Goal: Check status: Check status

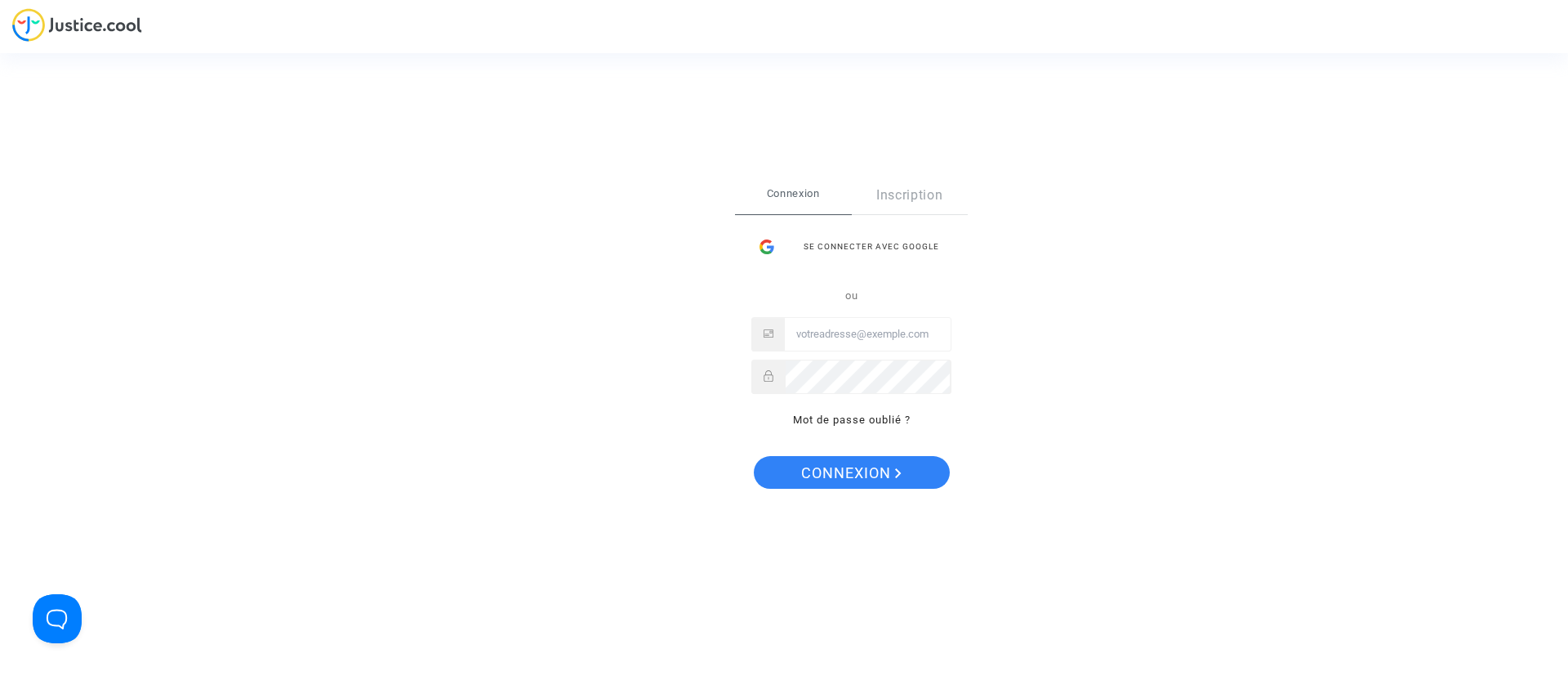
type input "[EMAIL_ADDRESS][DOMAIN_NAME]"
click at [887, 469] on span "Connexion" at bounding box center [851, 472] width 101 height 34
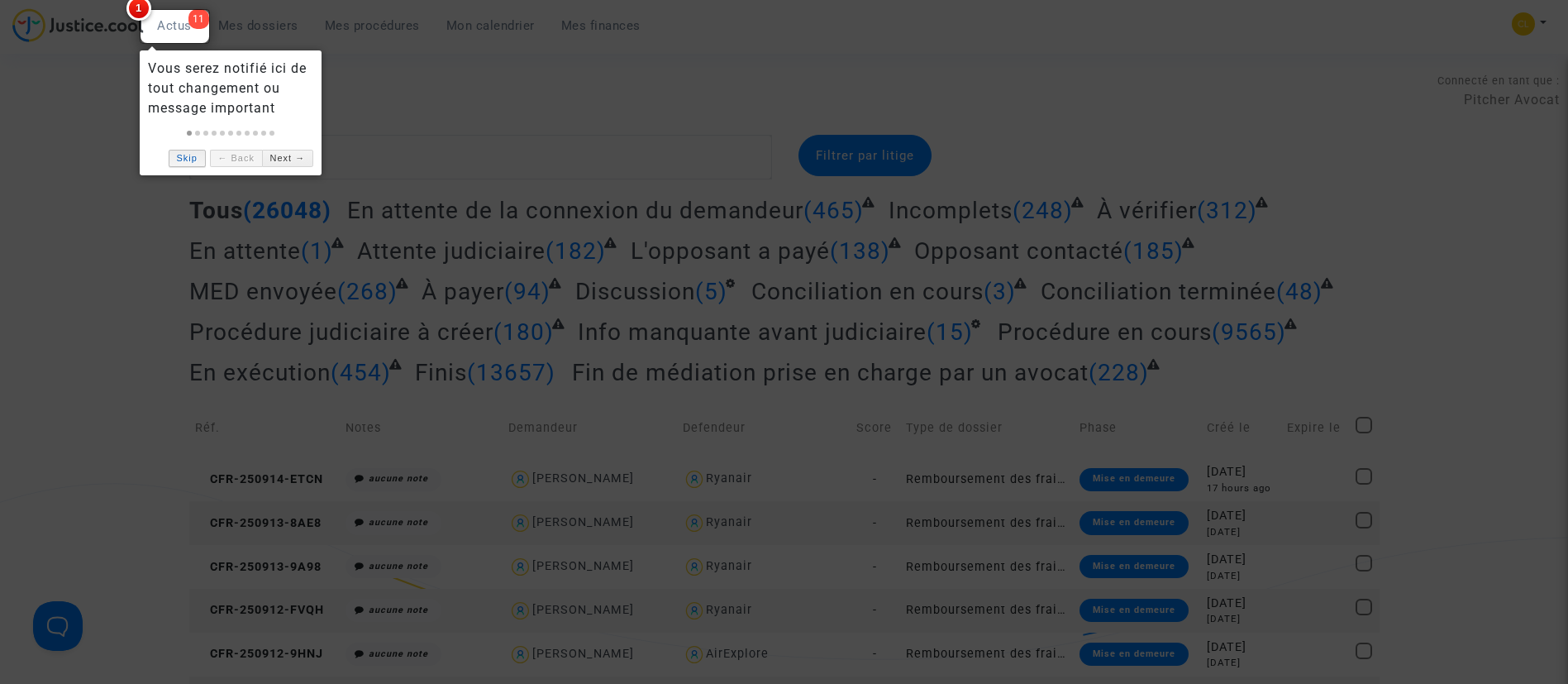
click at [194, 162] on link "Skip" at bounding box center [187, 159] width 38 height 18
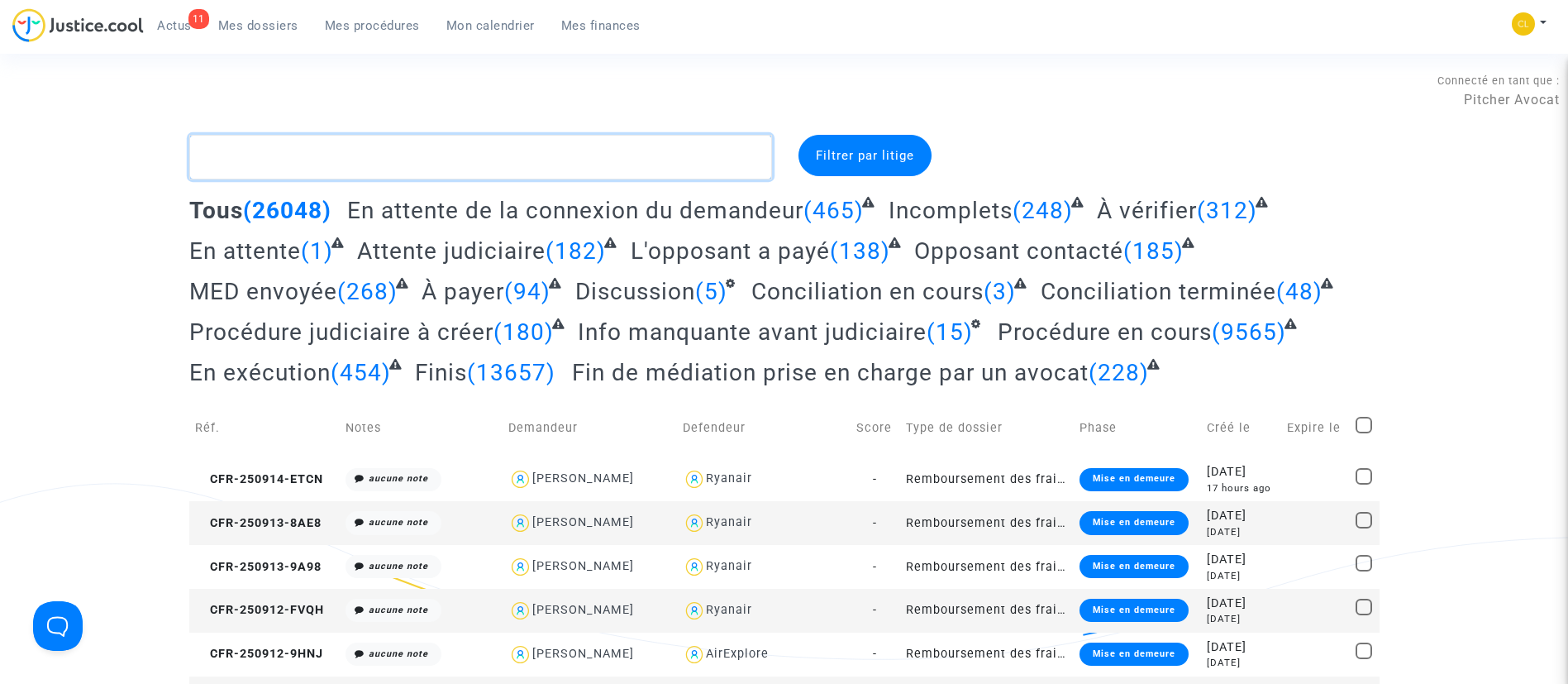
click at [406, 147] on textarea at bounding box center [481, 157] width 583 height 45
click at [514, 25] on span "Mon calendrier" at bounding box center [490, 25] width 88 height 15
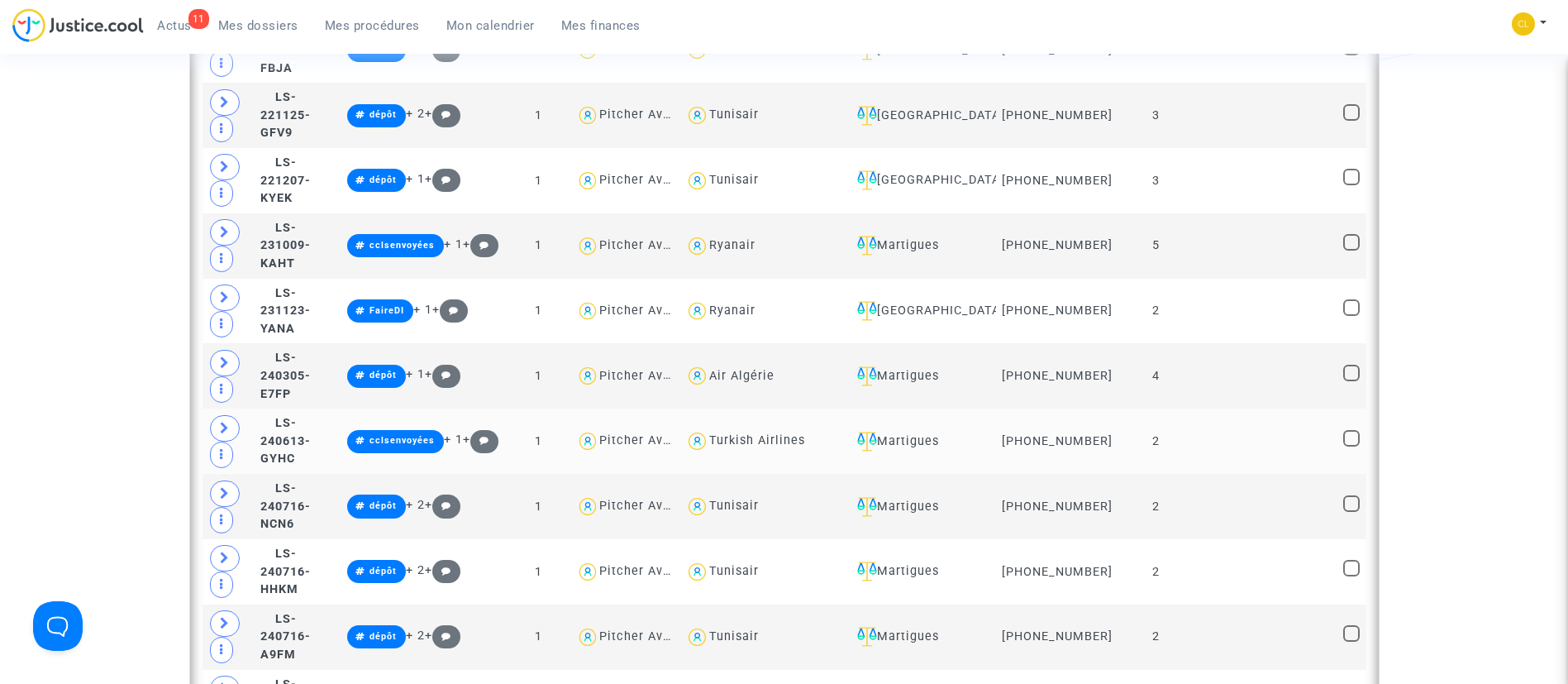
scroll to position [1364, 0]
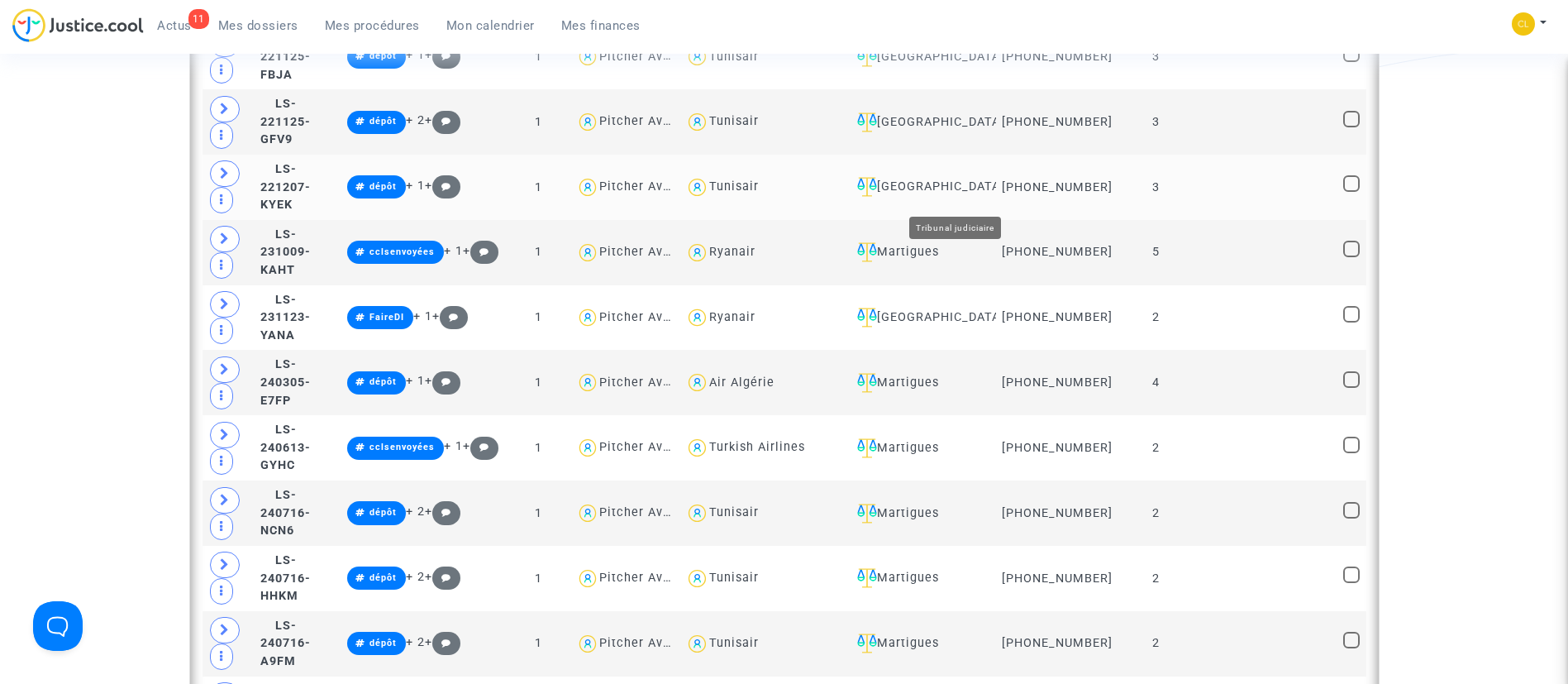
click at [990, 190] on div "Ivry-sur-Seine" at bounding box center [920, 186] width 140 height 20
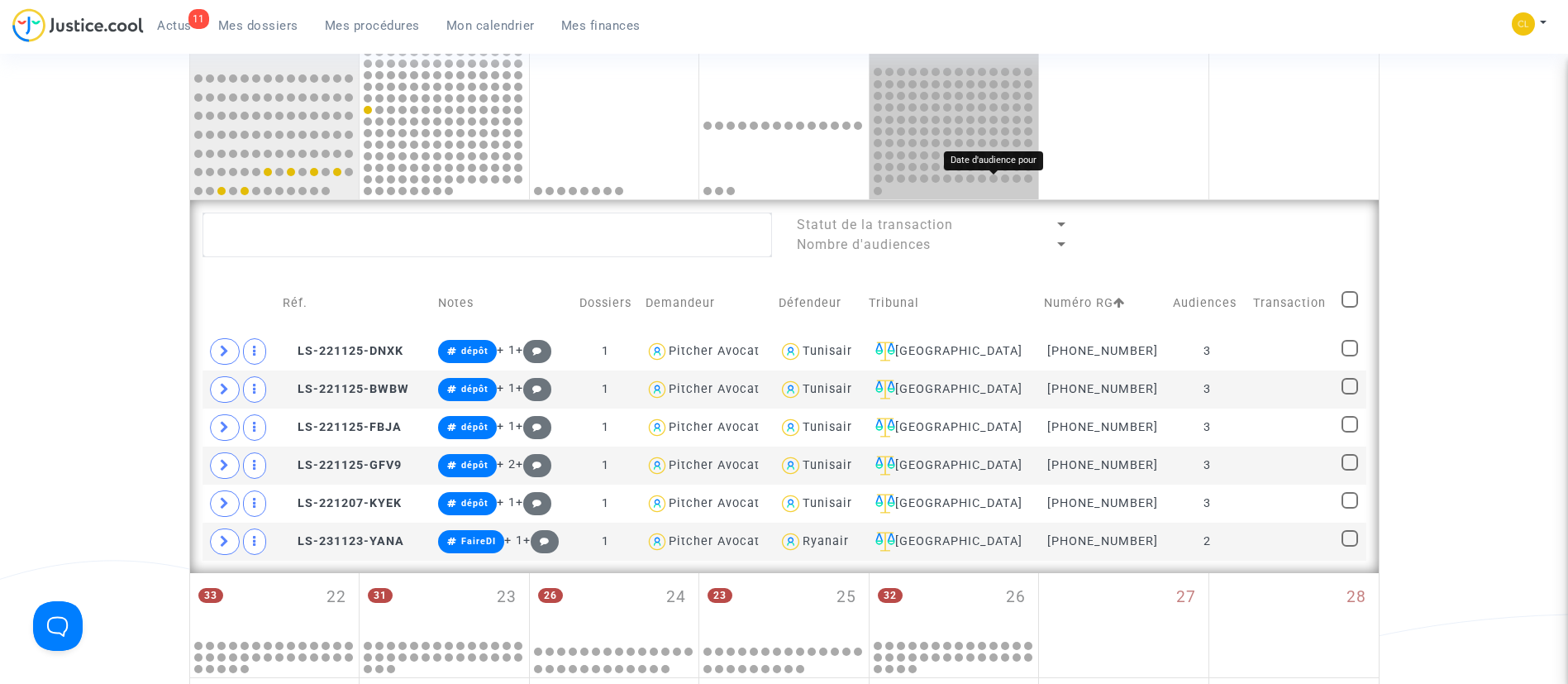
scroll to position [796, 0]
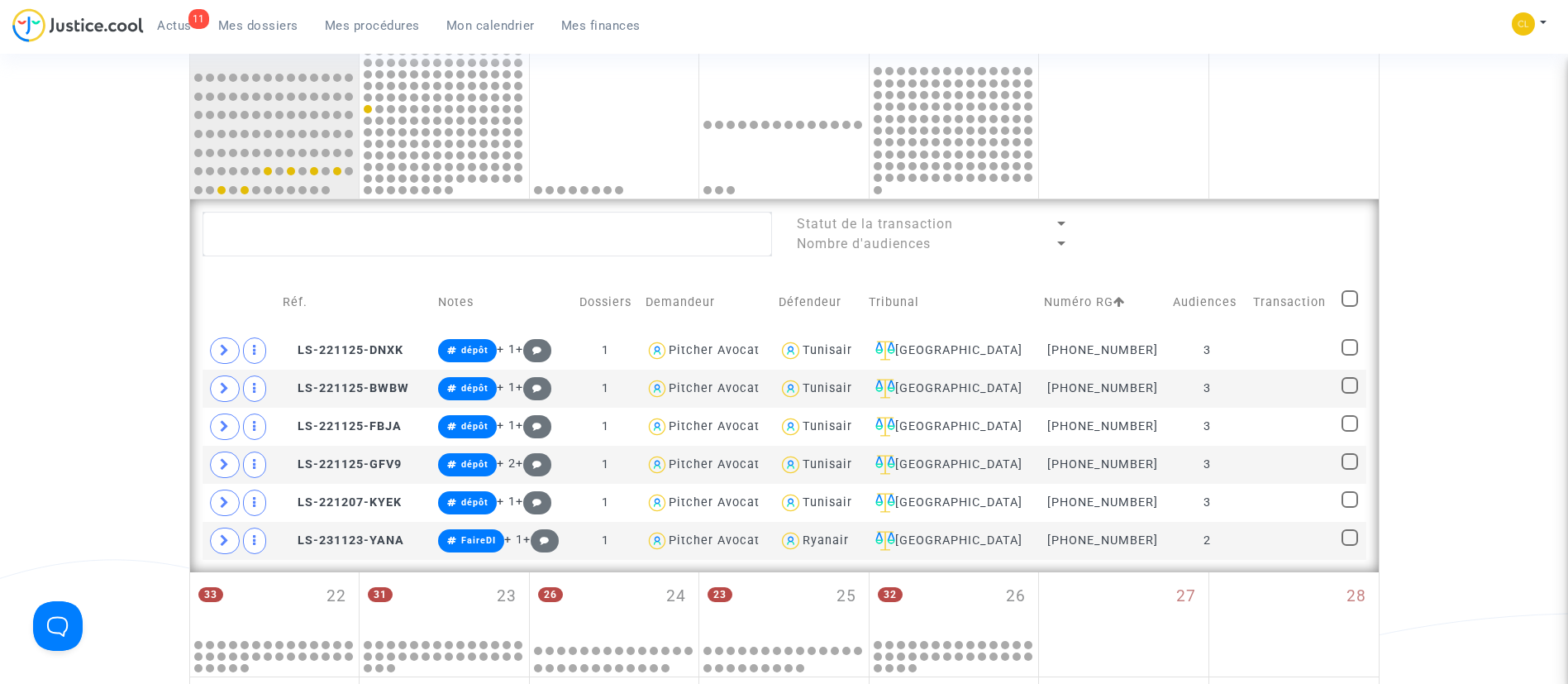
click at [371, 34] on link "Mes procédures" at bounding box center [372, 25] width 122 height 25
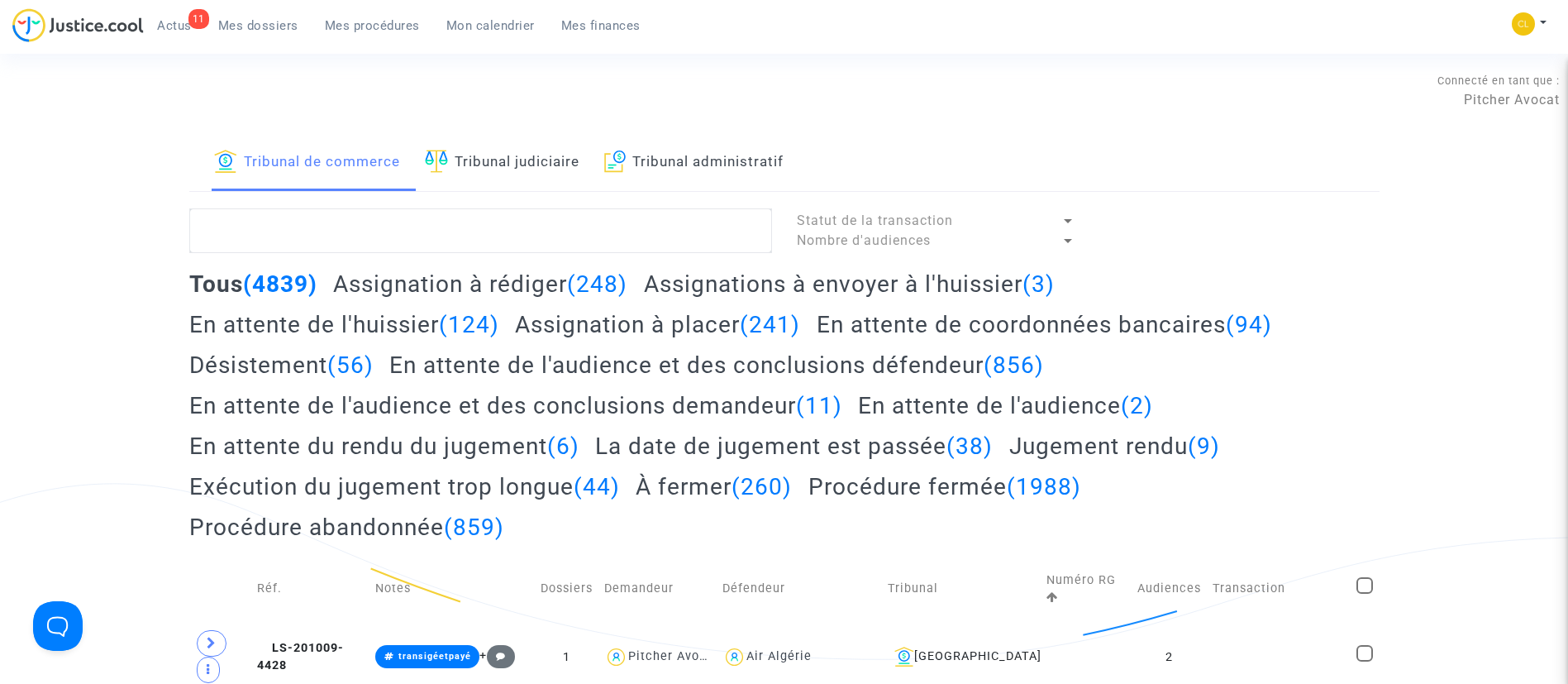
click at [502, 160] on link "Tribunal judiciaire" at bounding box center [503, 163] width 155 height 57
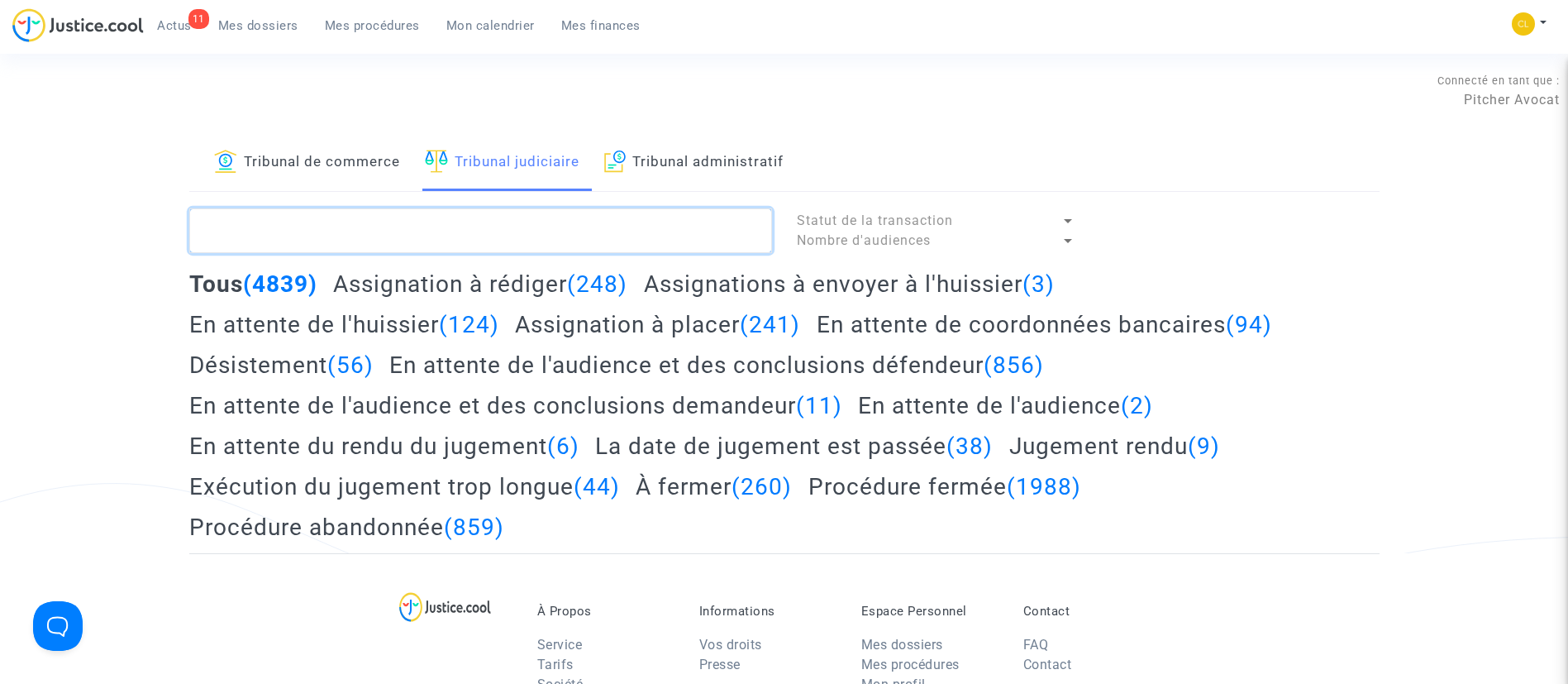
click at [469, 222] on textarea at bounding box center [481, 230] width 583 height 45
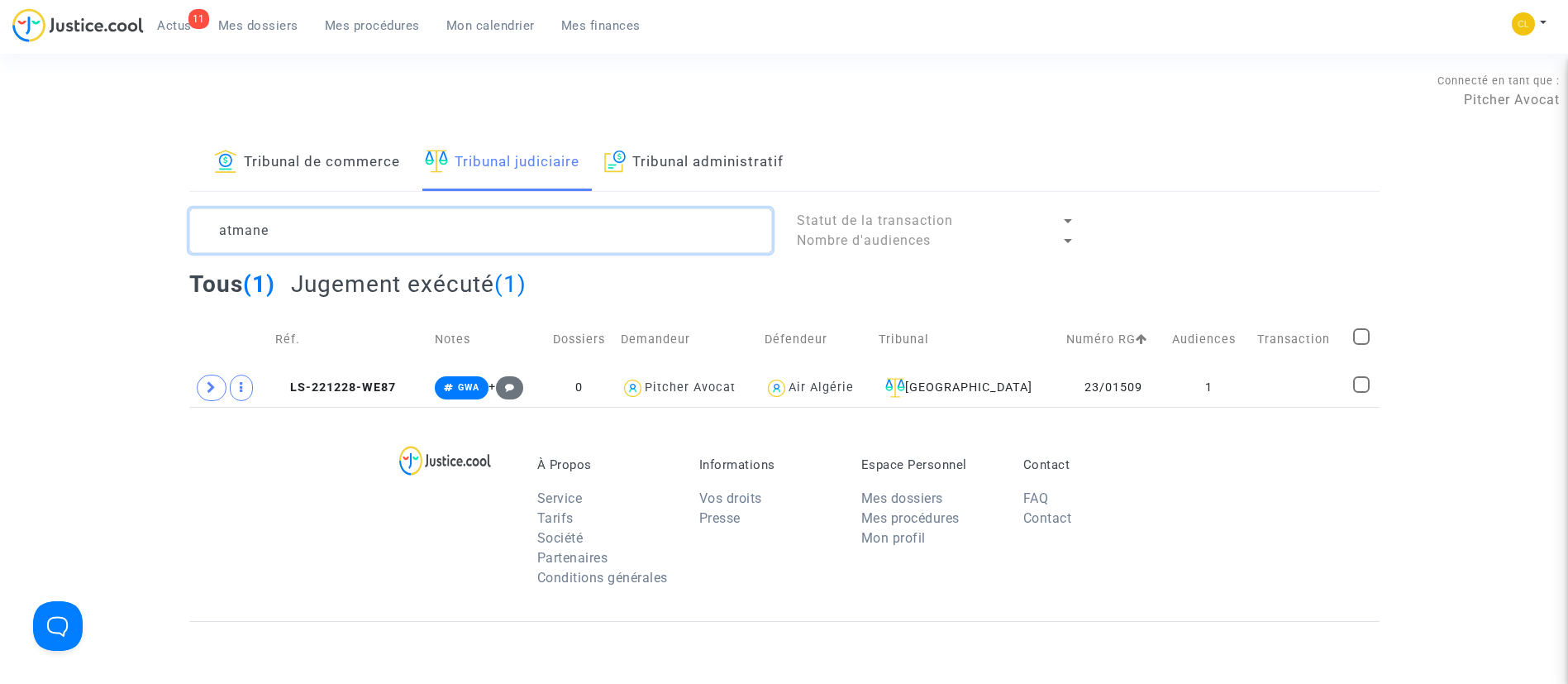
type textarea "atmane"
click at [289, 37] on link "Mes dossiers" at bounding box center [259, 25] width 107 height 25
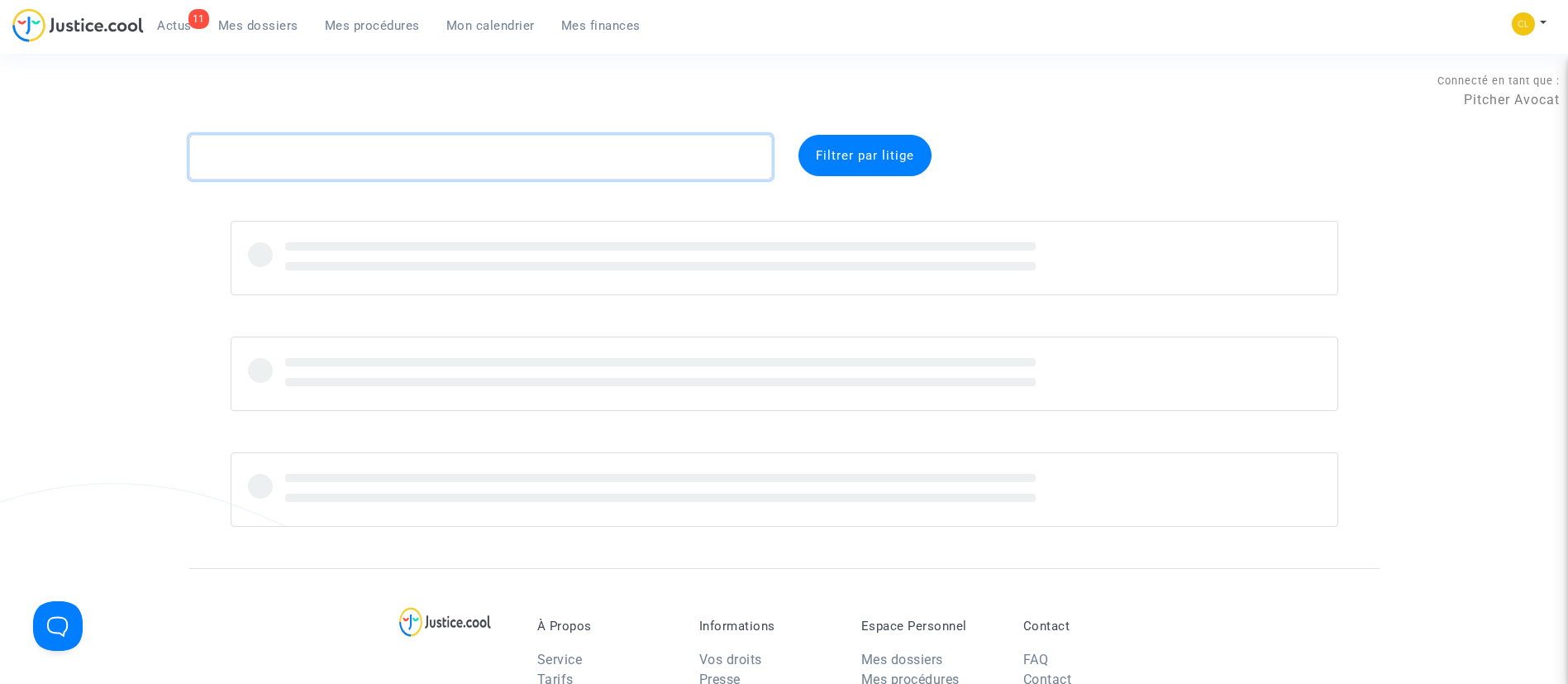
click at [326, 151] on textarea at bounding box center [481, 157] width 583 height 45
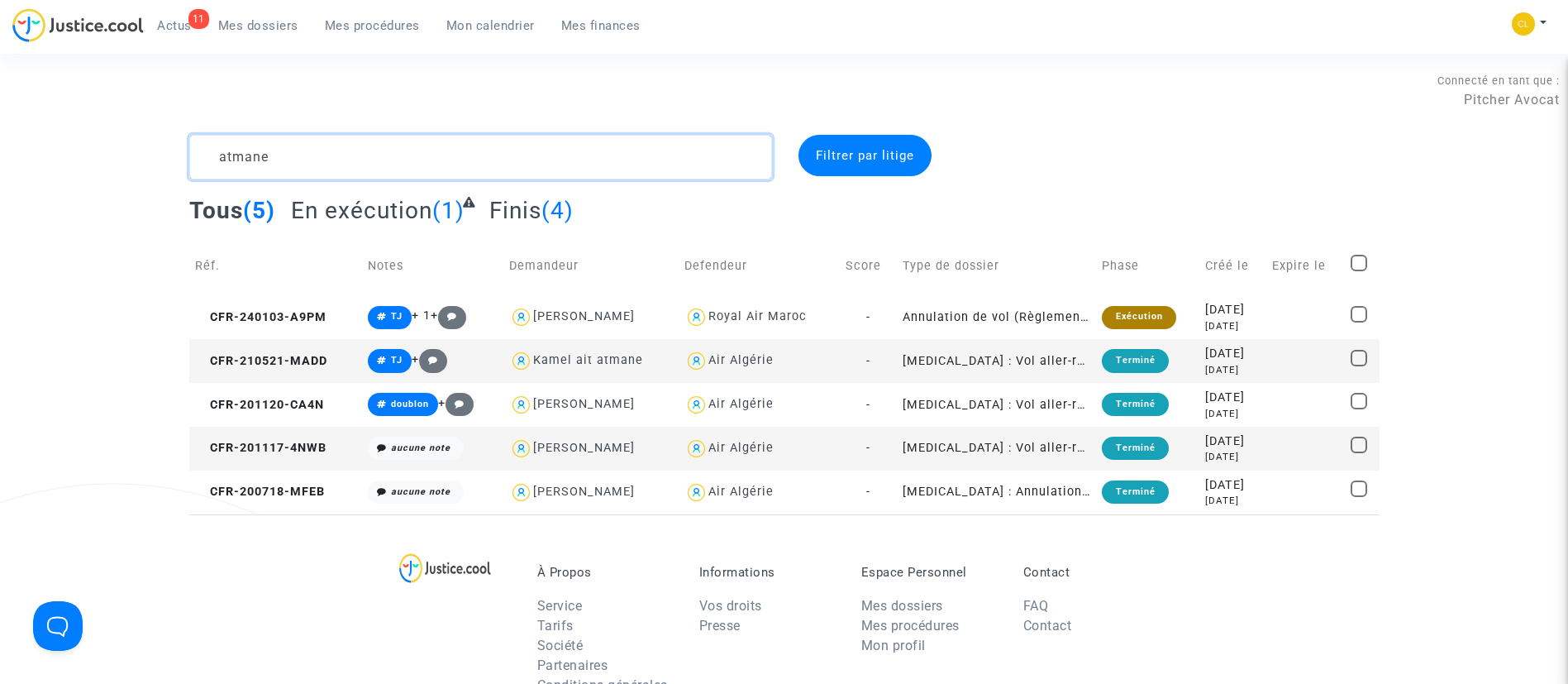
click at [380, 157] on textarea at bounding box center [481, 157] width 583 height 45
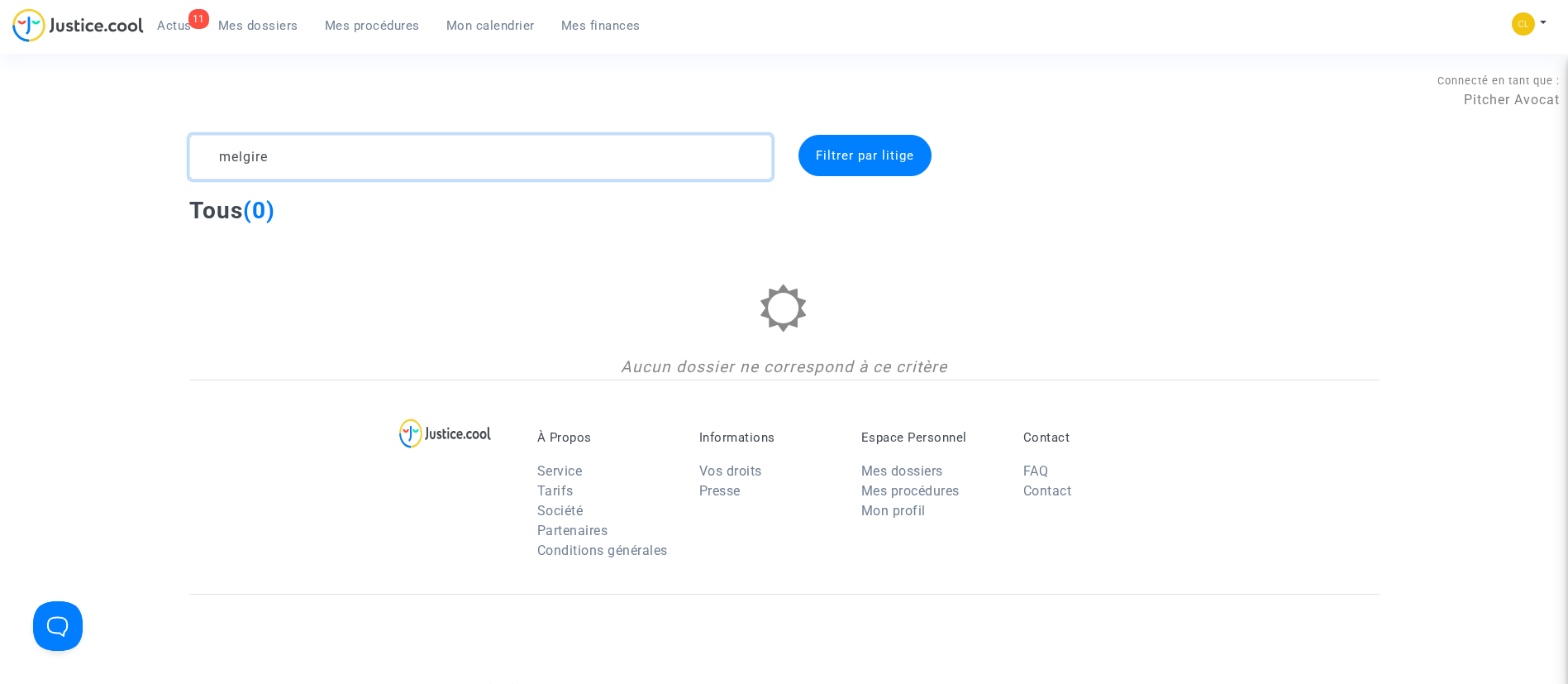
click at [486, 139] on textarea at bounding box center [481, 157] width 583 height 45
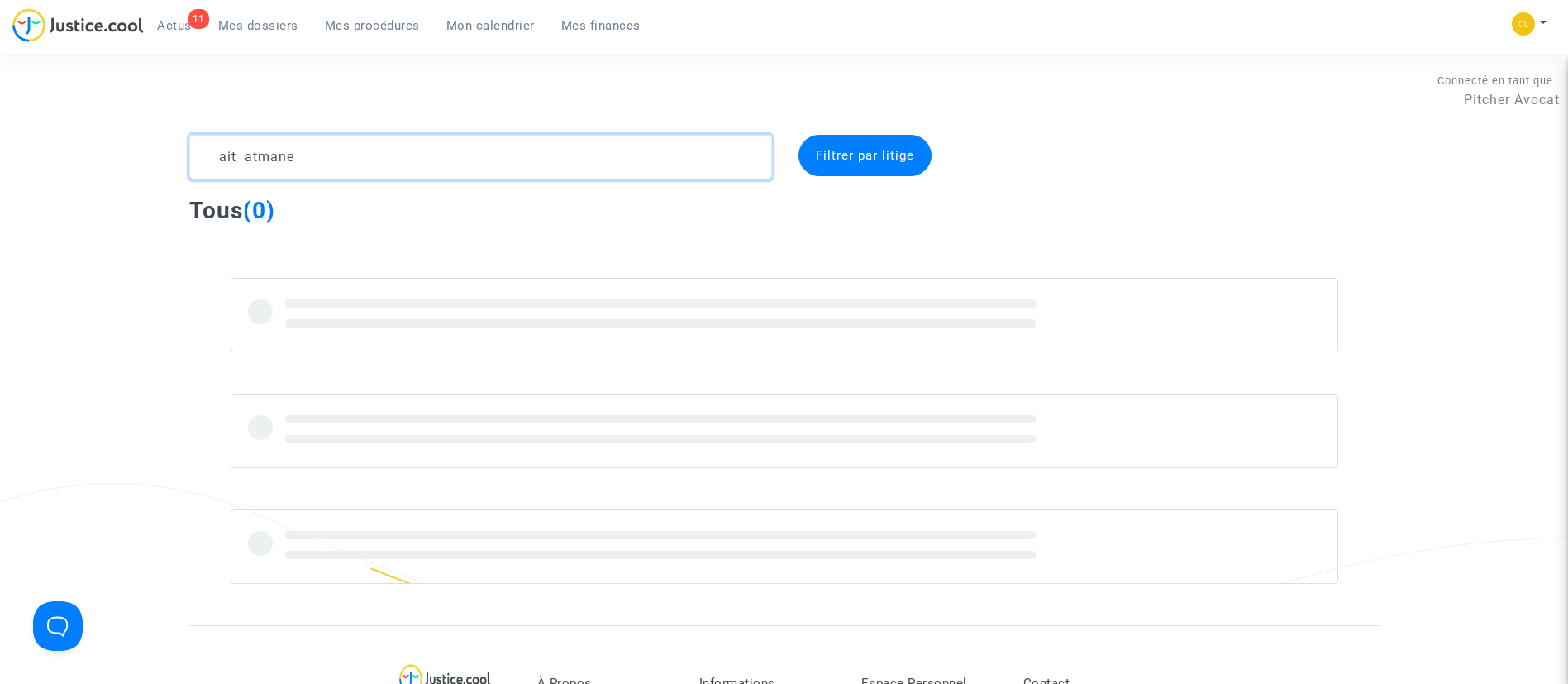
type textarea "ait atmane"
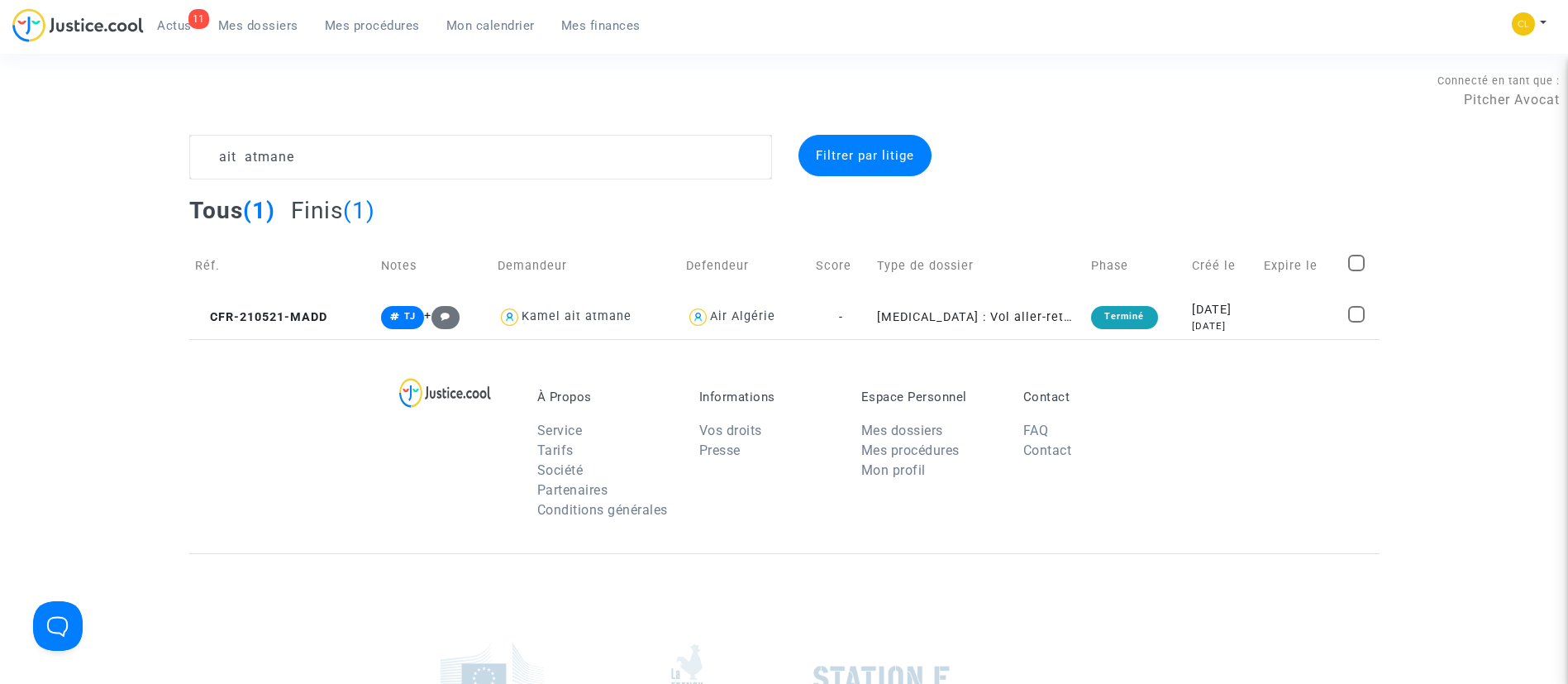
click at [495, 24] on span "Mon calendrier" at bounding box center [490, 25] width 88 height 15
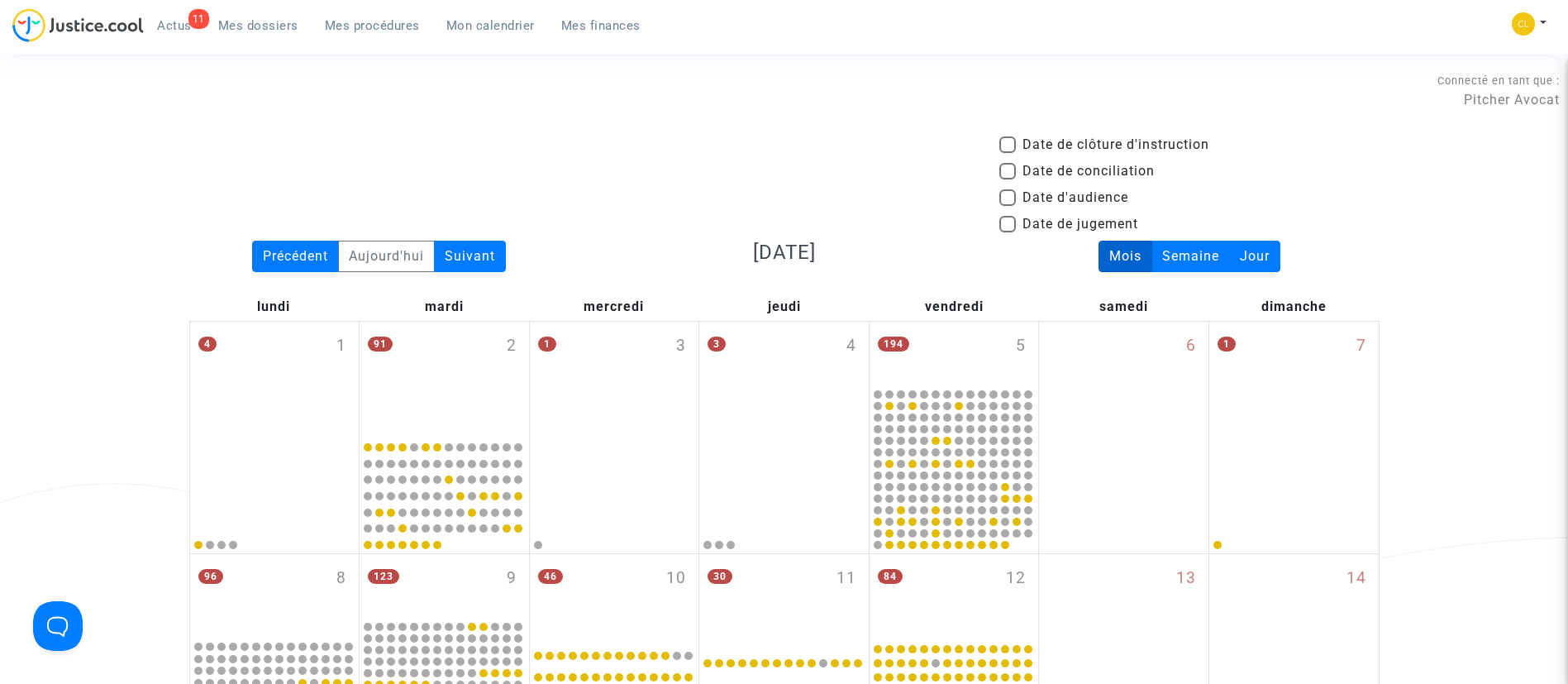
click at [1058, 200] on span "Date d'audience" at bounding box center [1075, 197] width 106 height 20
click at [1007, 206] on input "Date d'audience" at bounding box center [1007, 206] width 1 height 1
checkbox input "true"
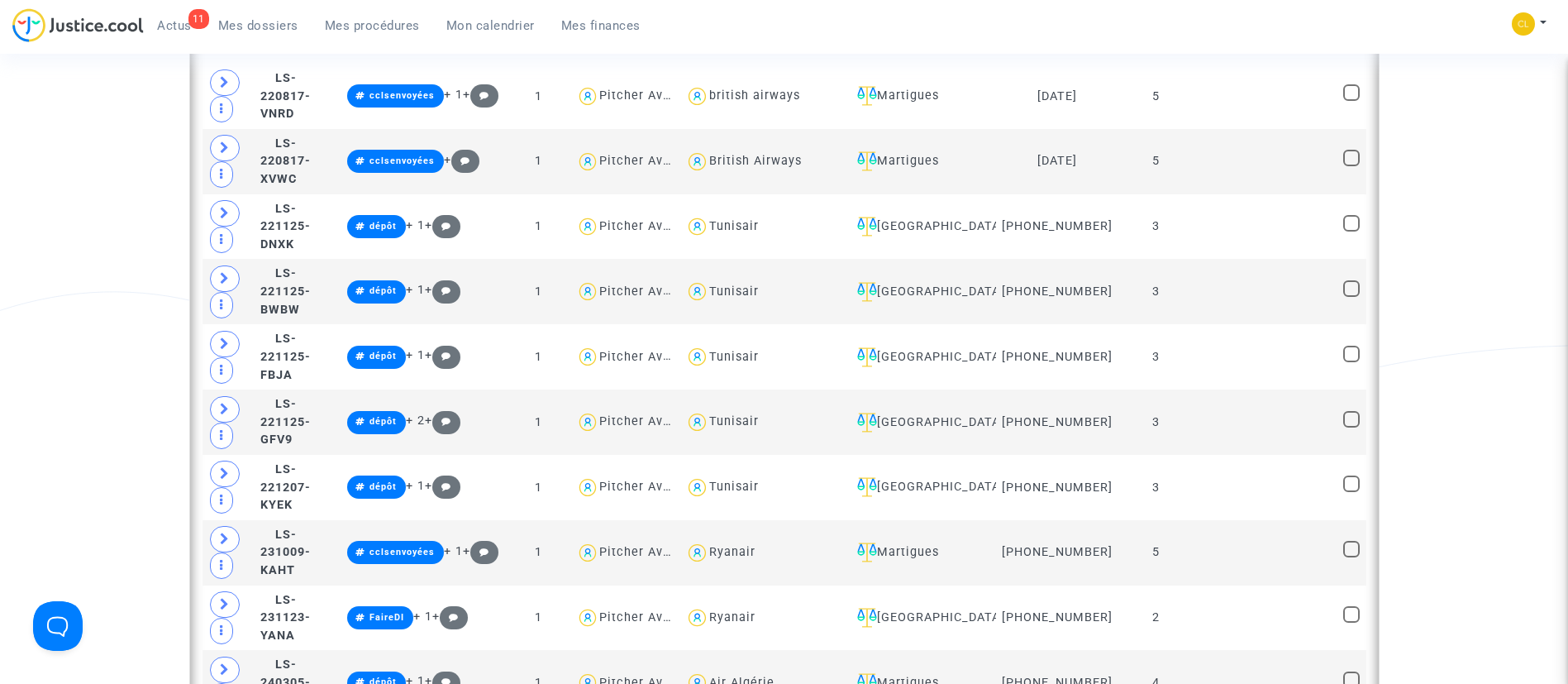
scroll to position [1066, 0]
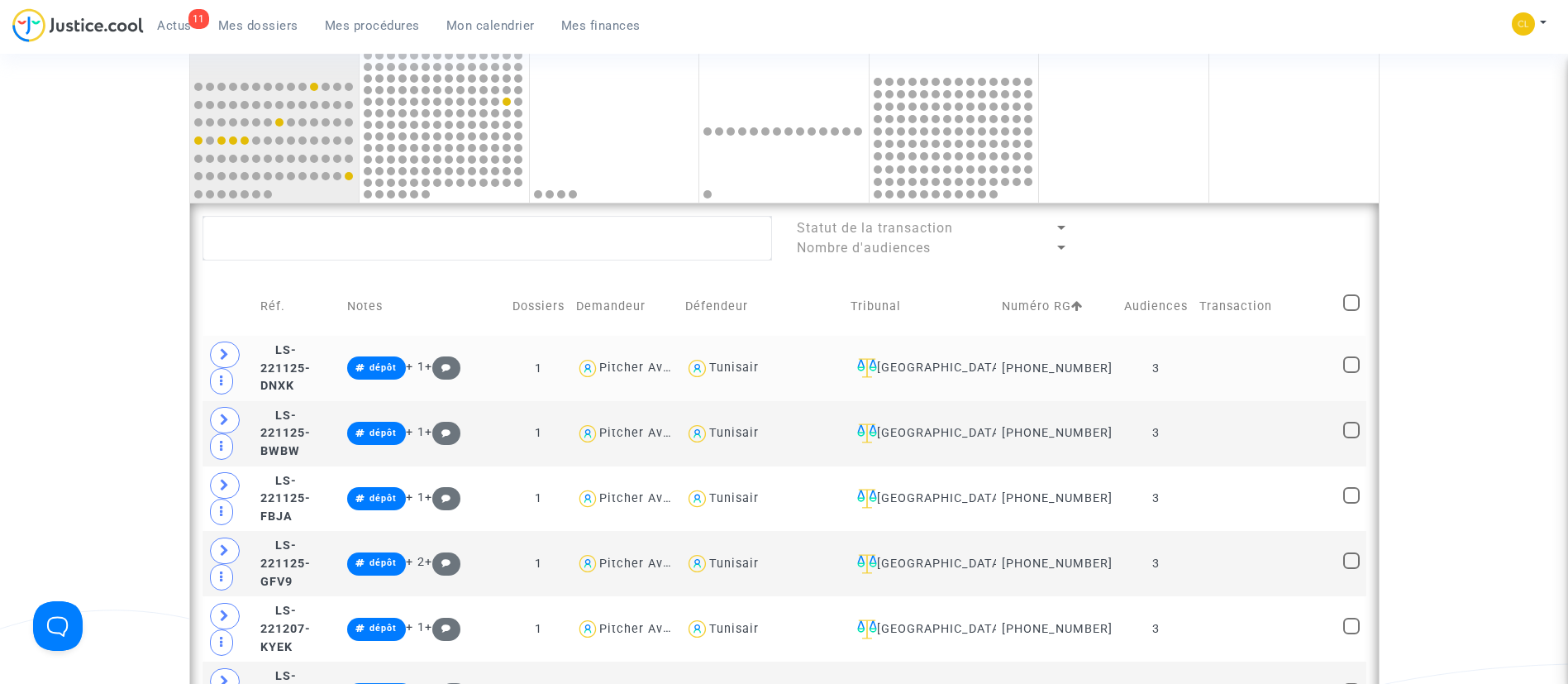
scroll to position [694, 0]
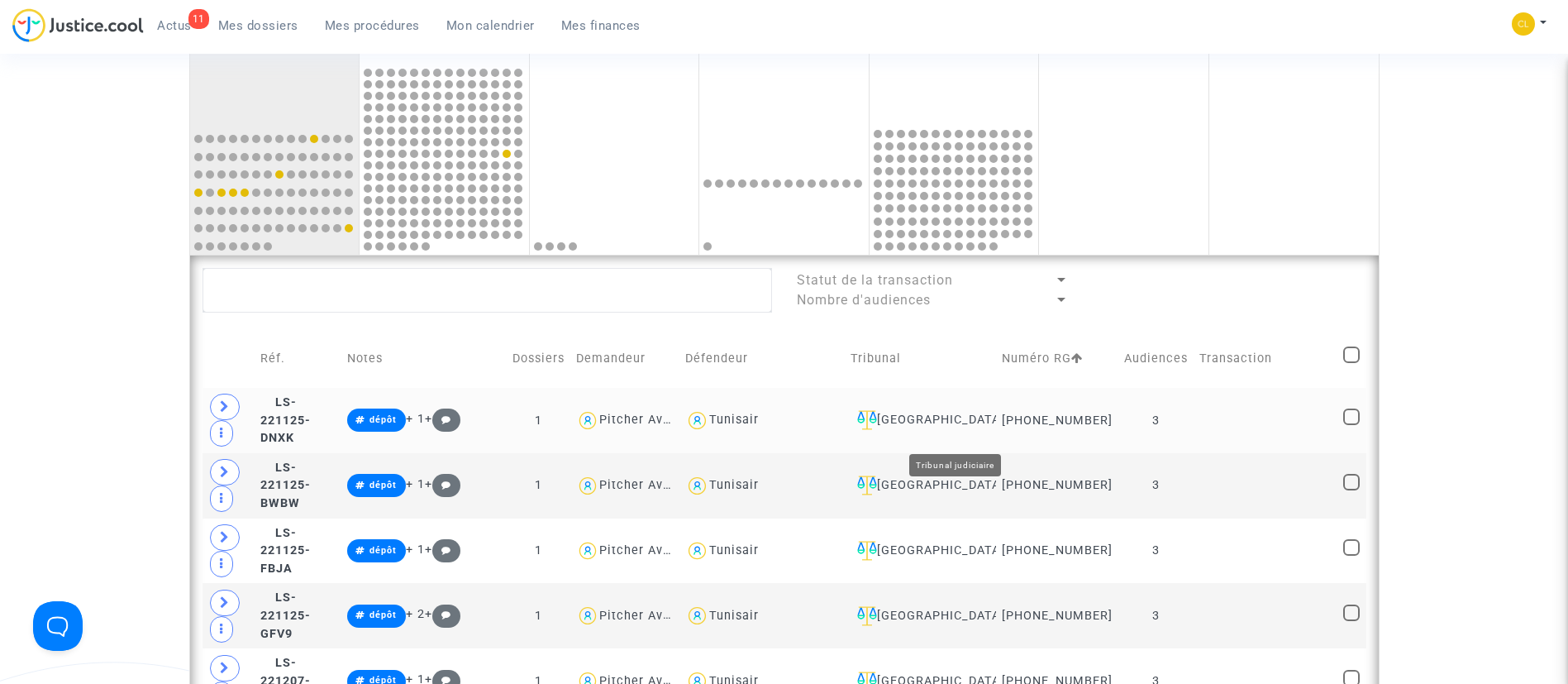
click at [990, 430] on div "Ivry-sur-Seine" at bounding box center [920, 420] width 140 height 20
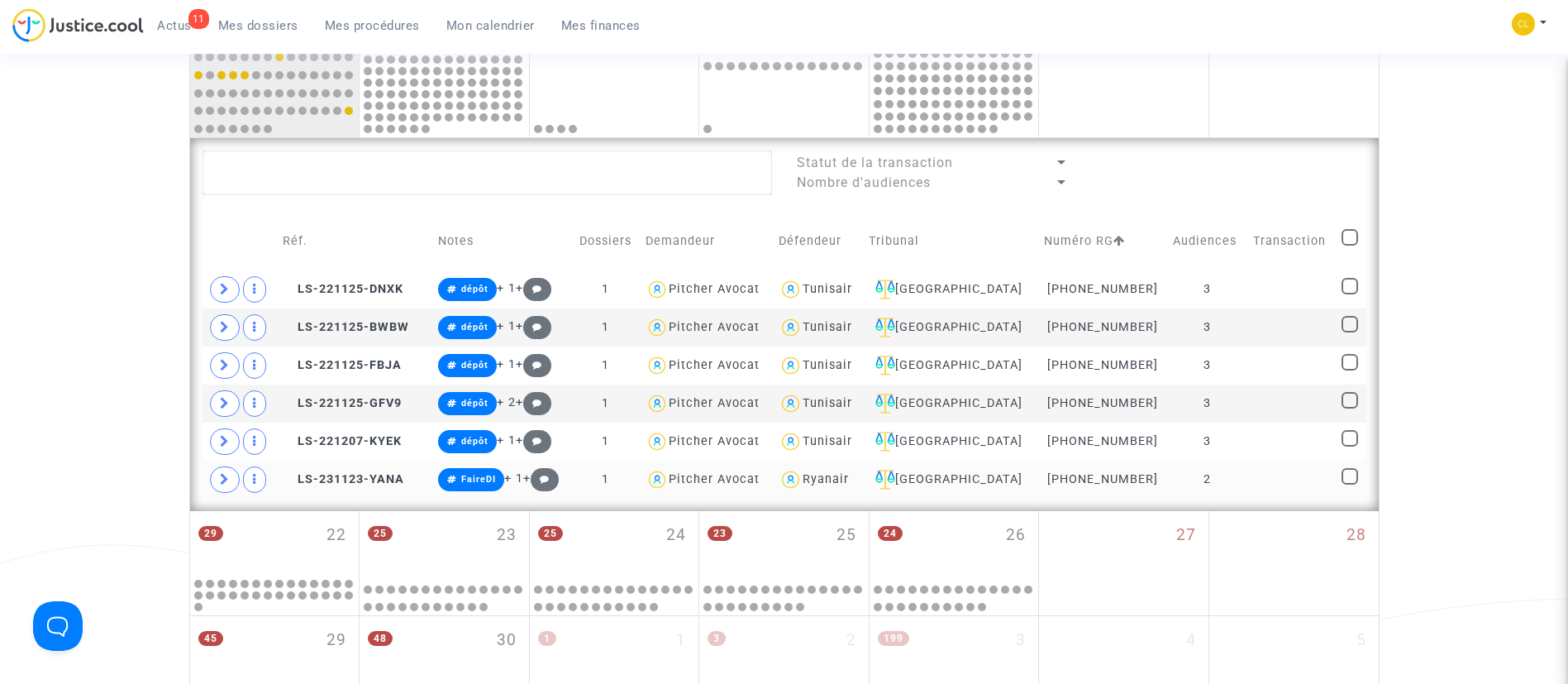
scroll to position [813, 0]
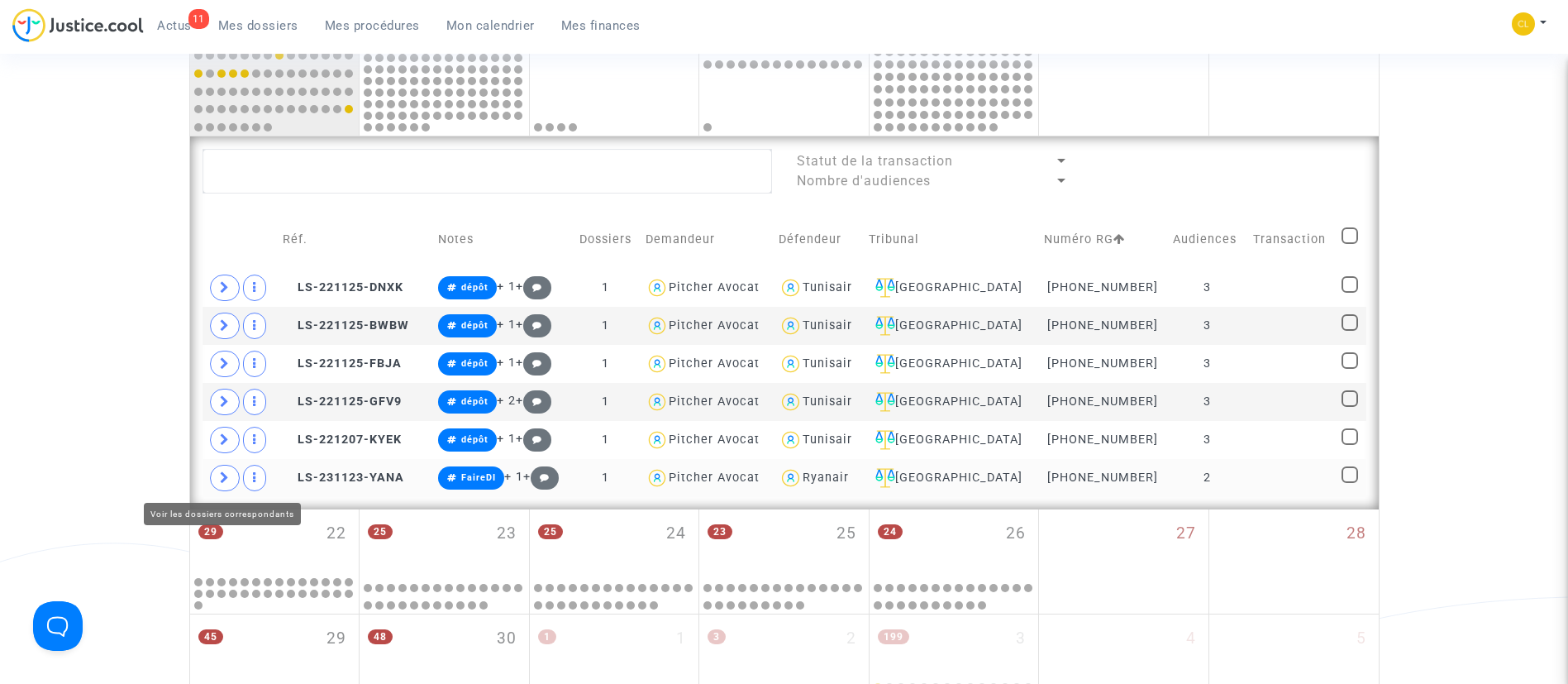
click at [227, 473] on icon at bounding box center [225, 477] width 10 height 13
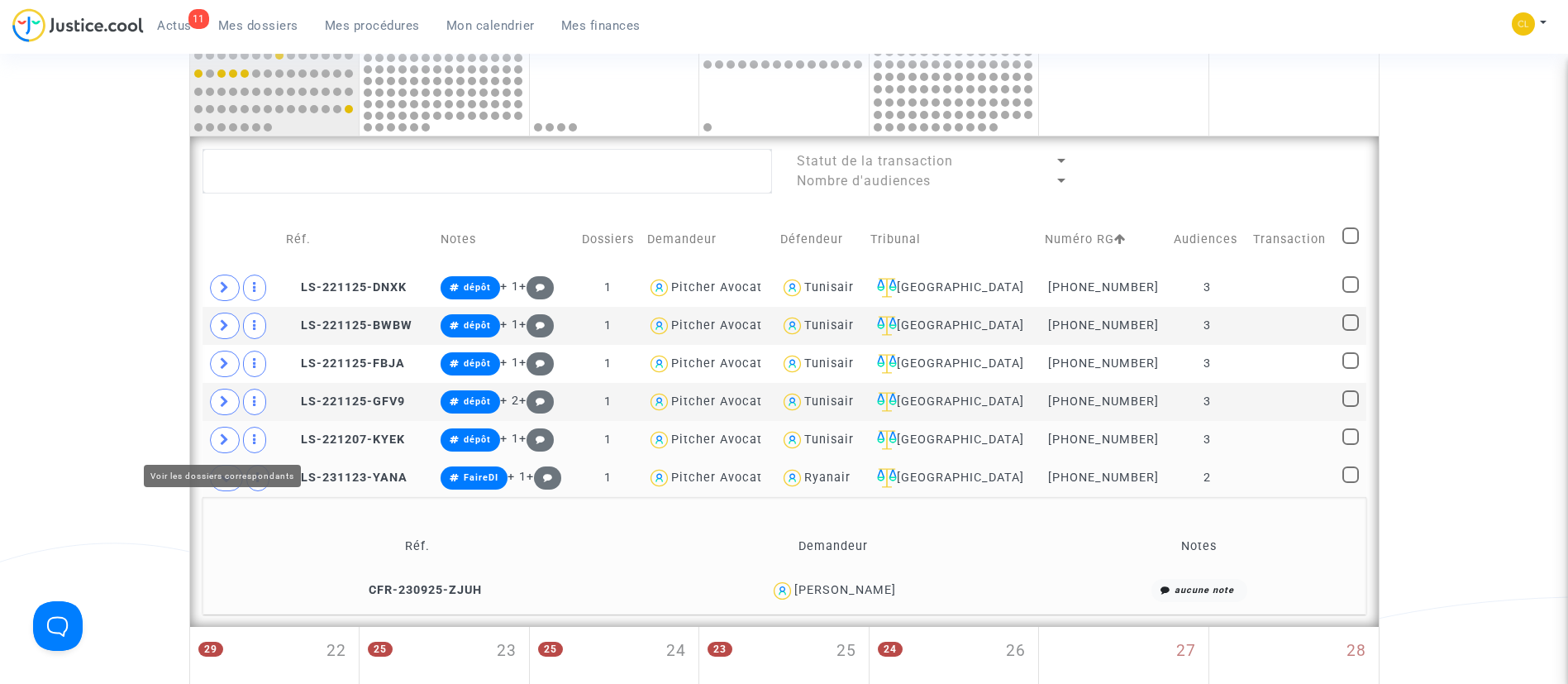
click at [226, 435] on icon at bounding box center [225, 439] width 10 height 13
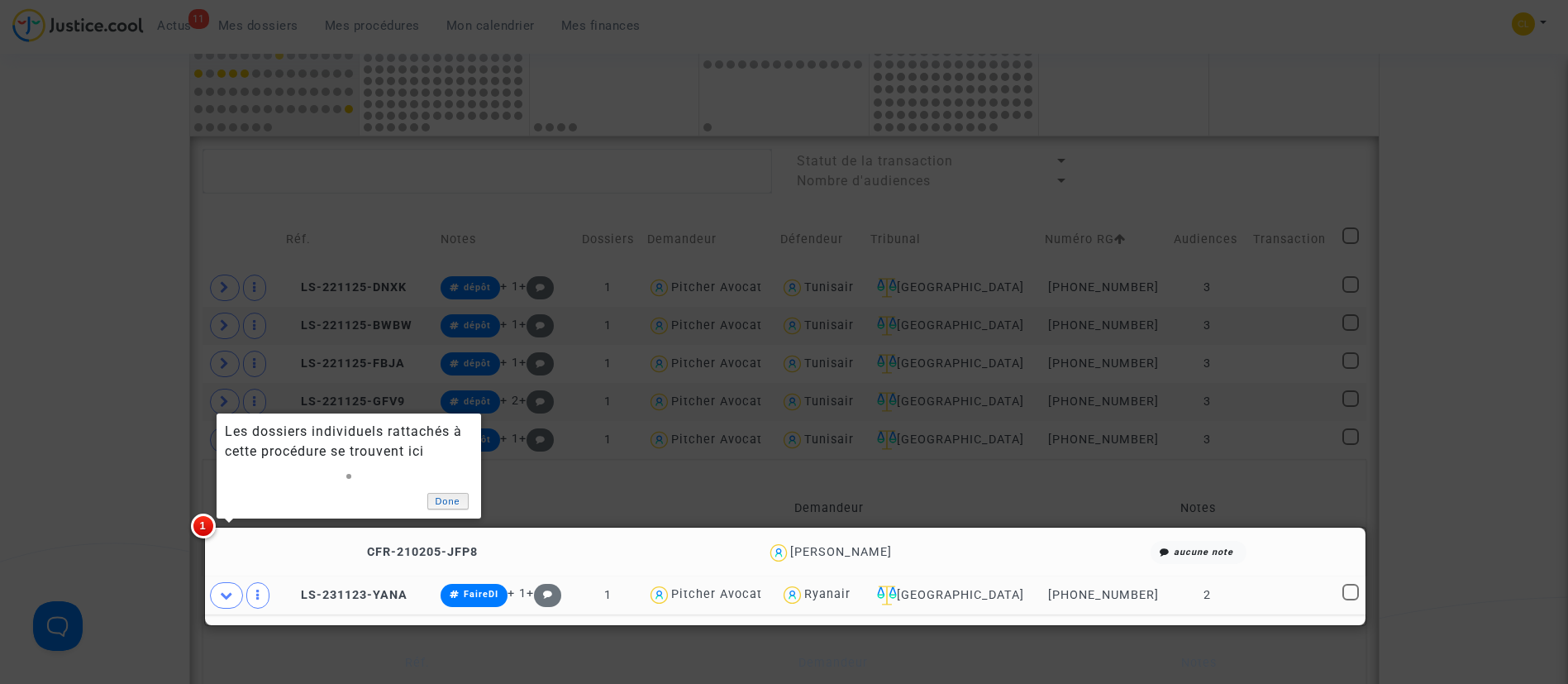
click at [442, 496] on link "Done" at bounding box center [448, 502] width 42 height 18
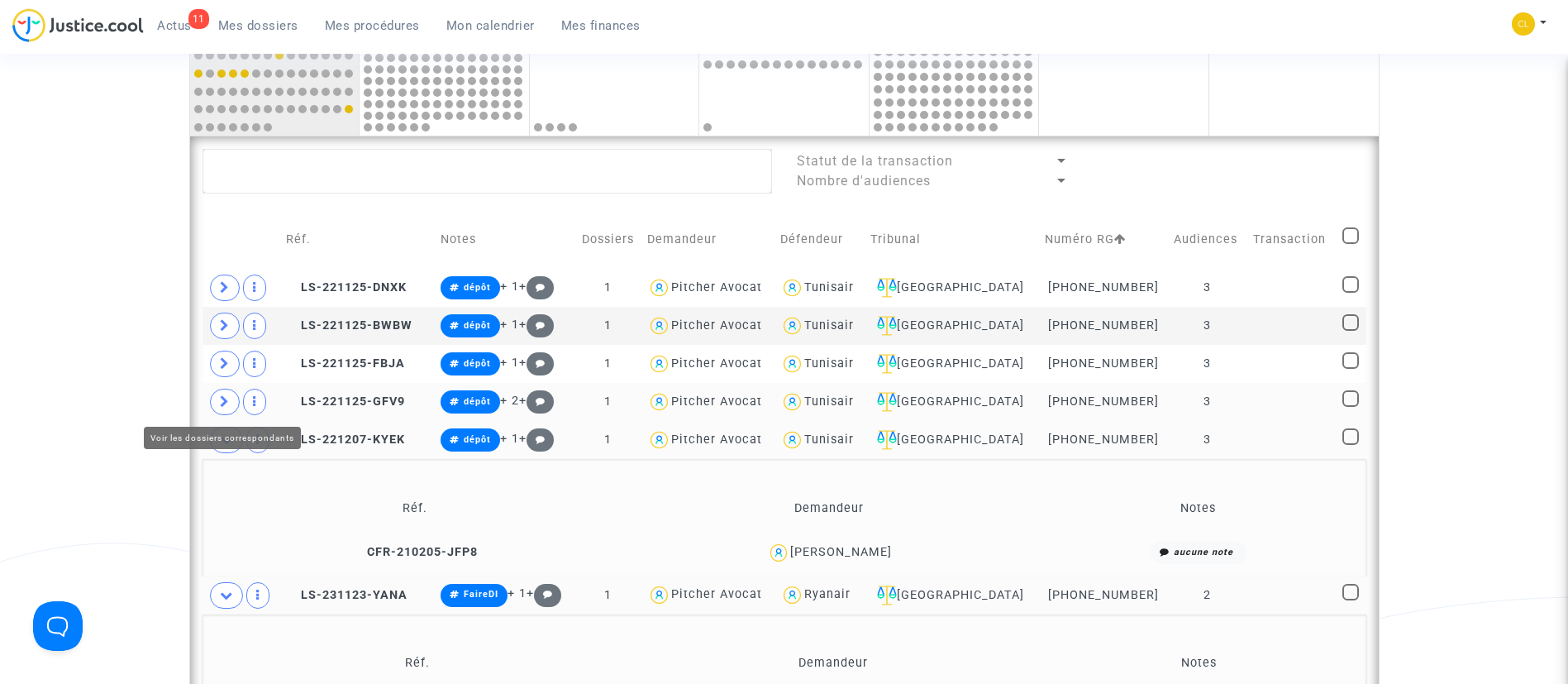
click at [220, 399] on icon at bounding box center [225, 401] width 10 height 13
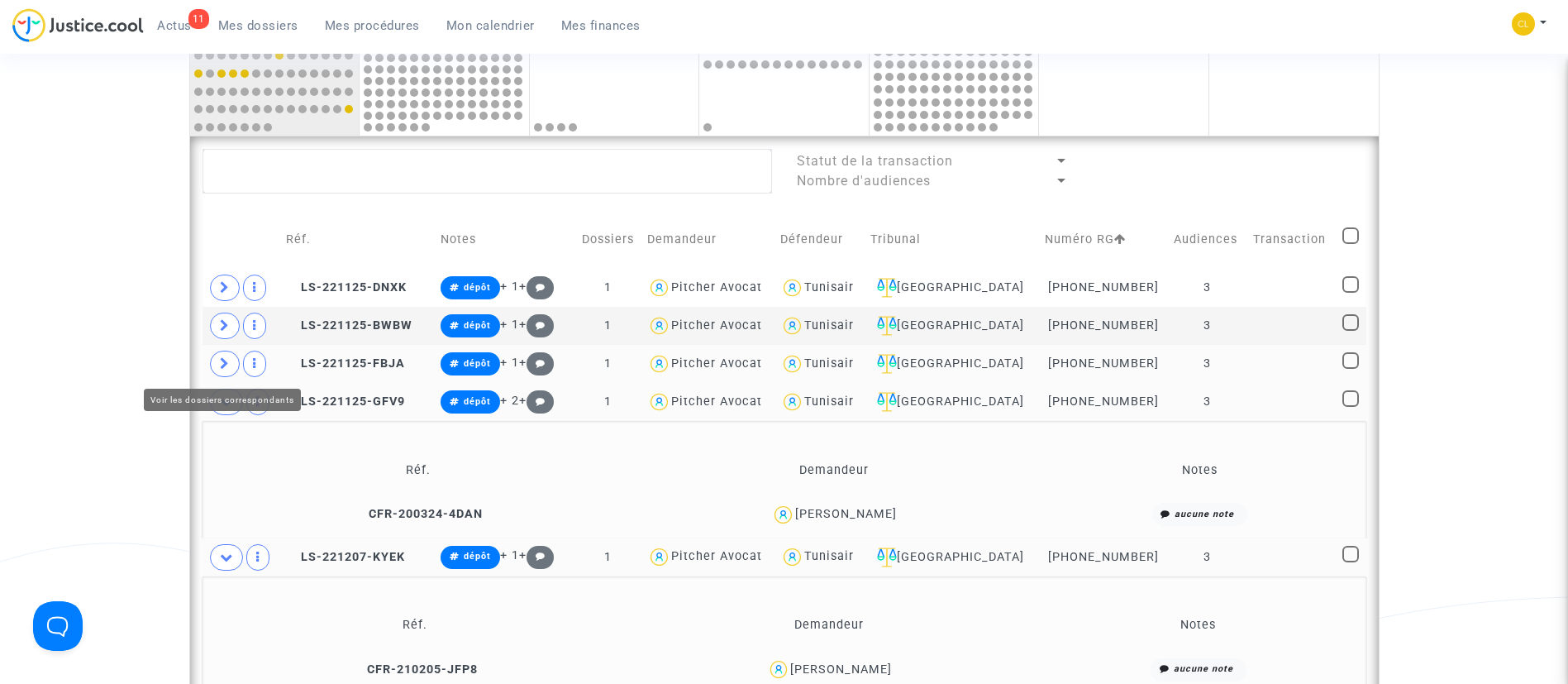
click at [225, 365] on icon at bounding box center [225, 363] width 10 height 13
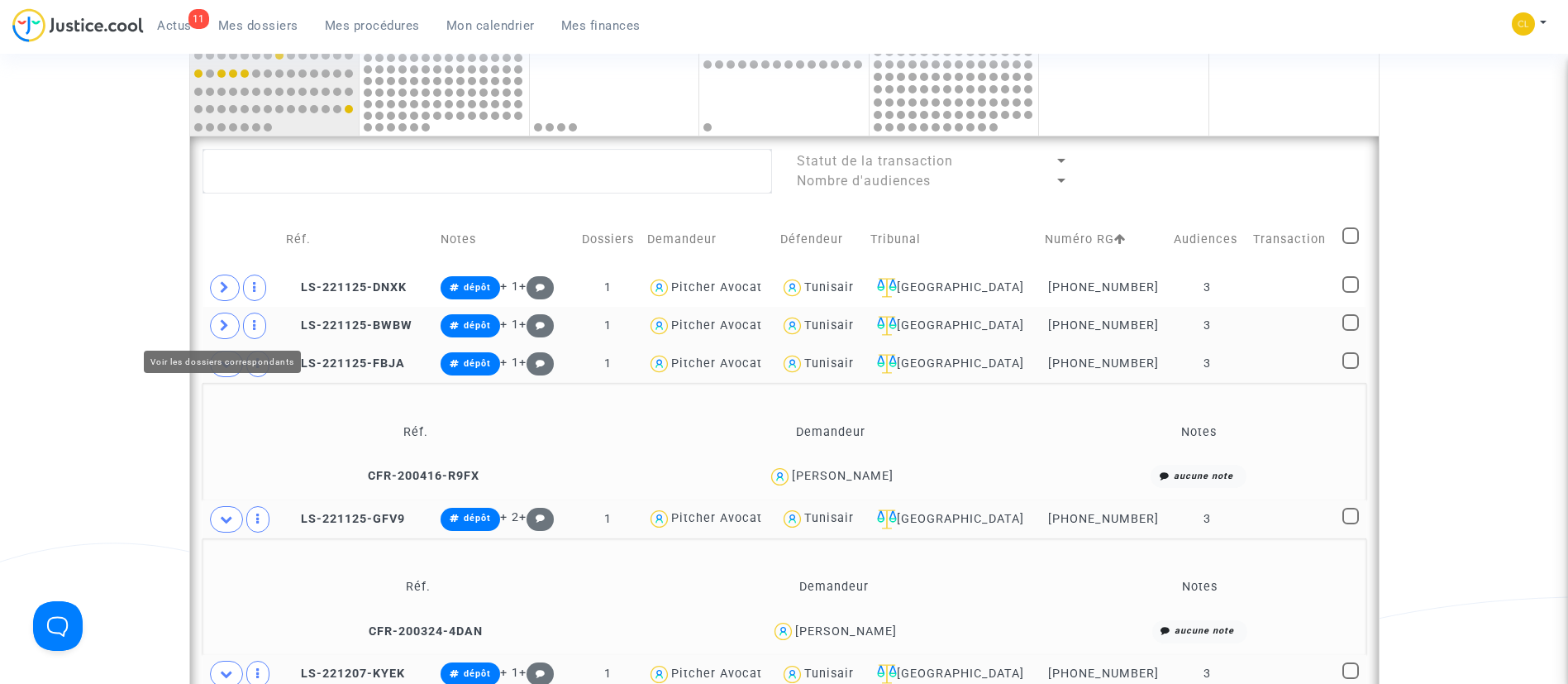
click at [221, 314] on span at bounding box center [225, 325] width 30 height 27
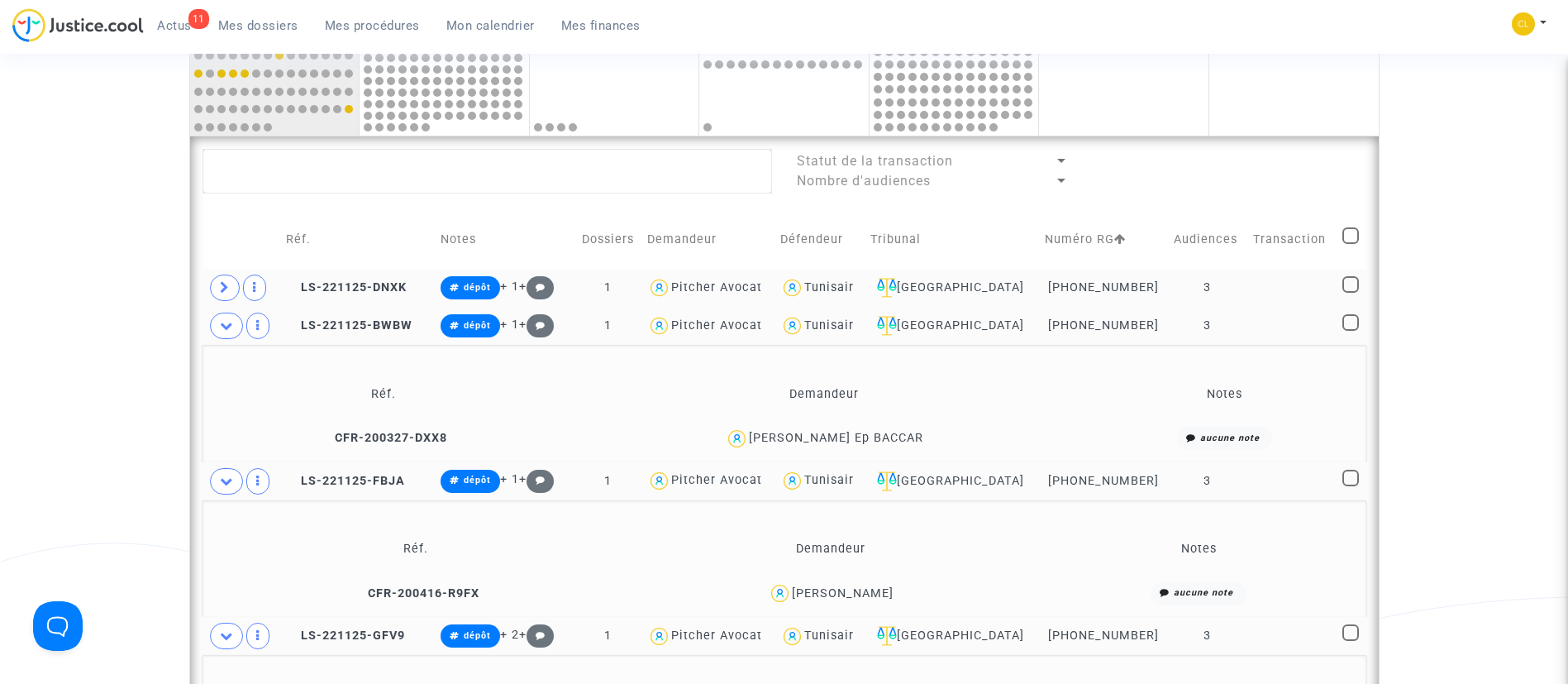
click at [220, 271] on td at bounding box center [241, 287] width 78 height 38
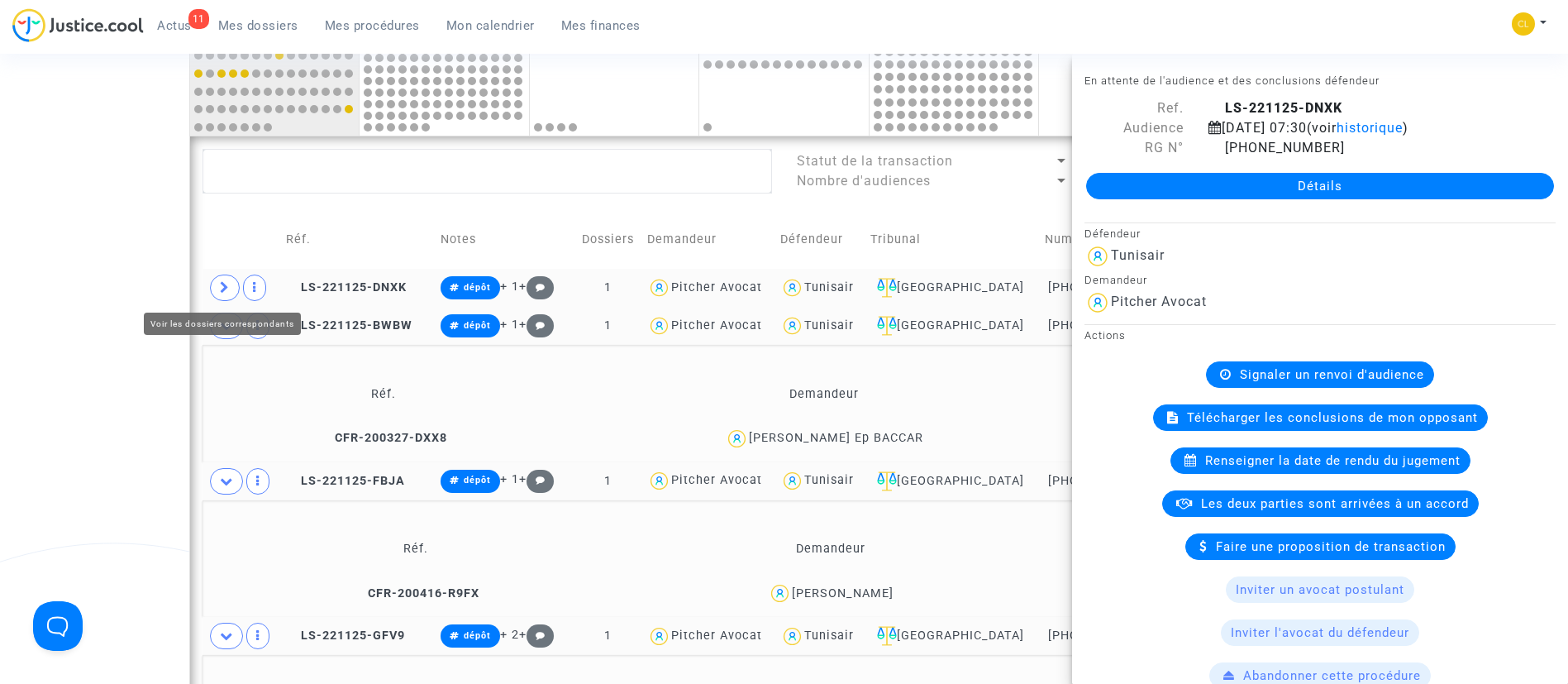
click at [220, 279] on span at bounding box center [225, 287] width 30 height 27
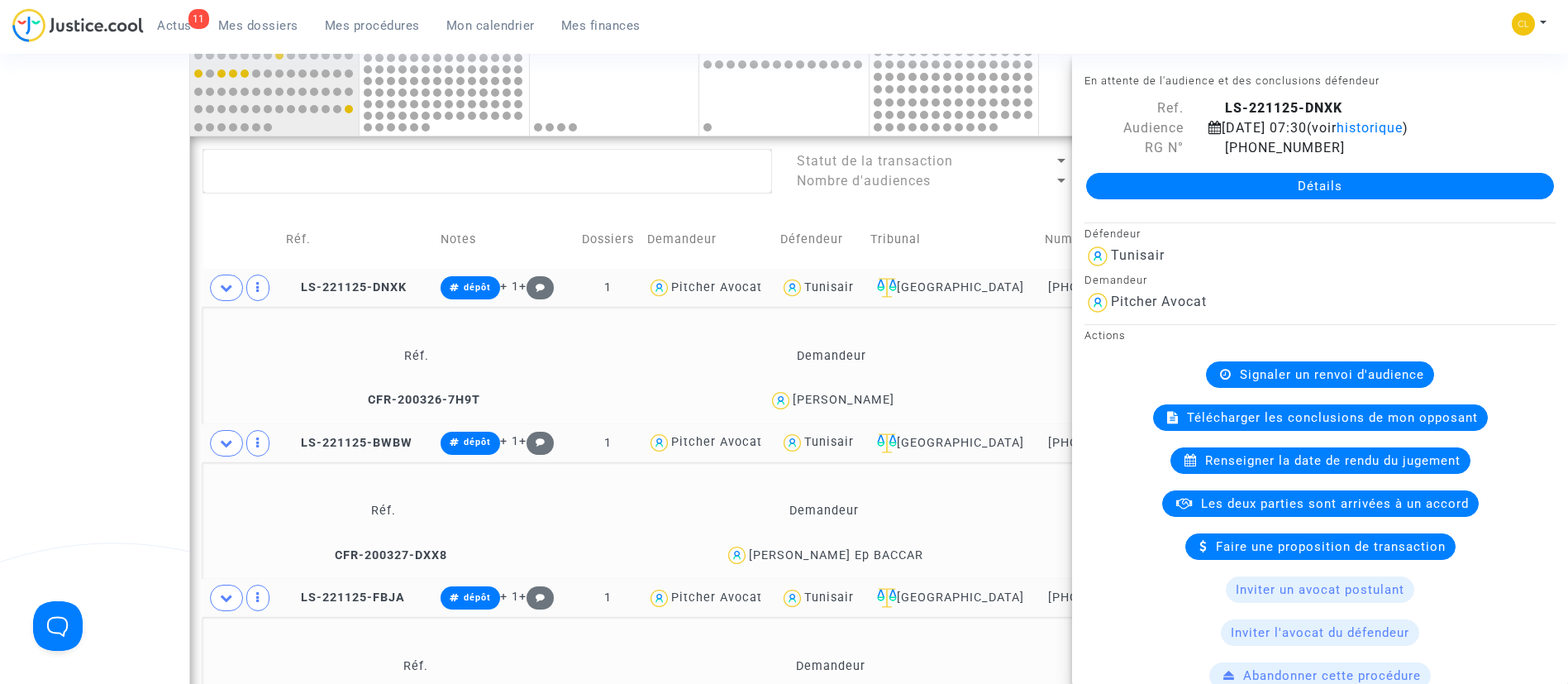
click at [529, 215] on td "Notes" at bounding box center [504, 239] width 140 height 58
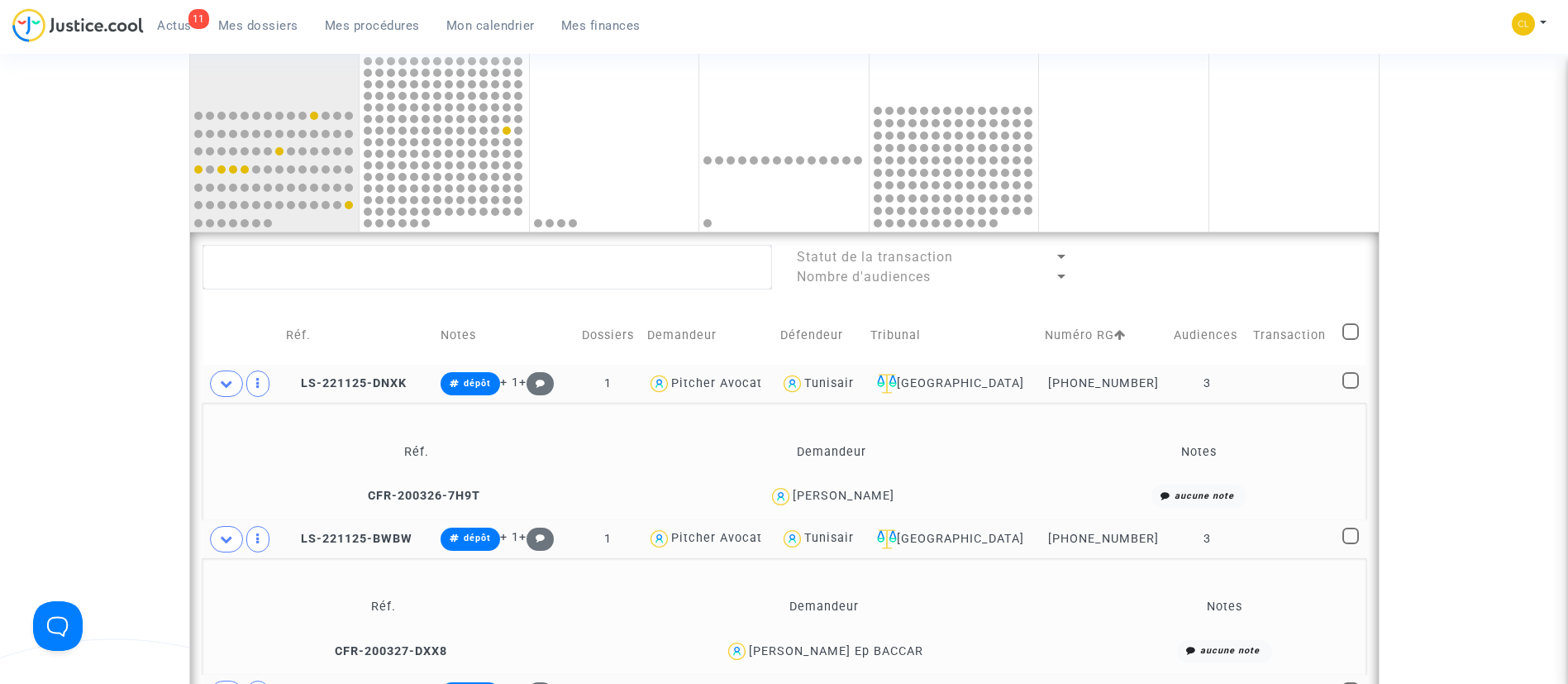
scroll to position [714, 0]
click at [1126, 341] on icon at bounding box center [1120, 337] width 12 height 12
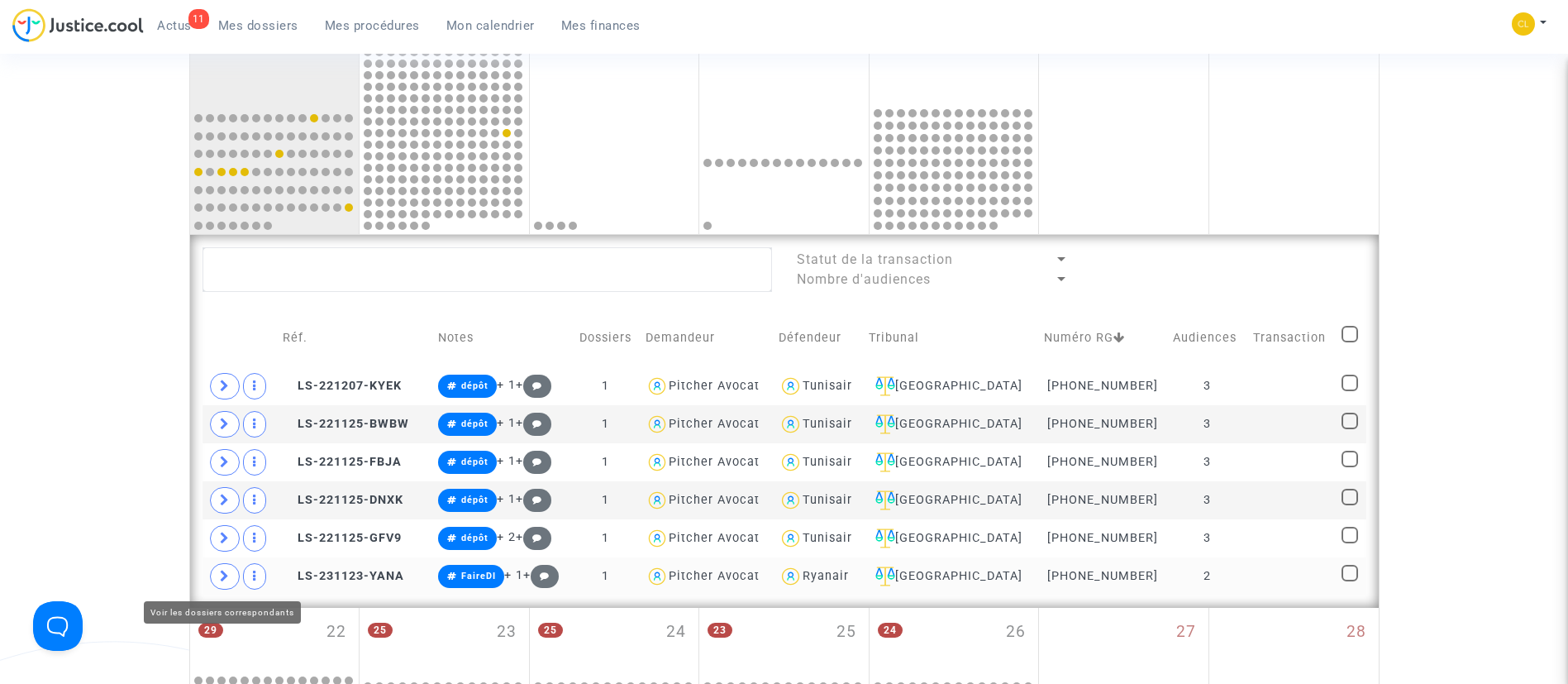
click at [216, 573] on span at bounding box center [225, 576] width 30 height 27
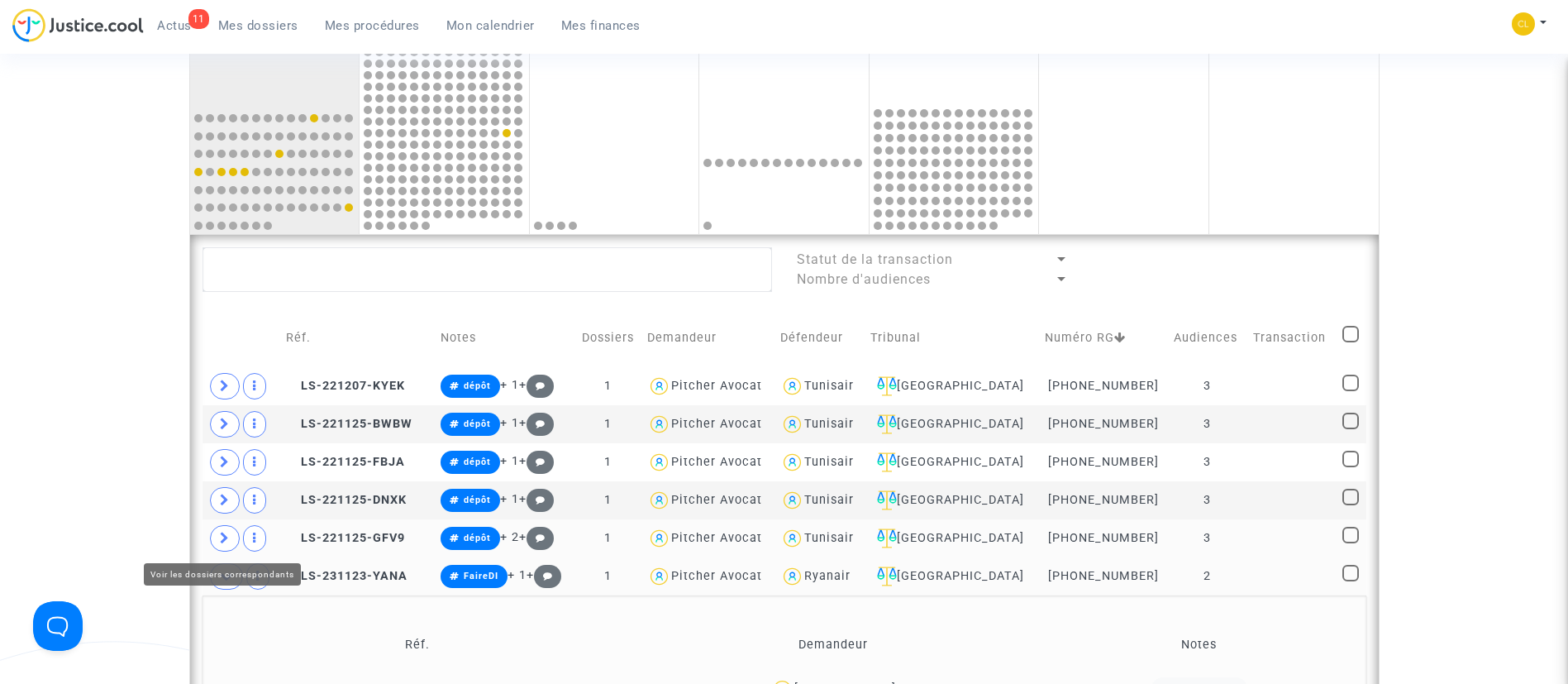
click at [228, 535] on icon at bounding box center [225, 537] width 10 height 13
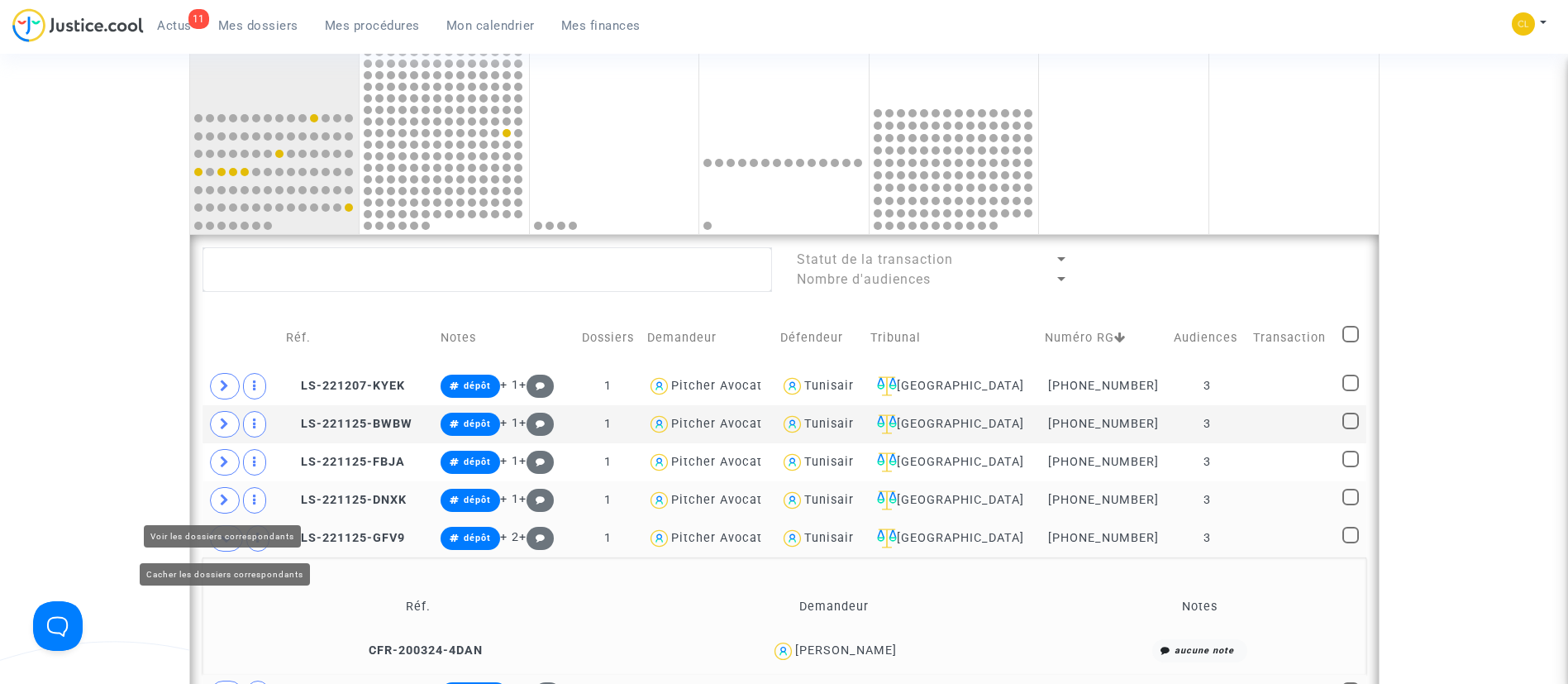
click at [226, 497] on icon at bounding box center [225, 500] width 10 height 13
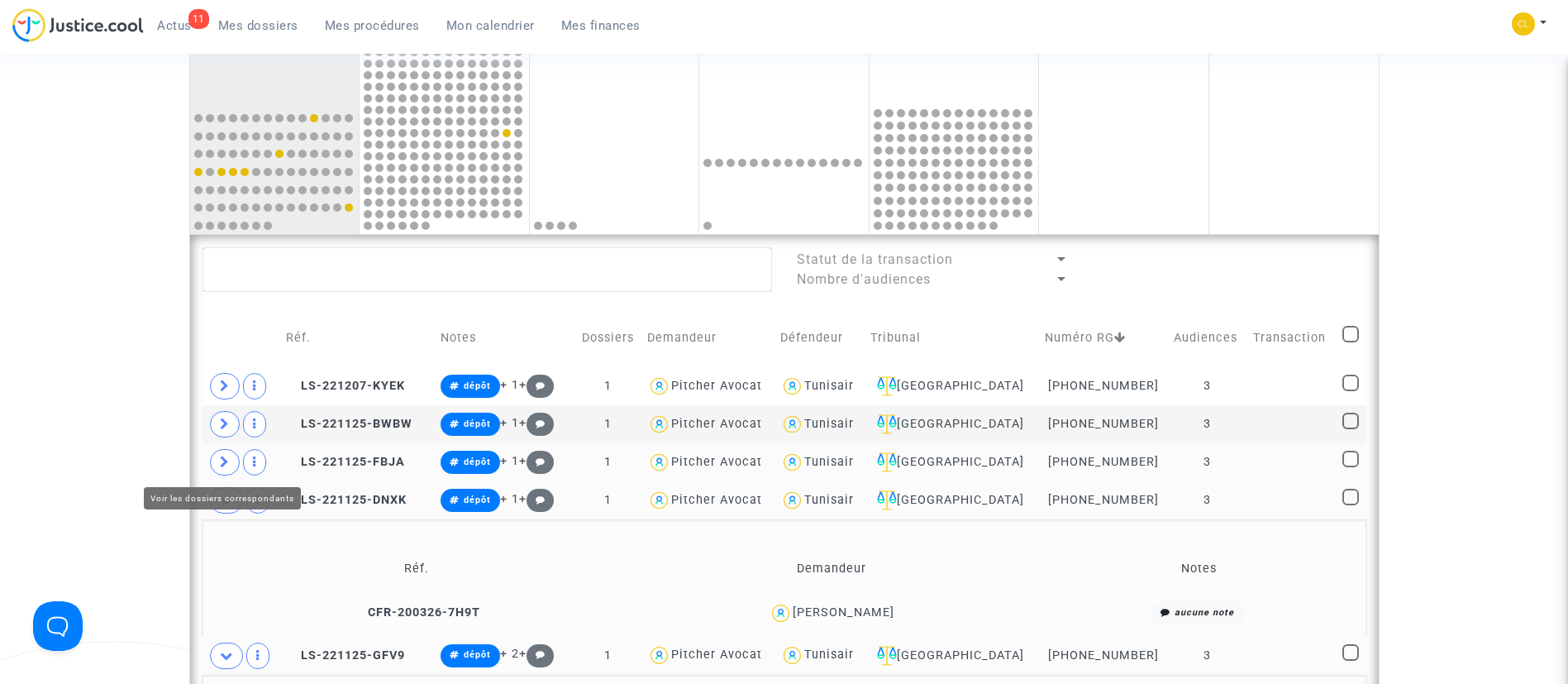
click at [226, 460] on icon at bounding box center [225, 461] width 10 height 13
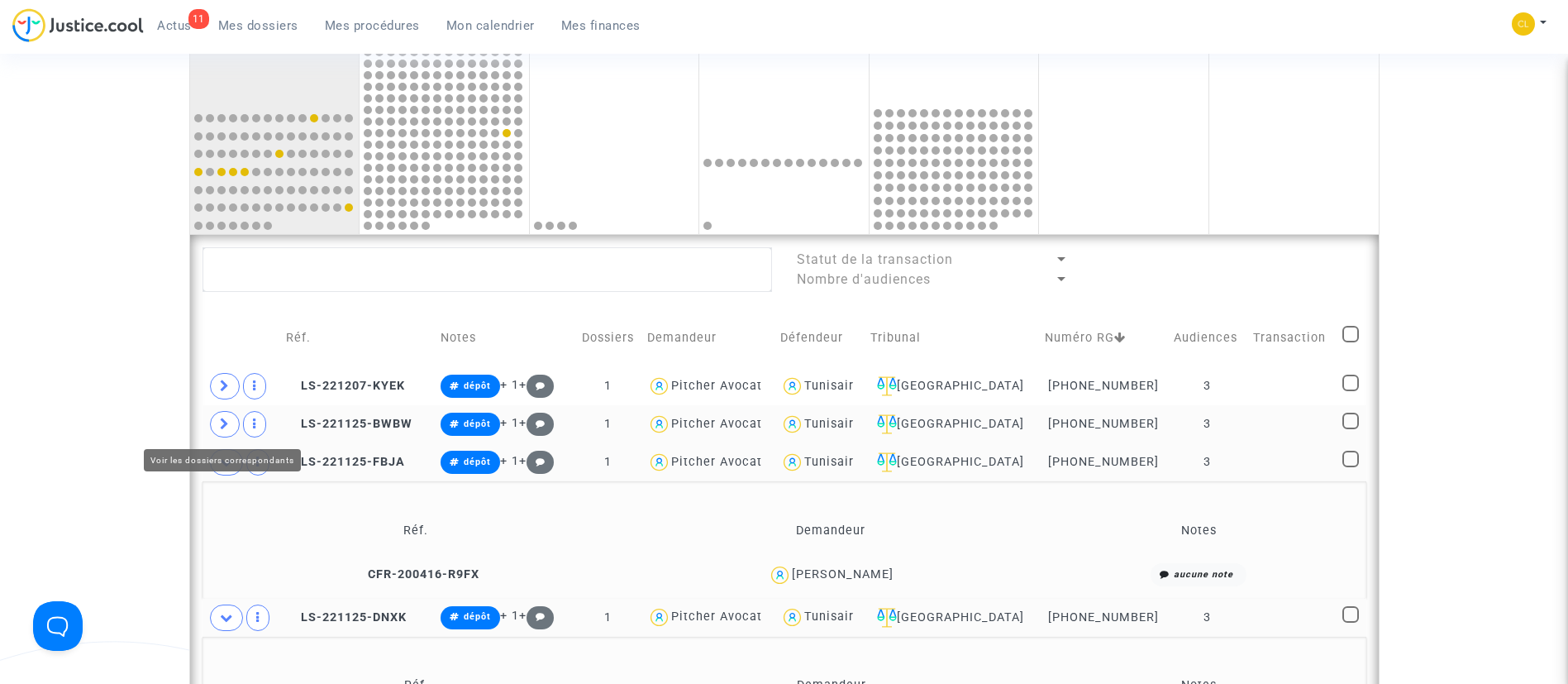
click at [225, 418] on icon at bounding box center [225, 423] width 10 height 13
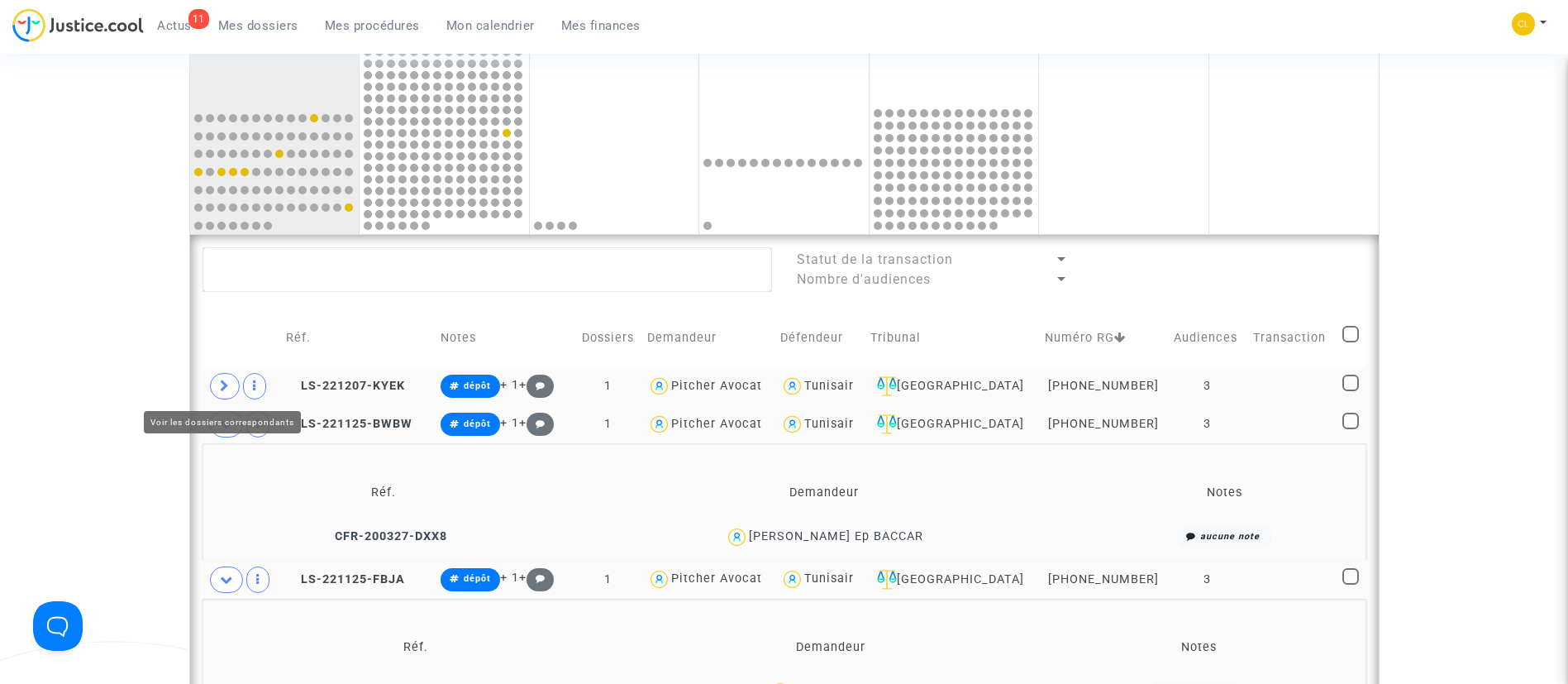
click at [224, 388] on icon at bounding box center [225, 386] width 10 height 13
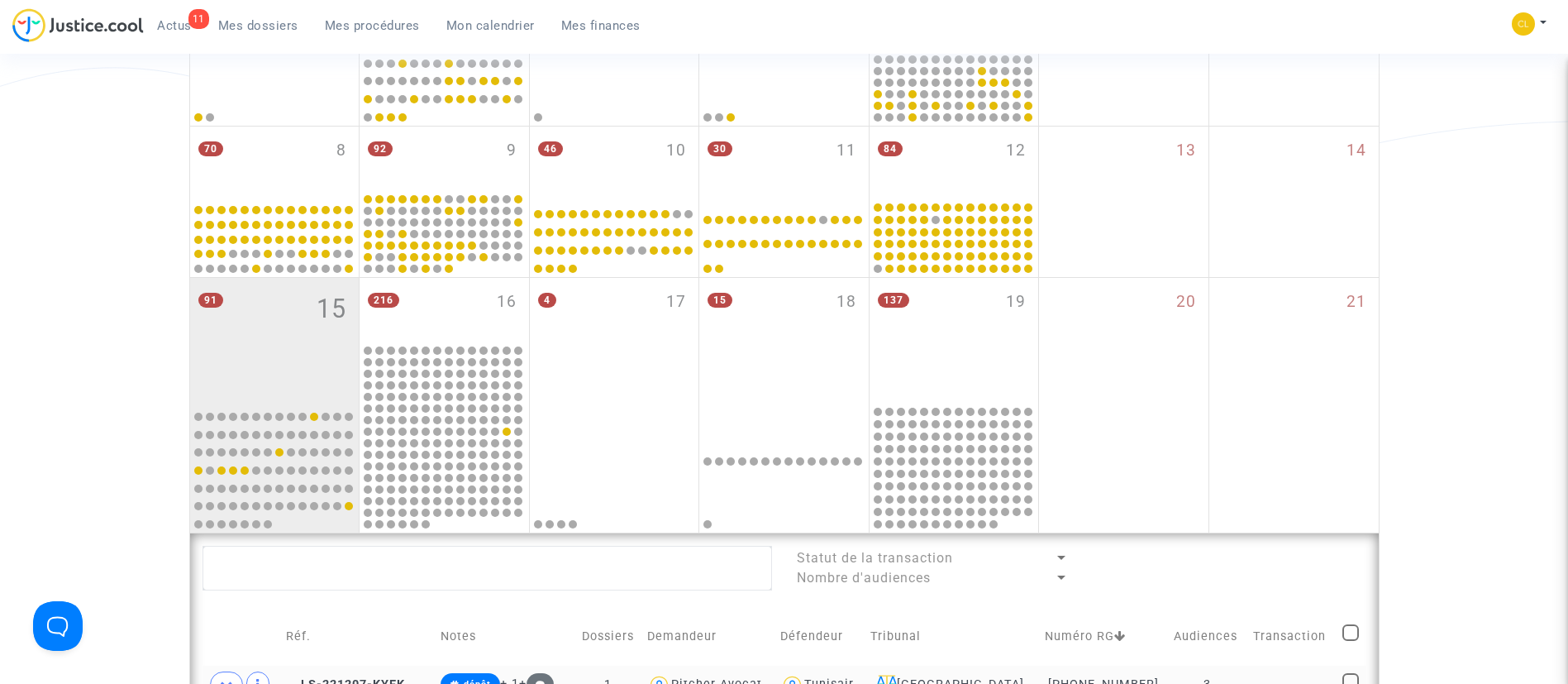
scroll to position [285, 0]
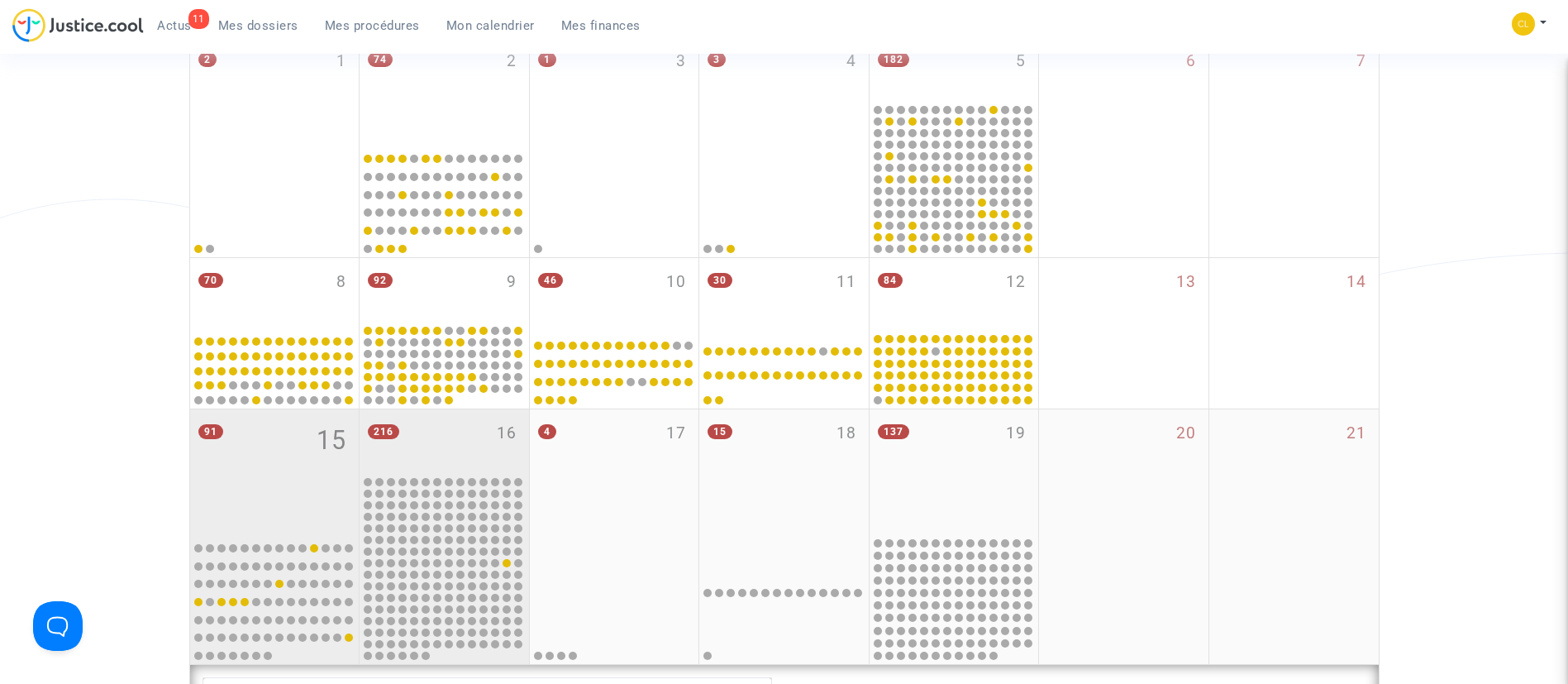
click at [510, 415] on div "216 16" at bounding box center [444, 441] width 169 height 64
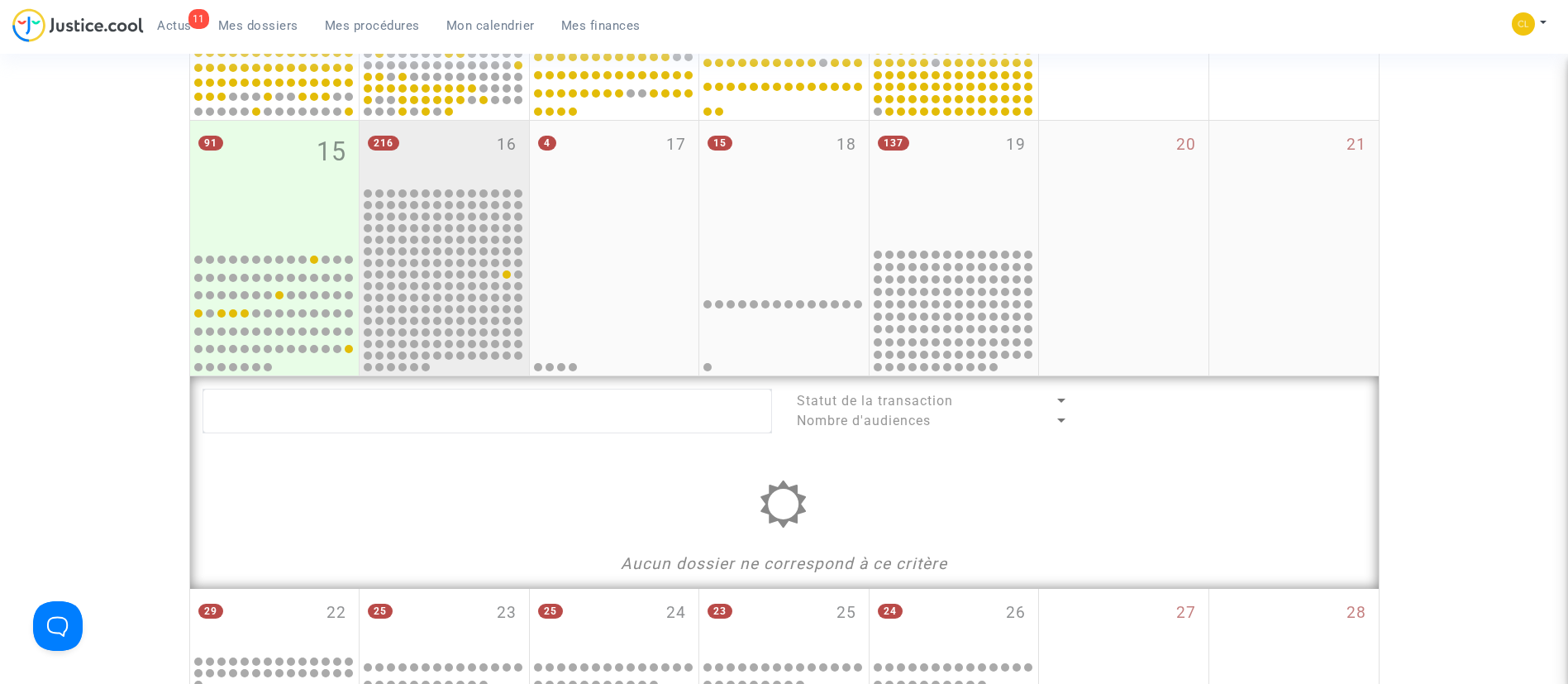
scroll to position [612, 0]
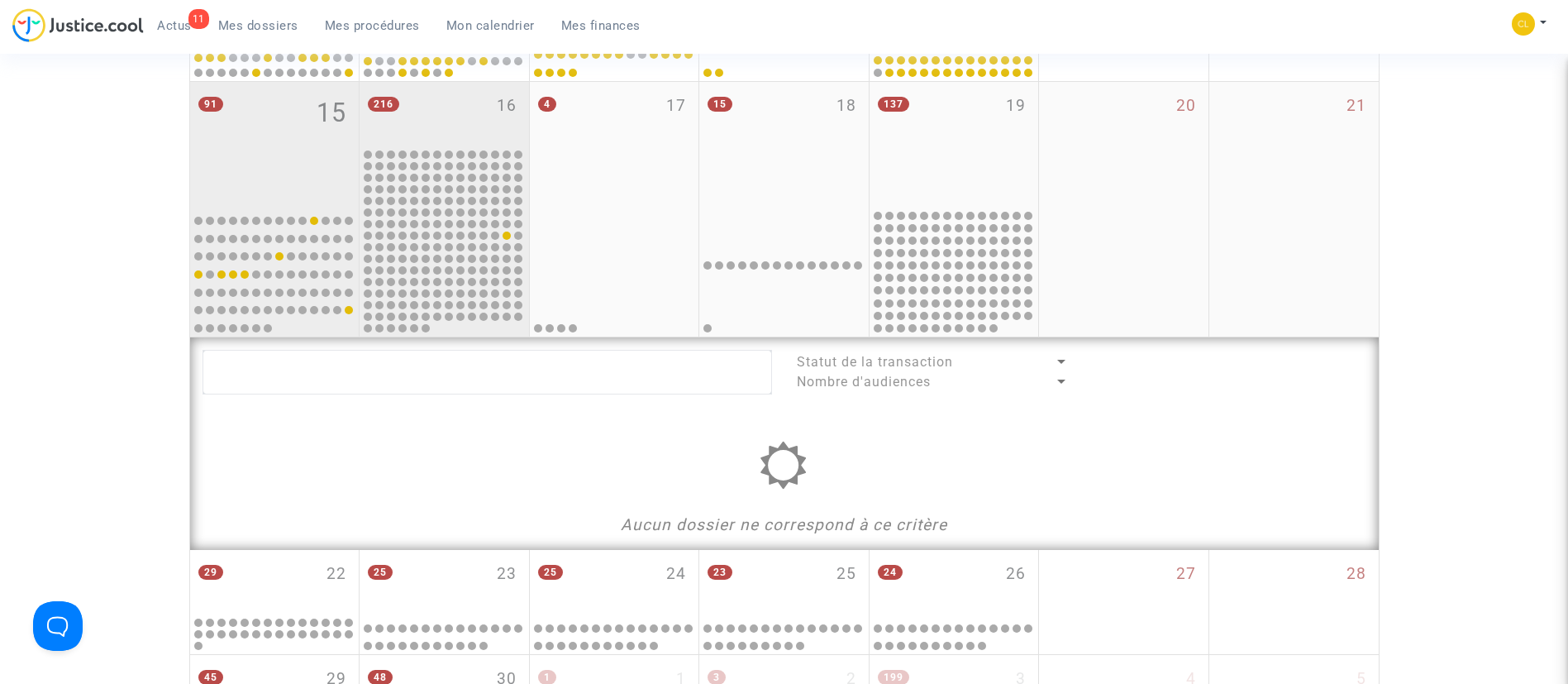
click at [290, 116] on div "91 15" at bounding box center [275, 145] width 169 height 125
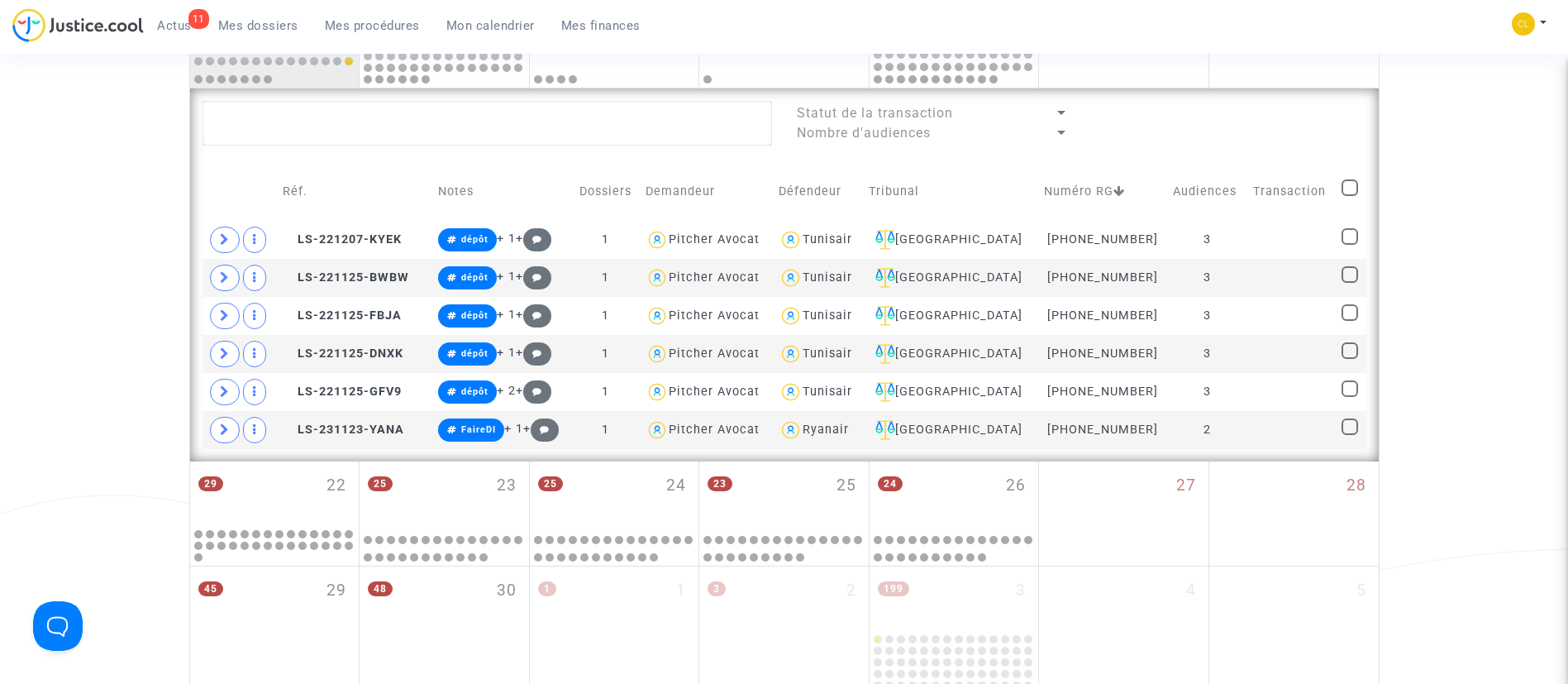
scroll to position [859, 0]
click at [225, 431] on icon at bounding box center [225, 430] width 10 height 13
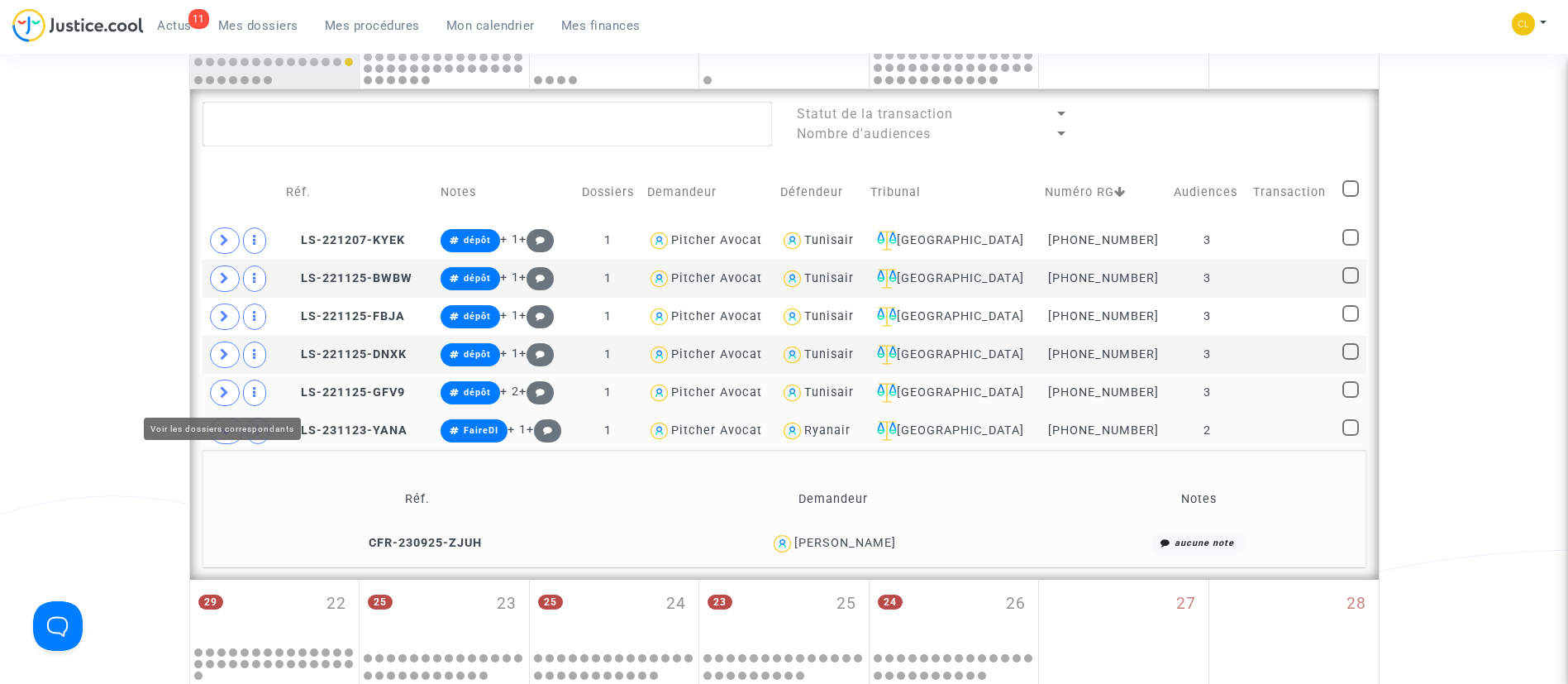
click at [228, 393] on icon at bounding box center [225, 392] width 10 height 13
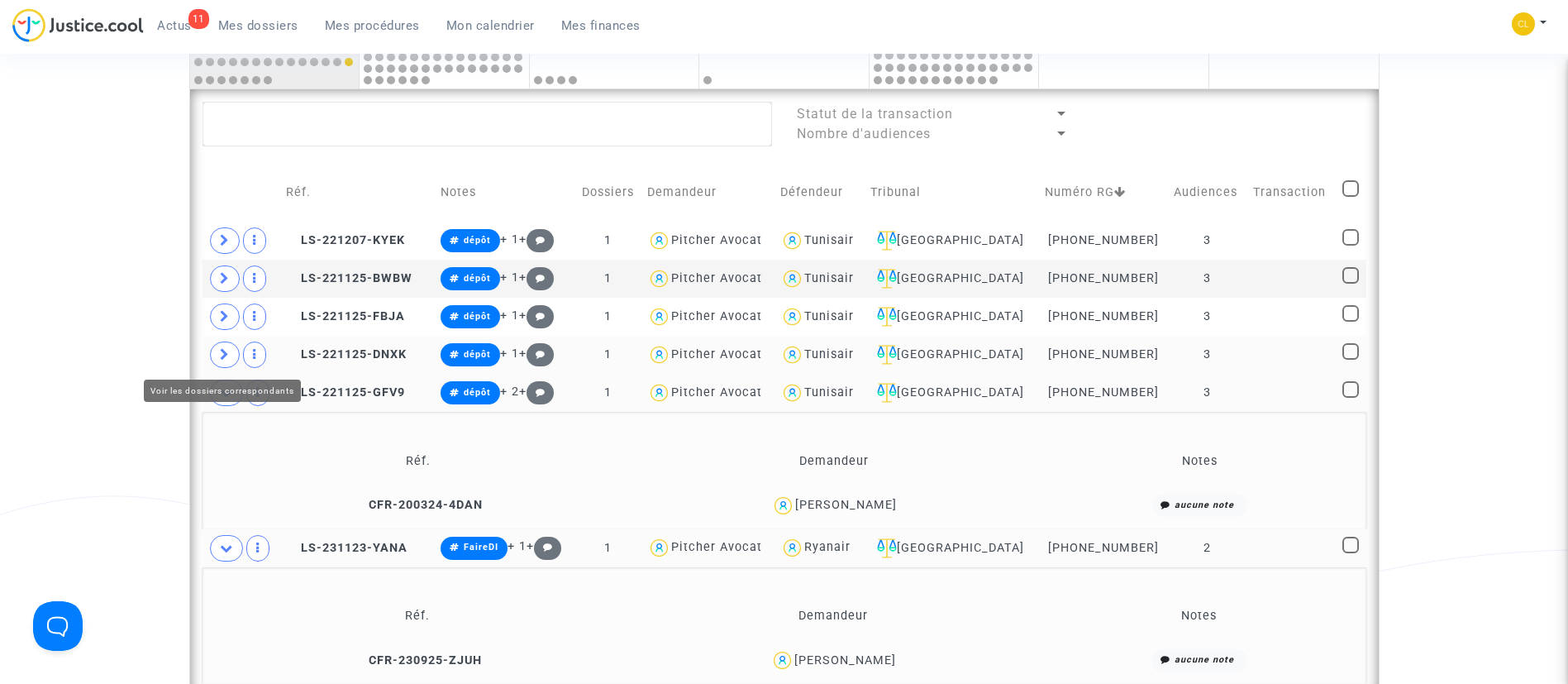
click at [226, 350] on icon at bounding box center [225, 354] width 10 height 13
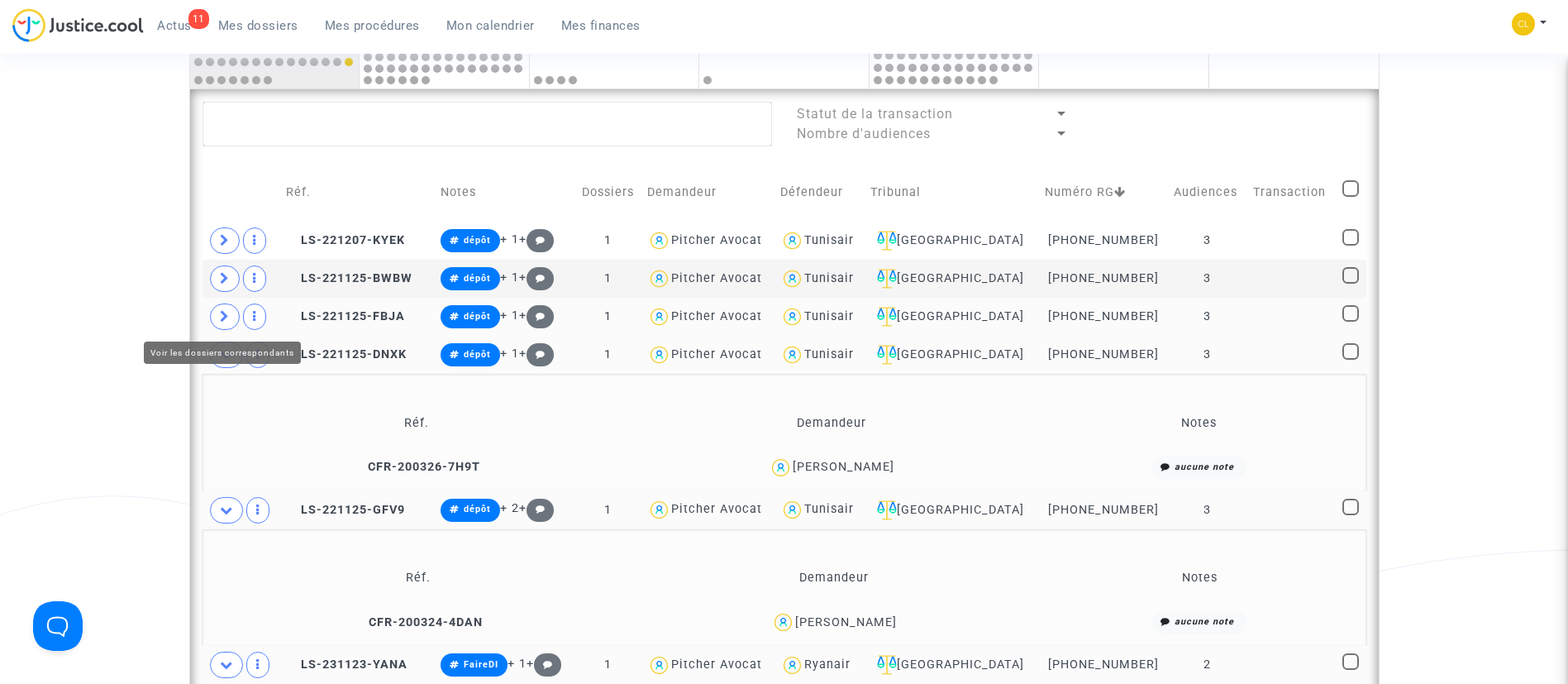
click at [222, 322] on span at bounding box center [225, 316] width 30 height 27
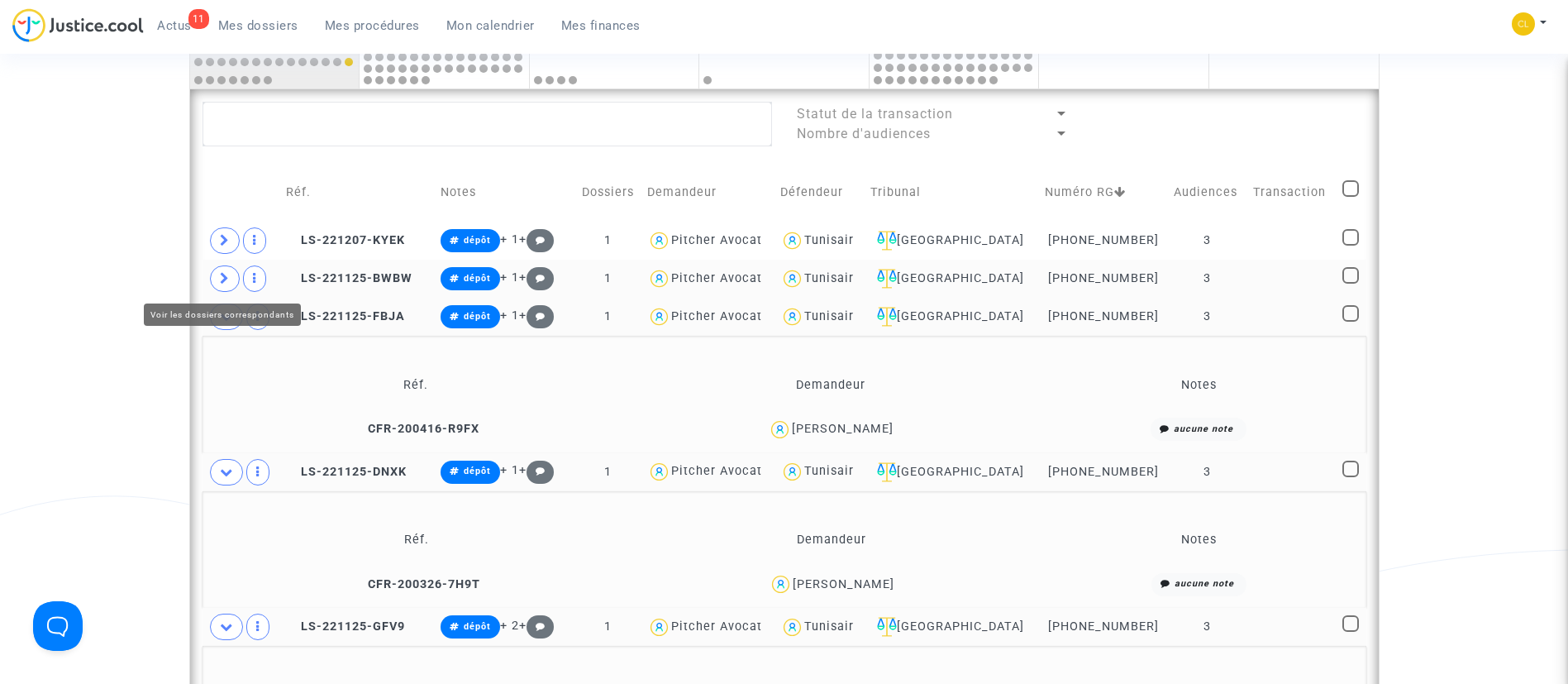
click at [224, 275] on icon at bounding box center [225, 278] width 10 height 13
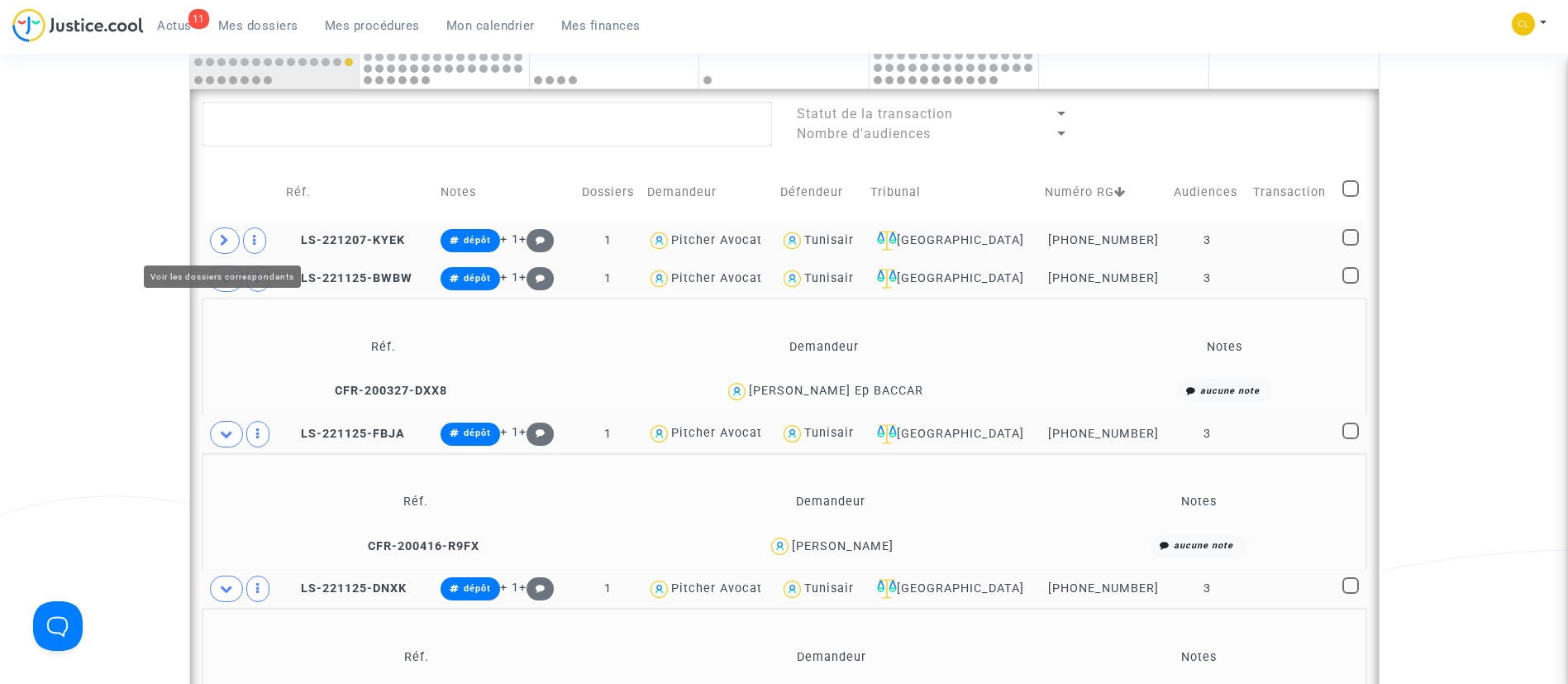
click at [221, 236] on icon at bounding box center [225, 240] width 10 height 13
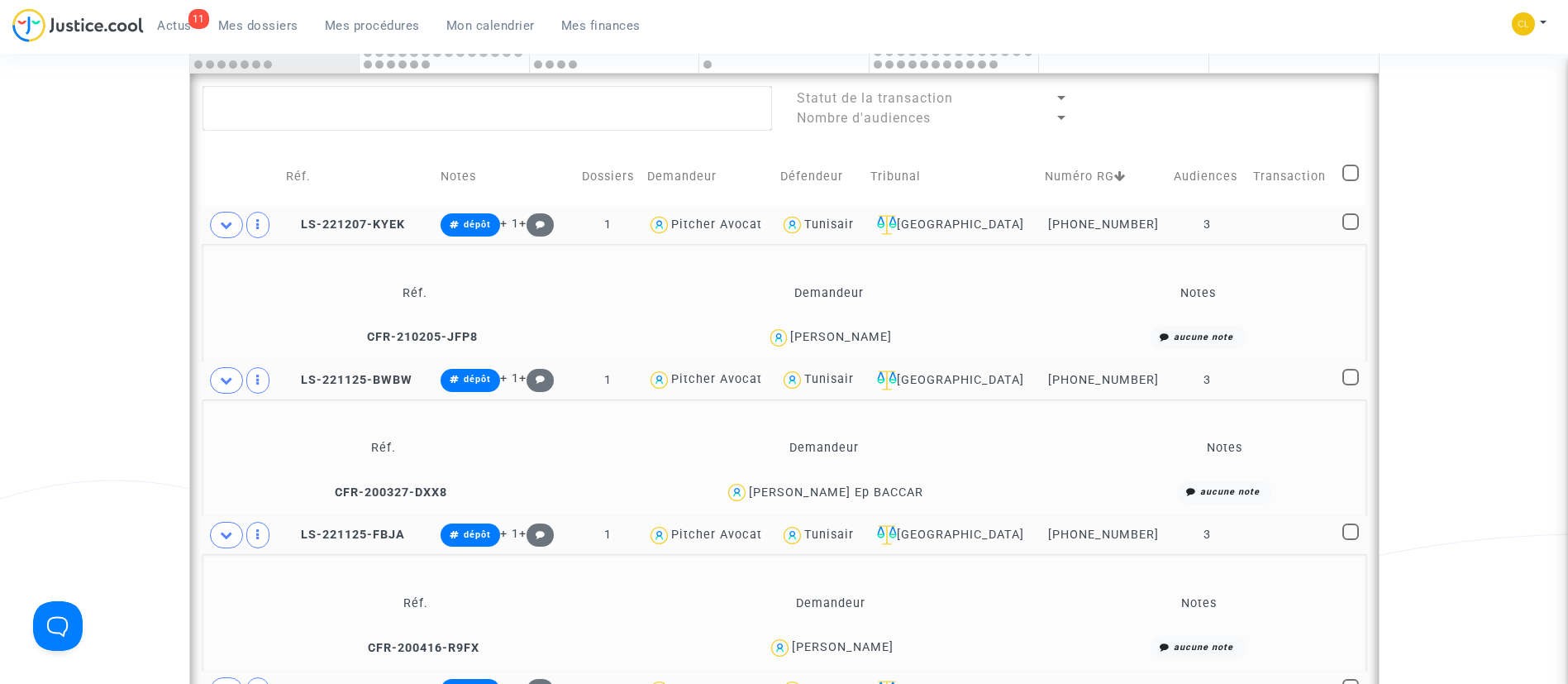
scroll to position [877, 0]
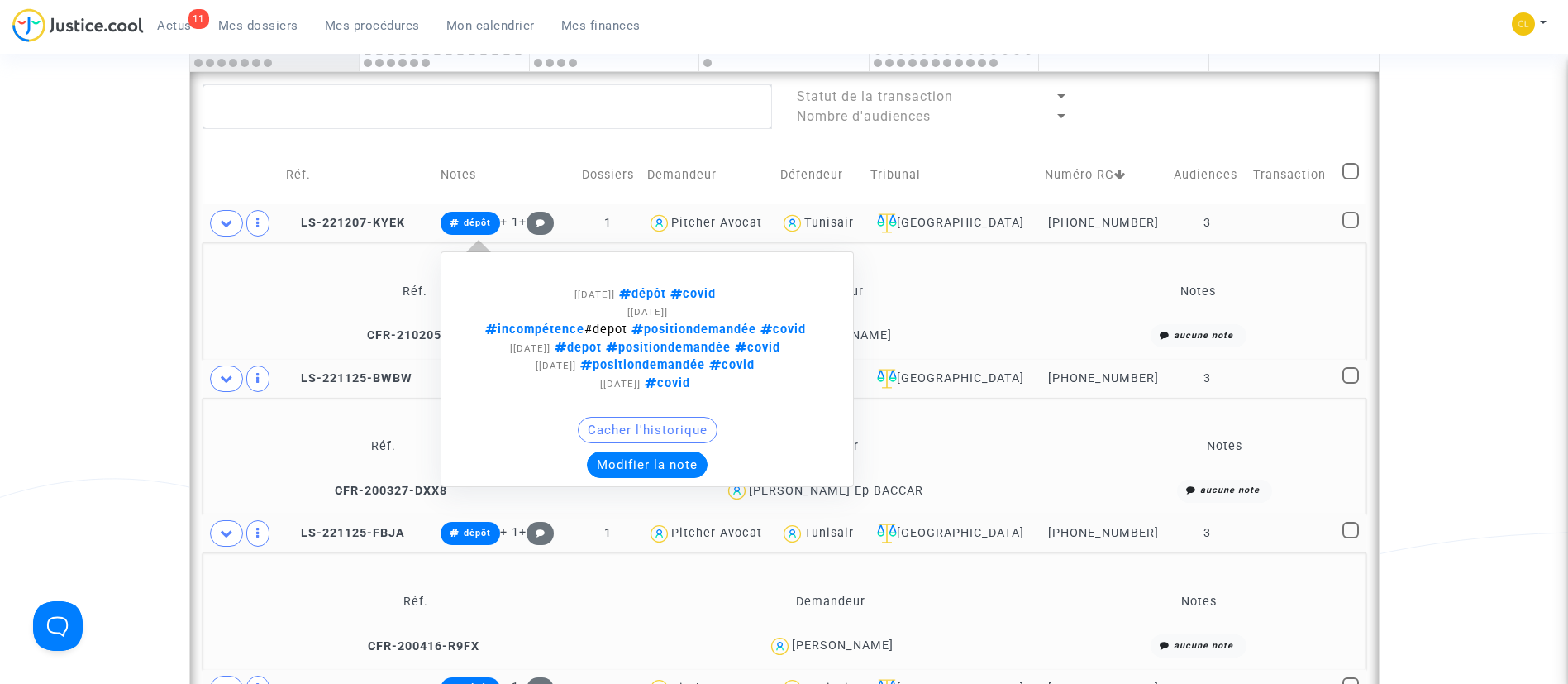
click at [698, 469] on button "Modifier la note" at bounding box center [647, 464] width 121 height 27
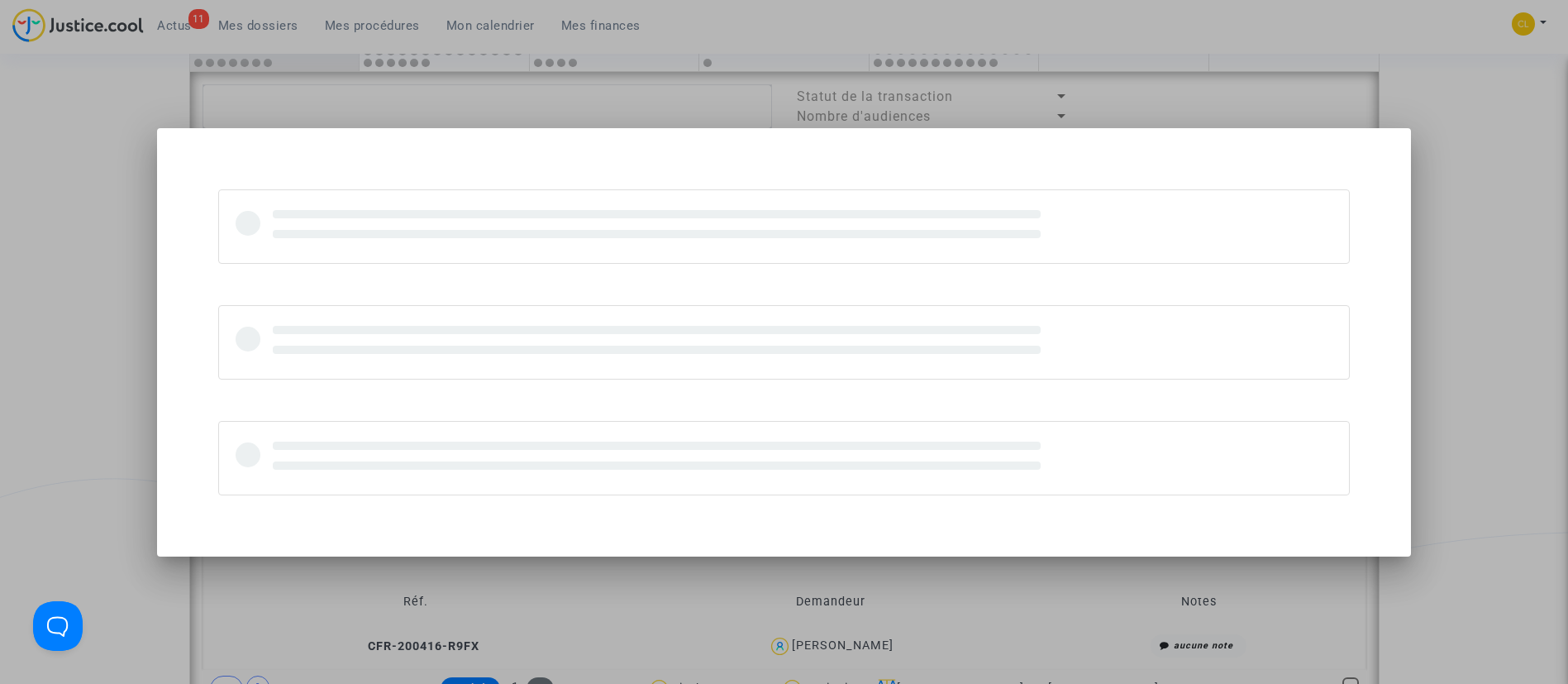
scroll to position [0, 0]
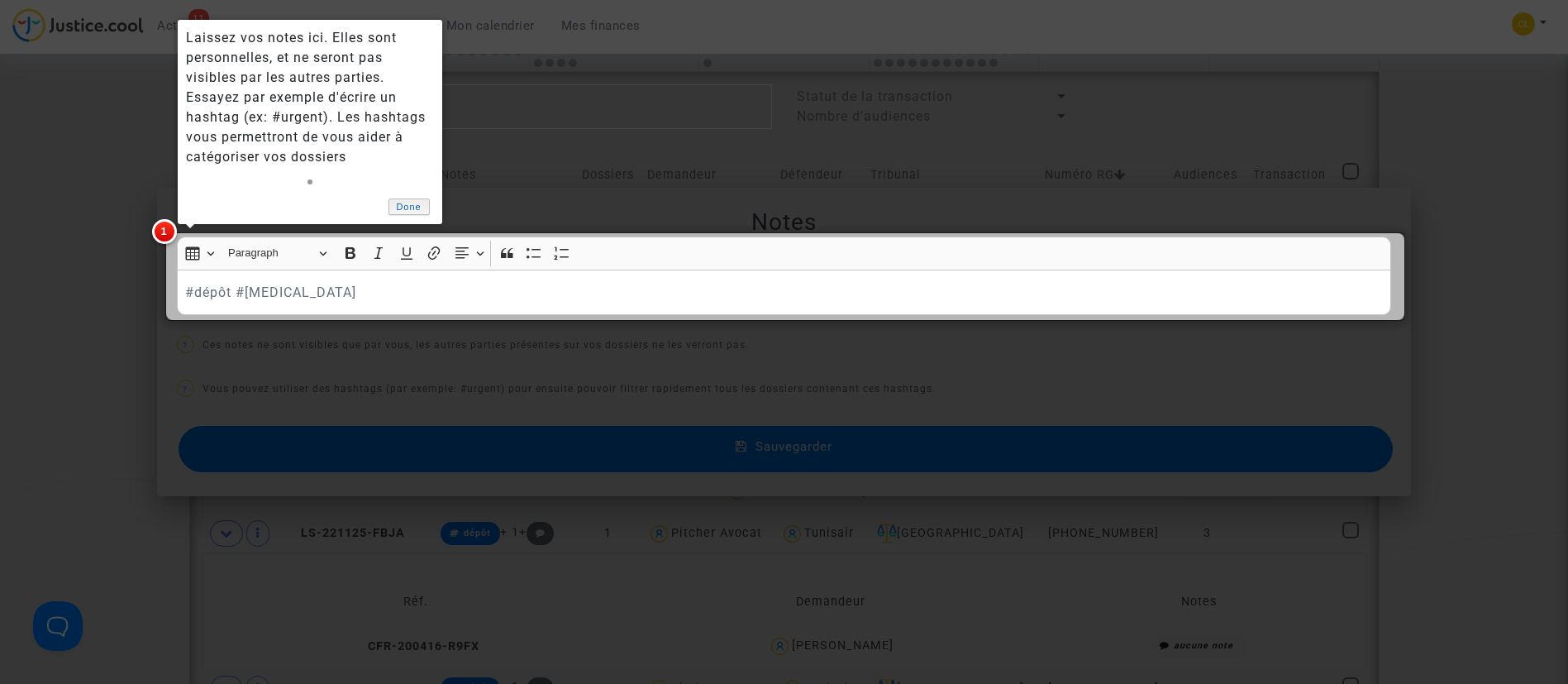
click at [406, 206] on link "Done" at bounding box center [409, 207] width 42 height 18
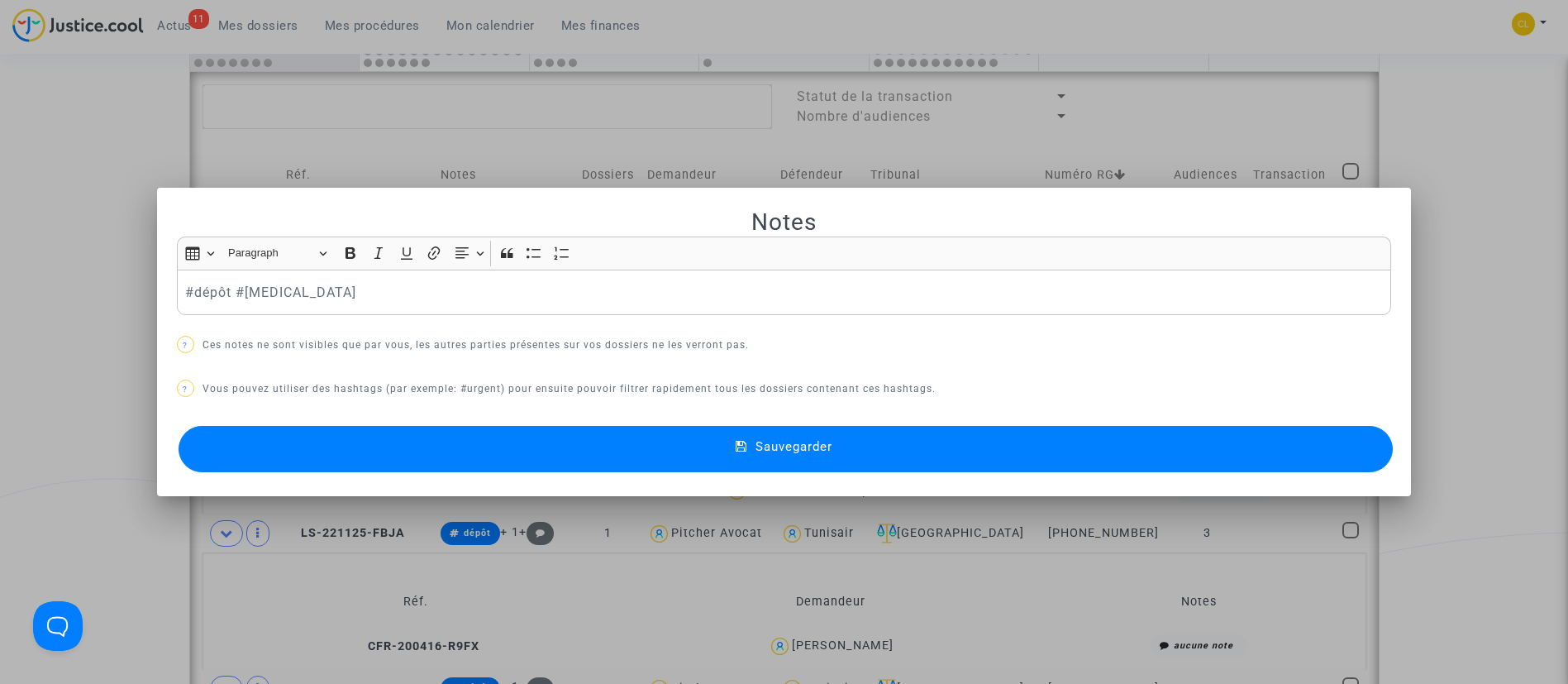
click at [813, 152] on div at bounding box center [784, 342] width 1568 height 684
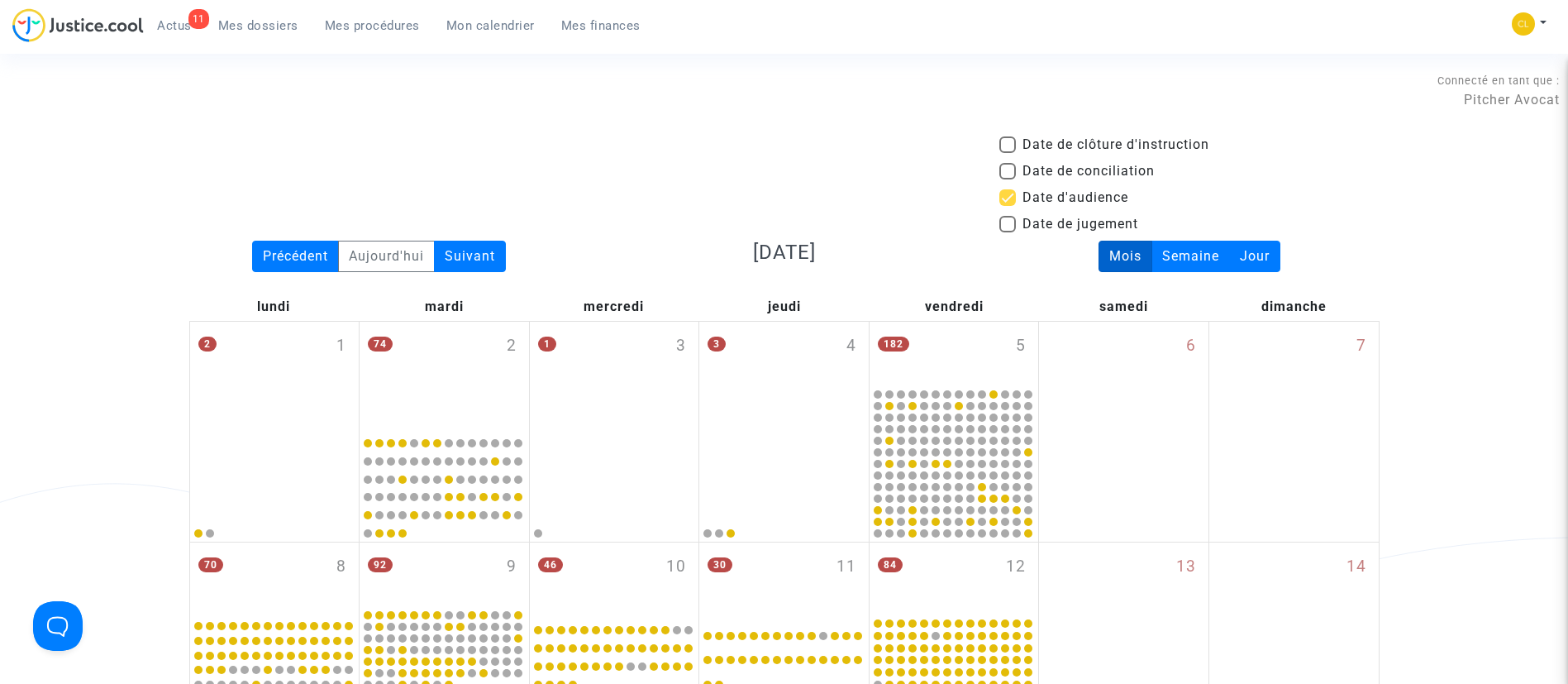
scroll to position [877, 0]
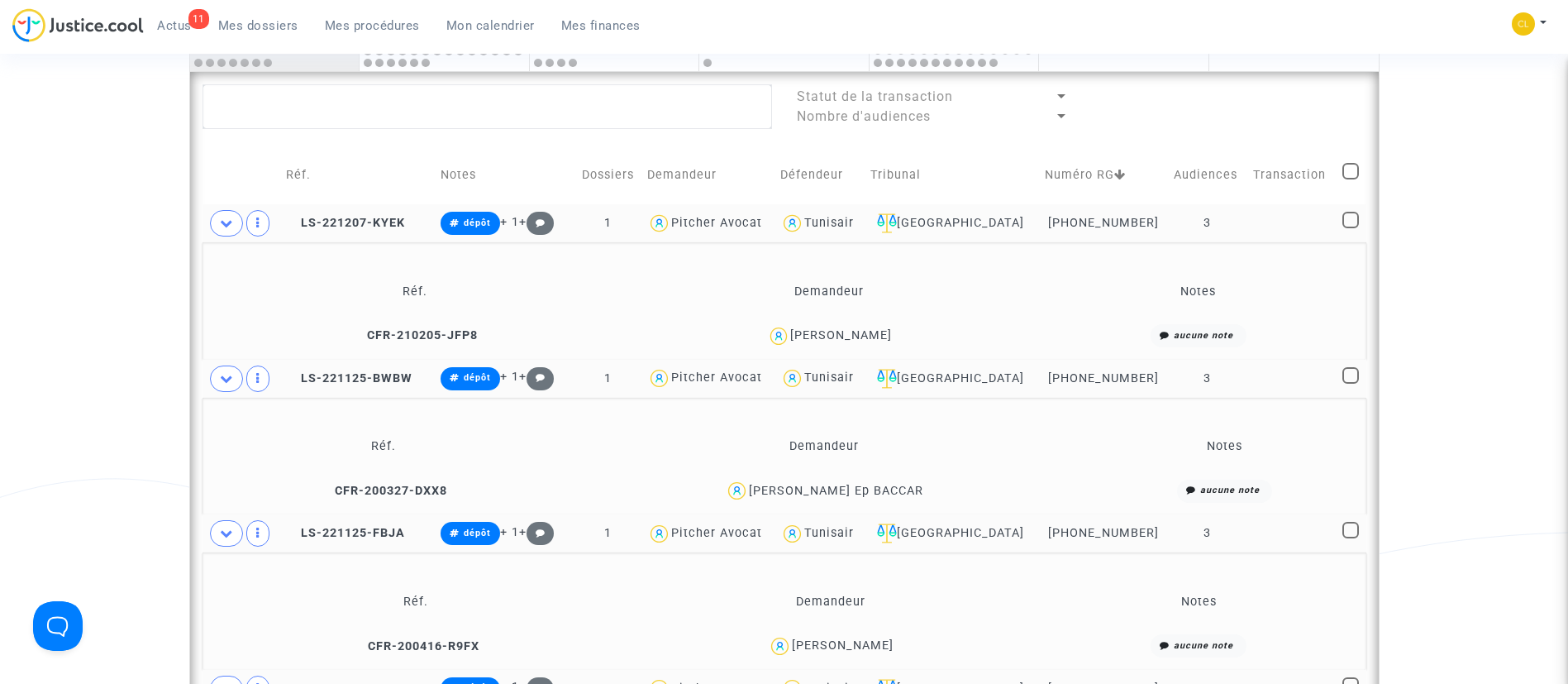
click at [876, 335] on div "Jeremy Canard" at bounding box center [840, 335] width 102 height 14
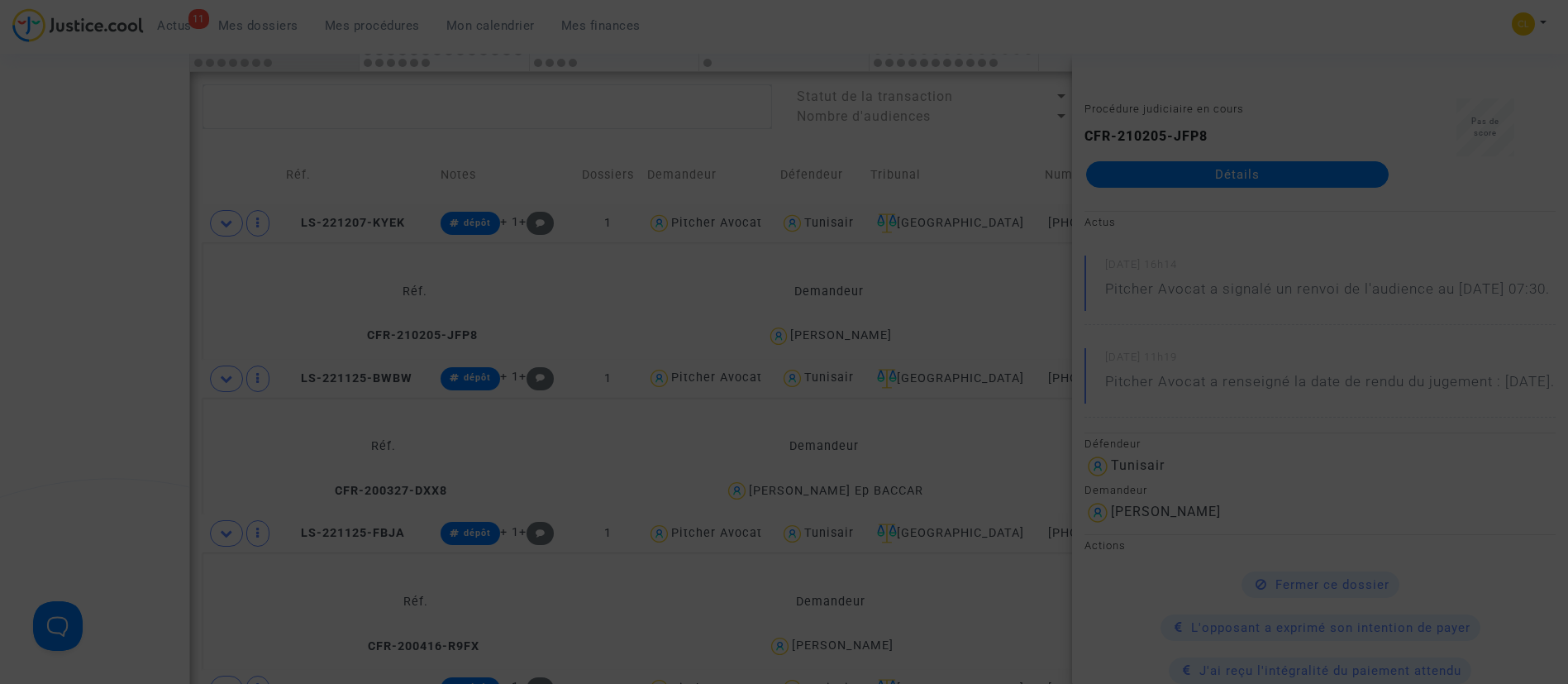
click at [580, 199] on div at bounding box center [784, 342] width 1568 height 684
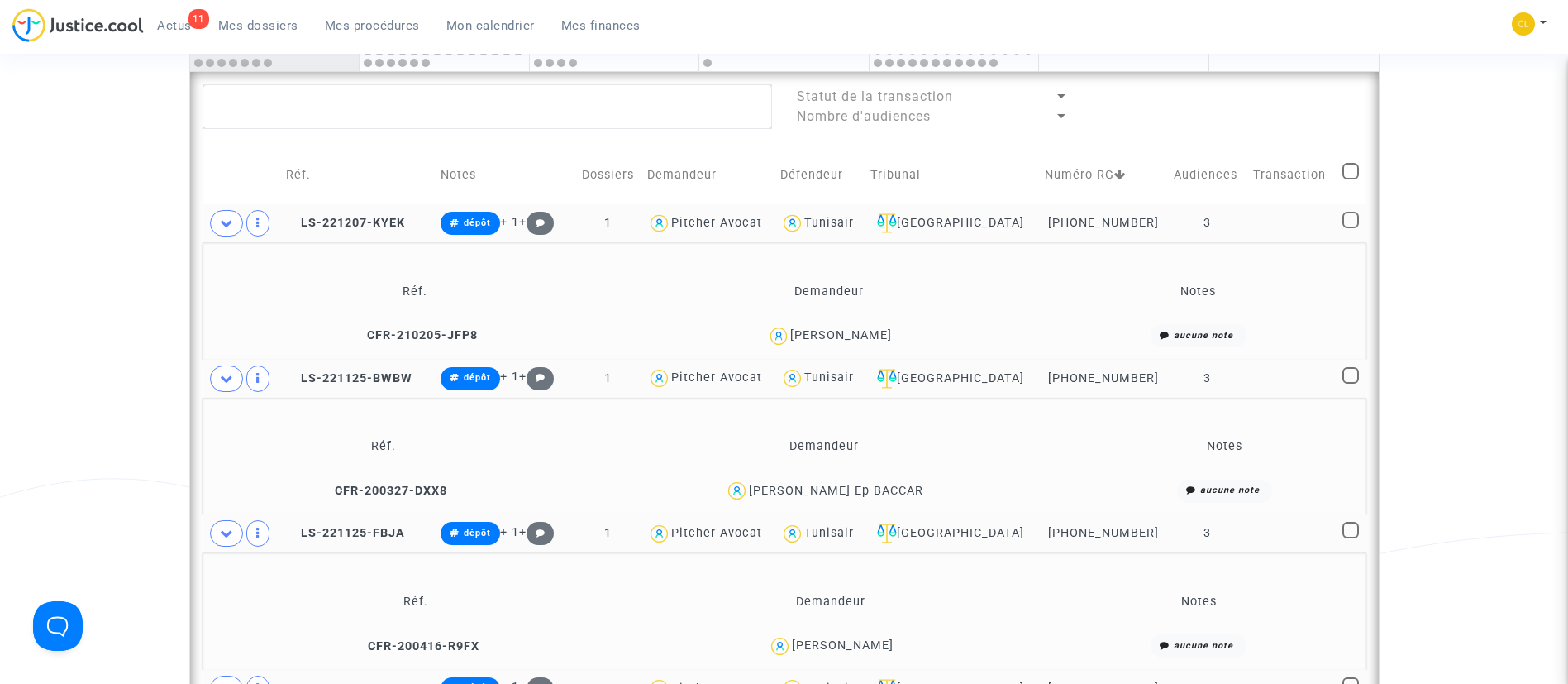
click at [1344, 224] on span at bounding box center [1350, 219] width 17 height 17
click at [1350, 228] on input "checkbox" at bounding box center [1350, 228] width 1 height 1
checkbox input "true"
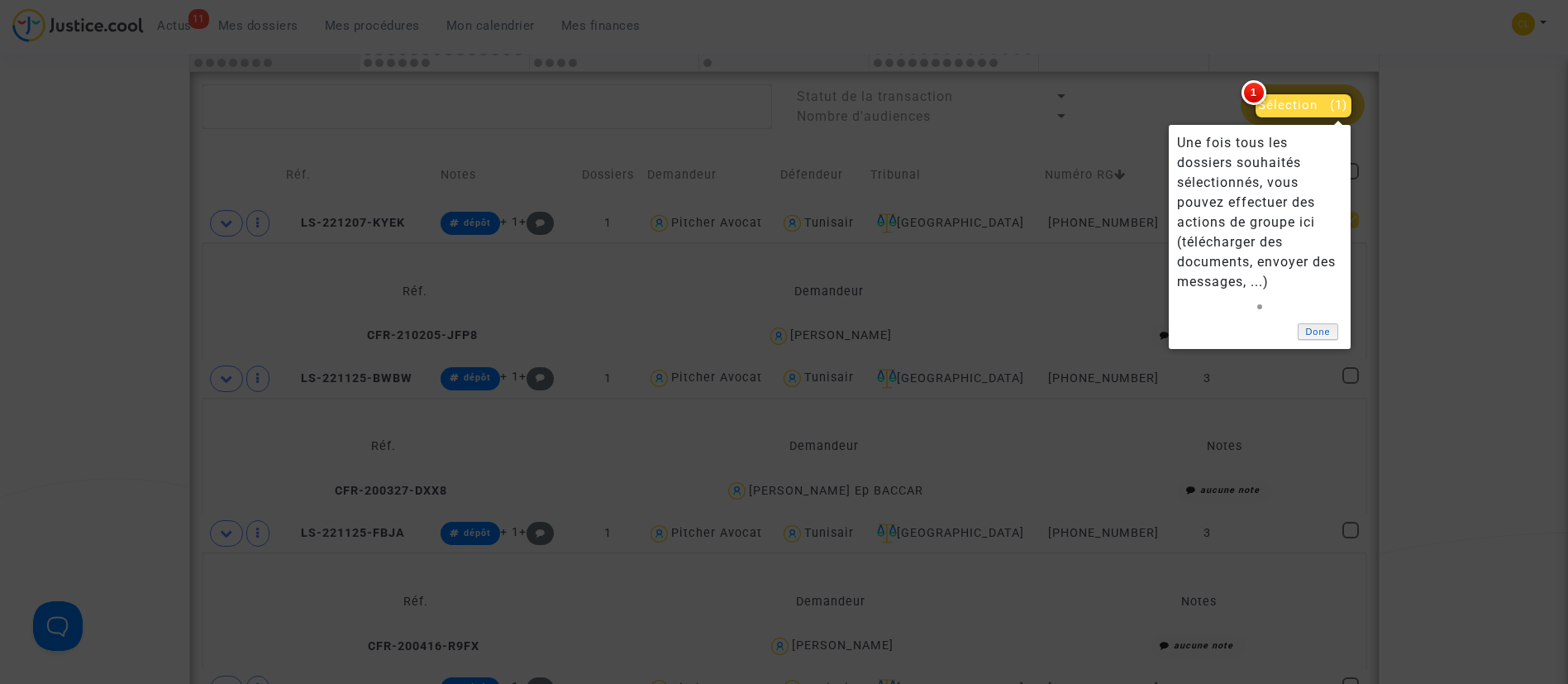
click at [1306, 330] on link "Done" at bounding box center [1318, 332] width 42 height 18
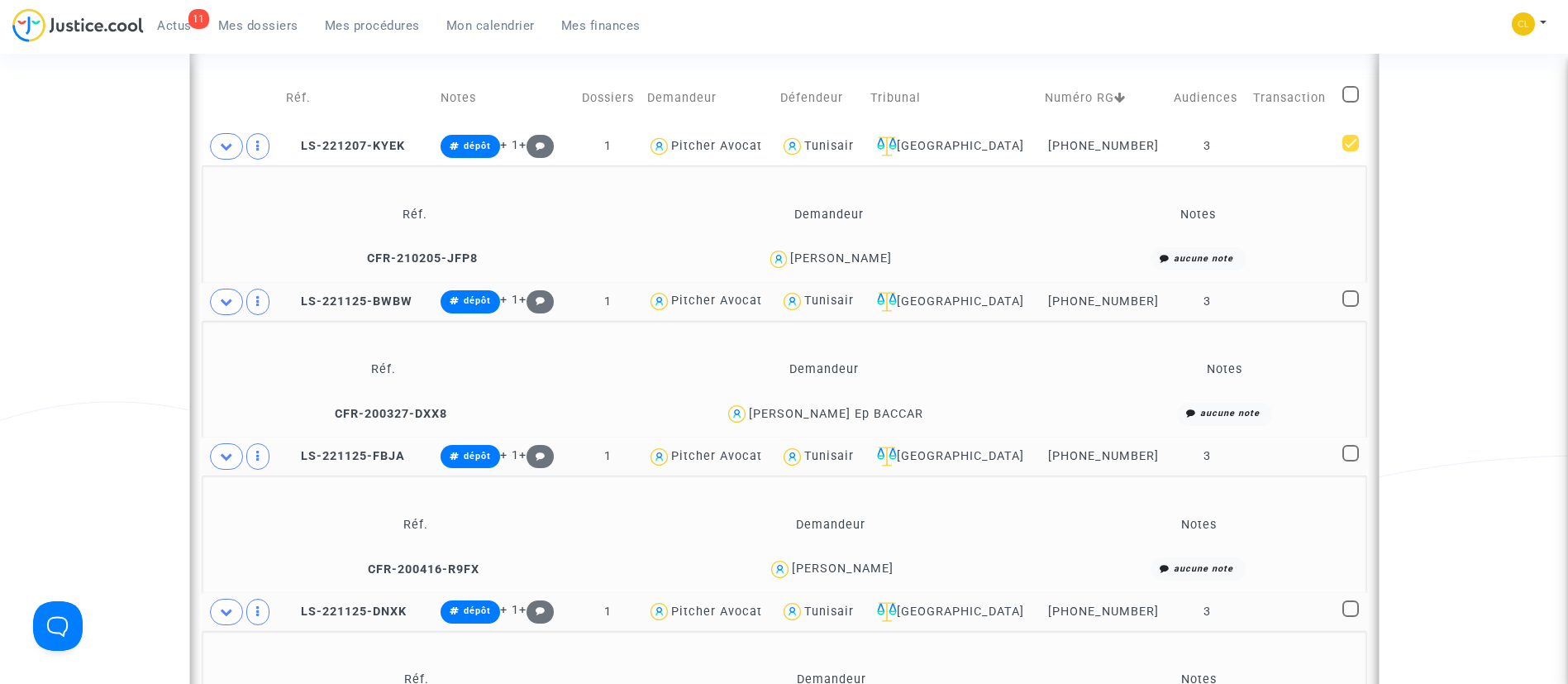
scroll to position [1007, 0]
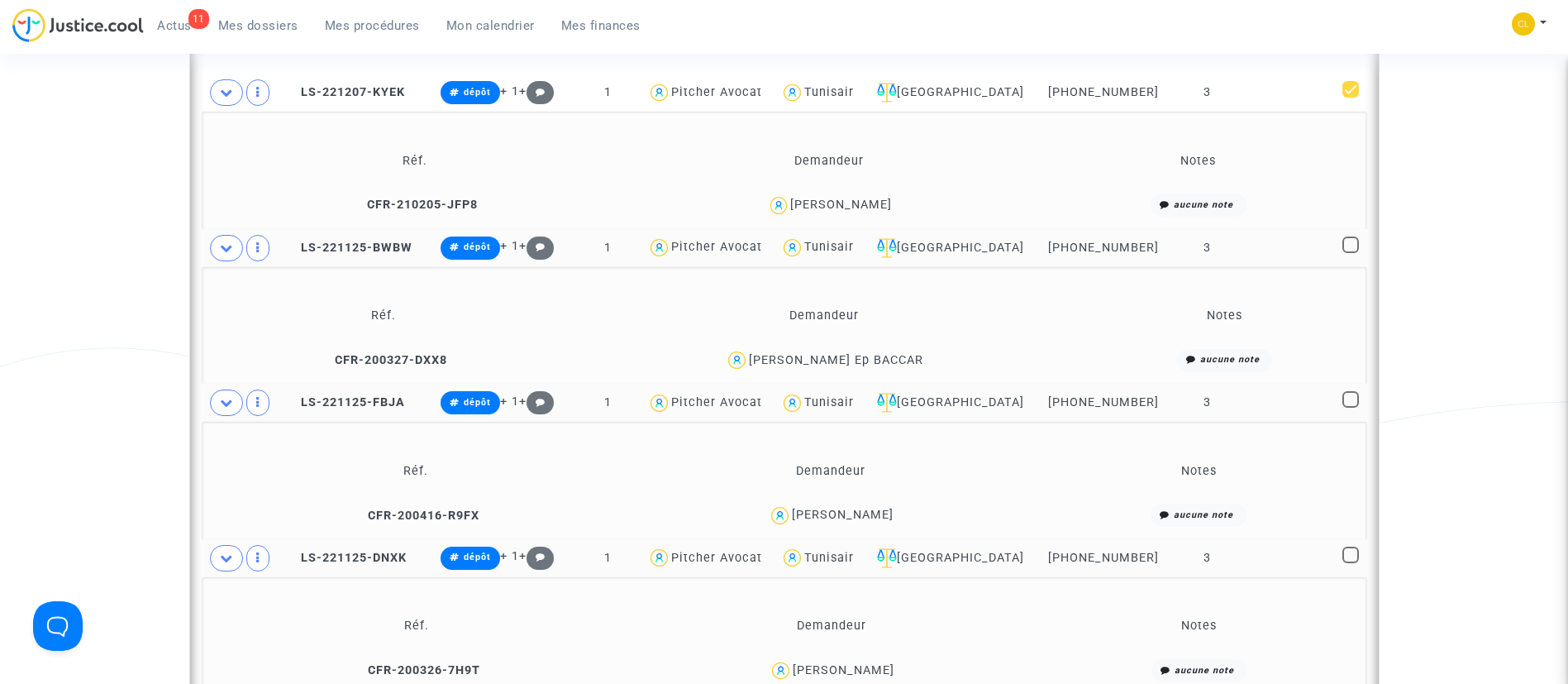
click at [898, 359] on div "Amel Kanoun Ep BACCAR" at bounding box center [836, 360] width 174 height 14
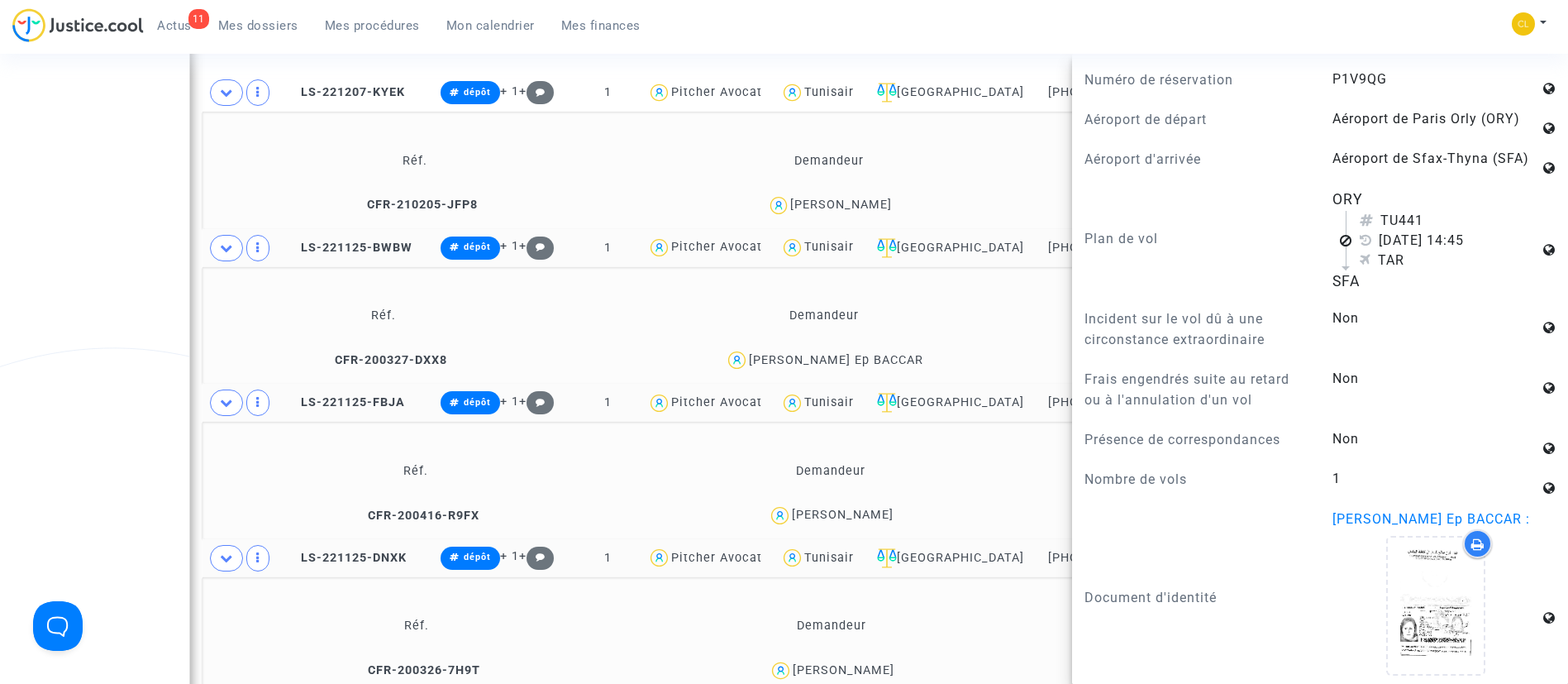
scroll to position [1123, 0]
click at [1028, 303] on td "Demandeur" at bounding box center [824, 316] width 530 height 54
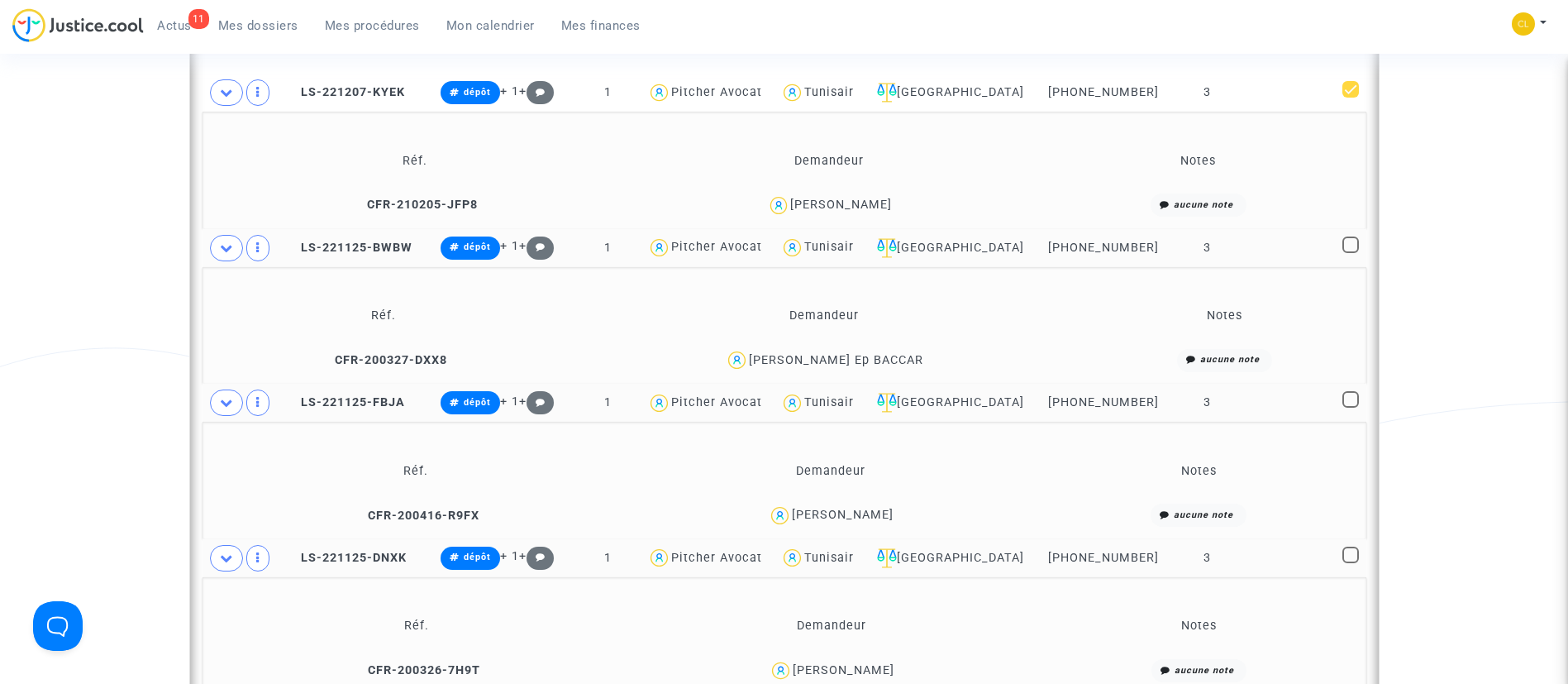
scroll to position [0, 0]
click at [1349, 245] on span at bounding box center [1350, 244] width 17 height 17
click at [1350, 253] on input "checkbox" at bounding box center [1350, 253] width 1 height 1
checkbox input "true"
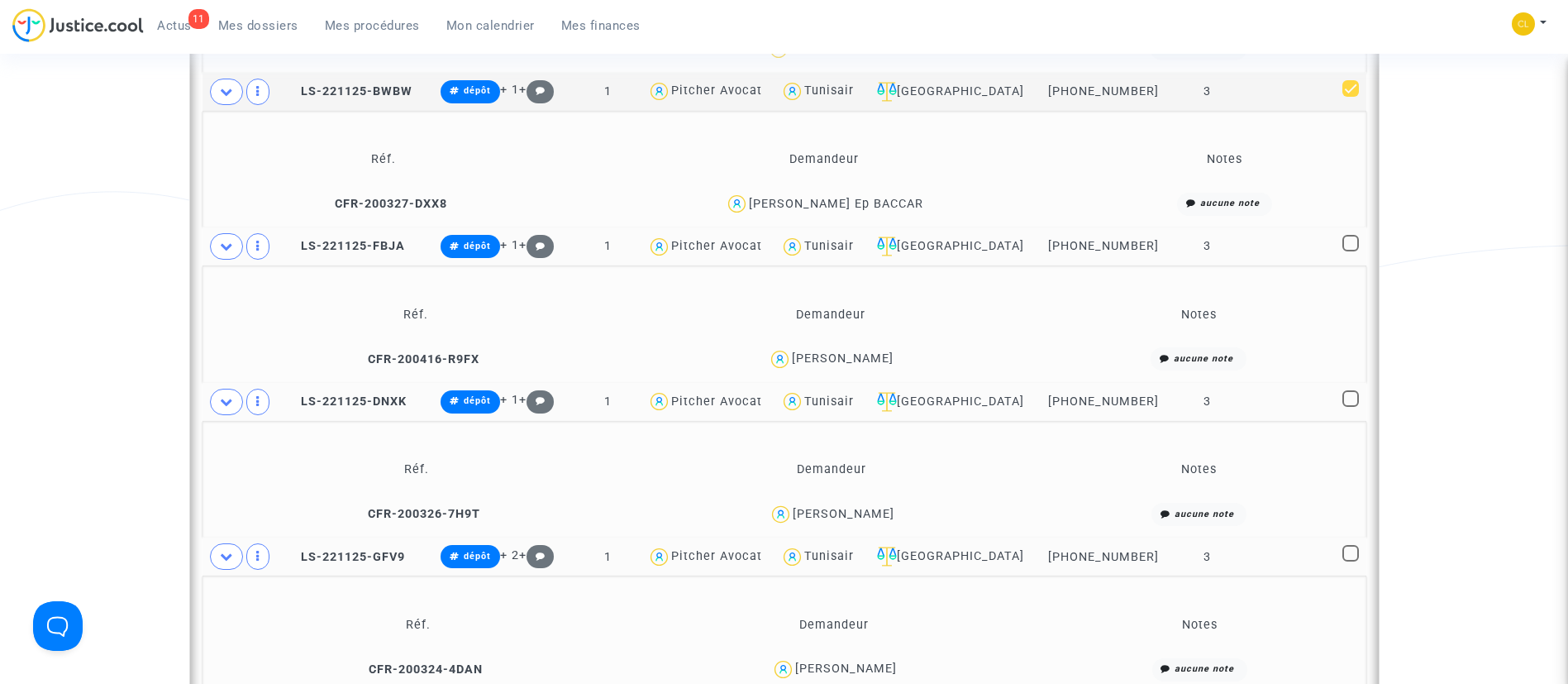
scroll to position [1167, 0]
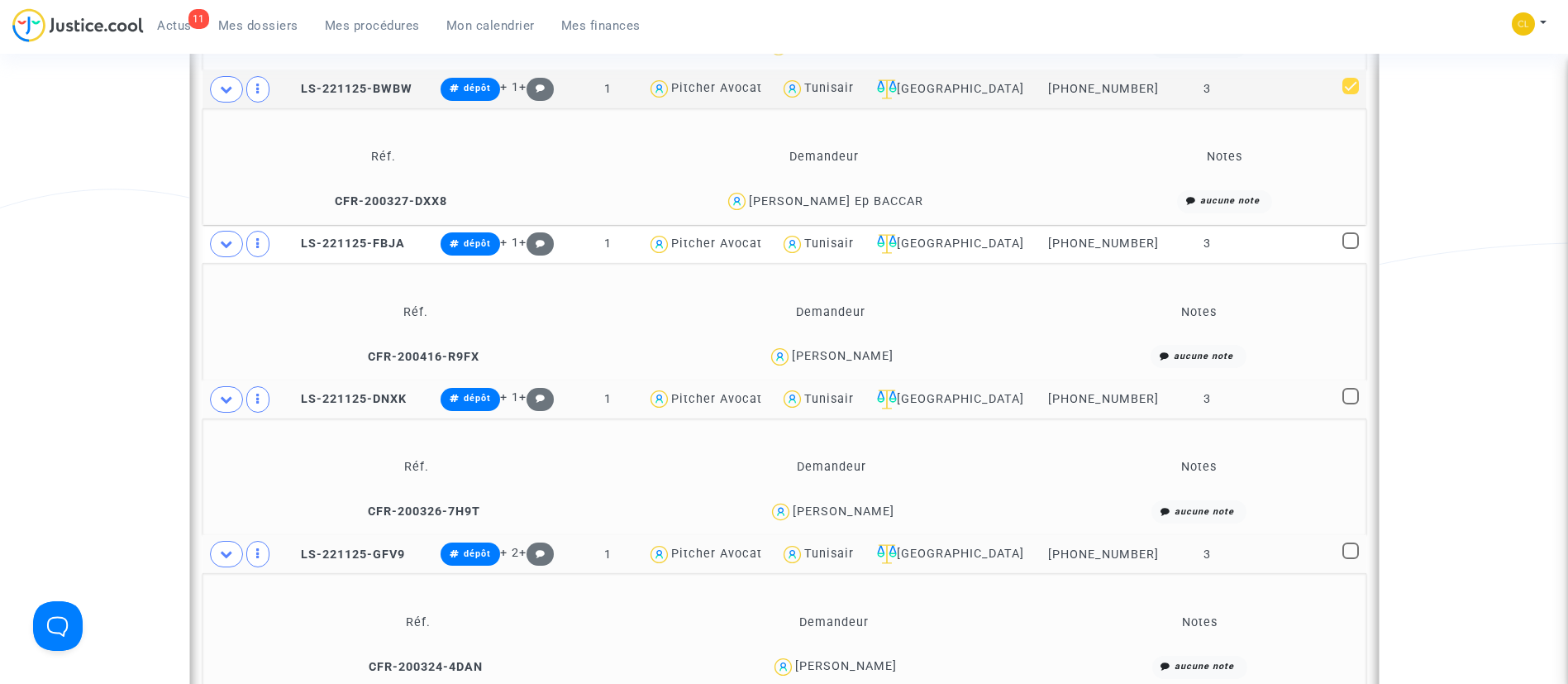
click at [853, 361] on div "Mahira JACOB" at bounding box center [842, 356] width 102 height 14
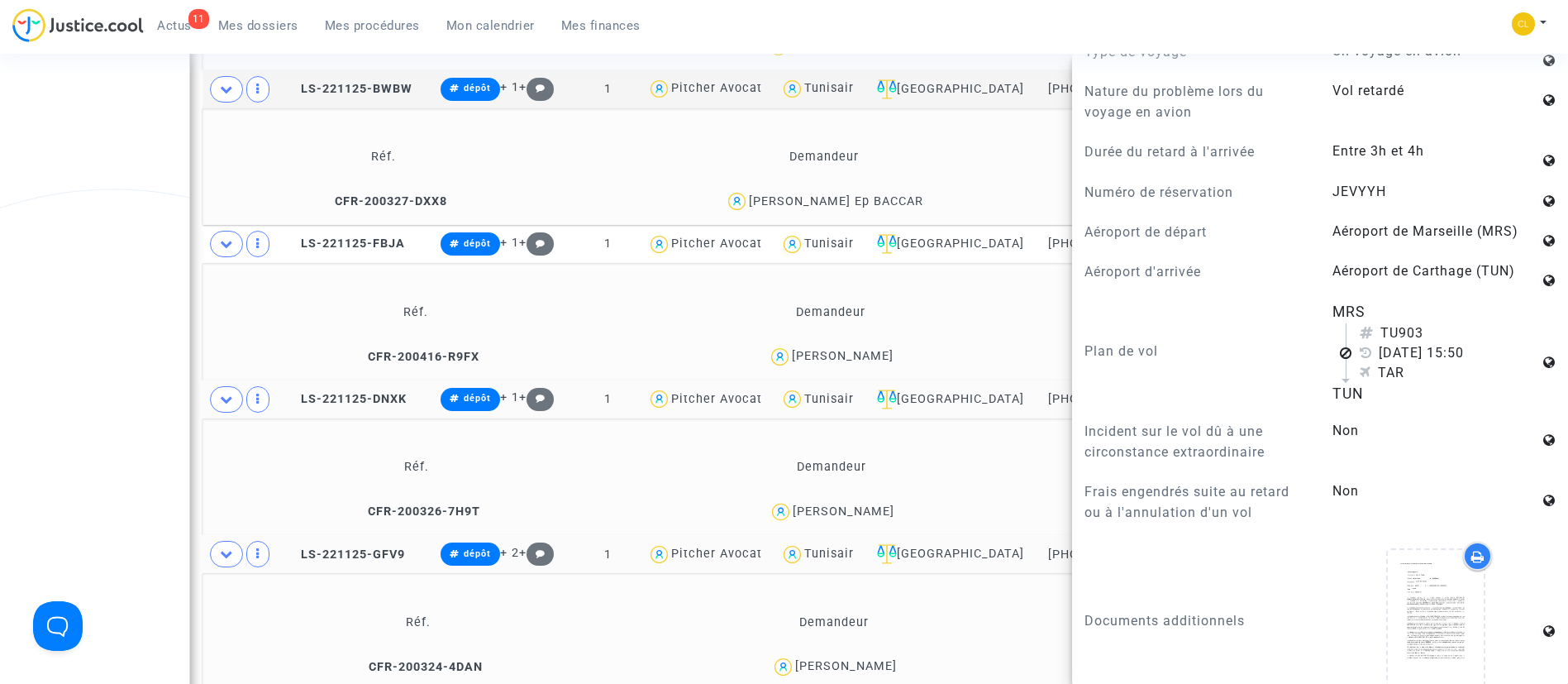
scroll to position [1143, 0]
click at [1038, 300] on td "Notes" at bounding box center [1199, 312] width 323 height 54
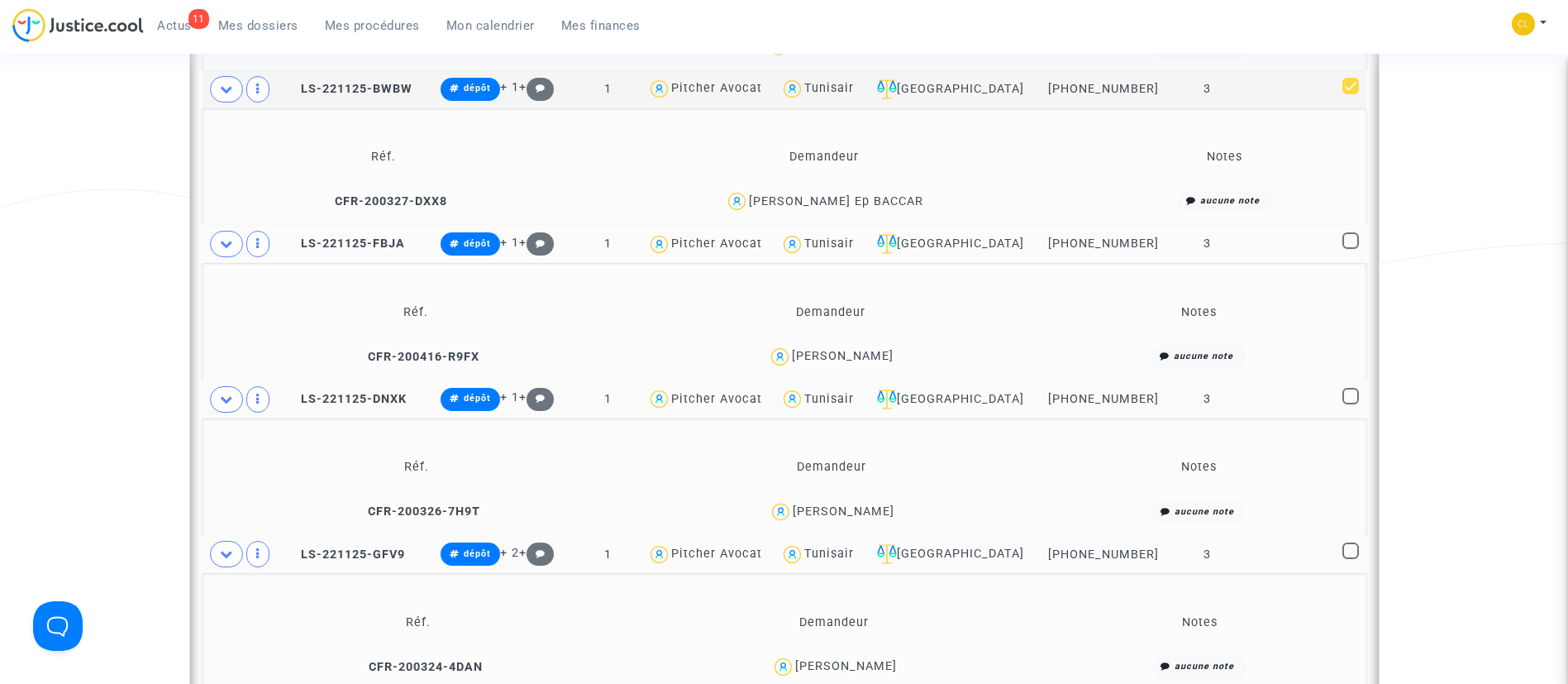
click at [1351, 243] on span at bounding box center [1350, 240] width 17 height 17
click at [1351, 249] on input "checkbox" at bounding box center [1350, 249] width 1 height 1
checkbox input "true"
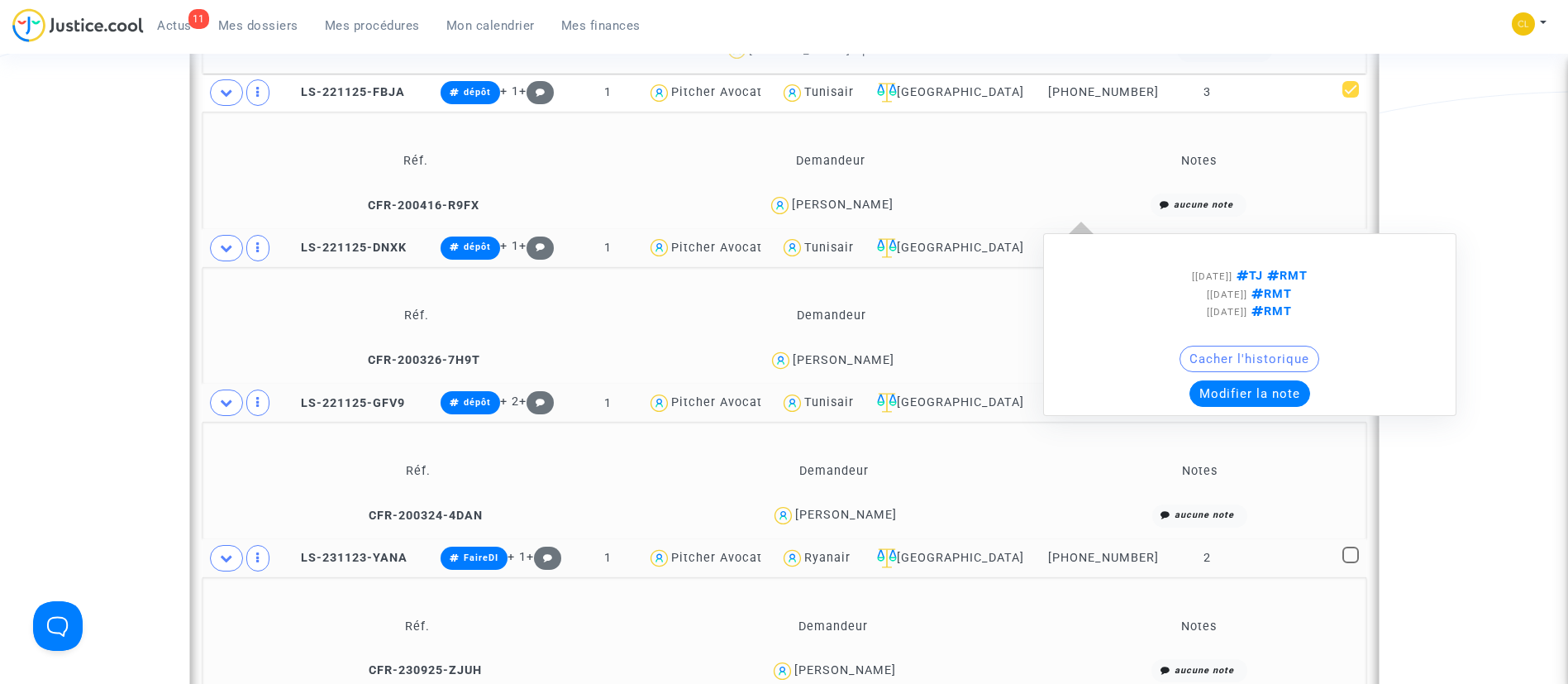
scroll to position [1337, 0]
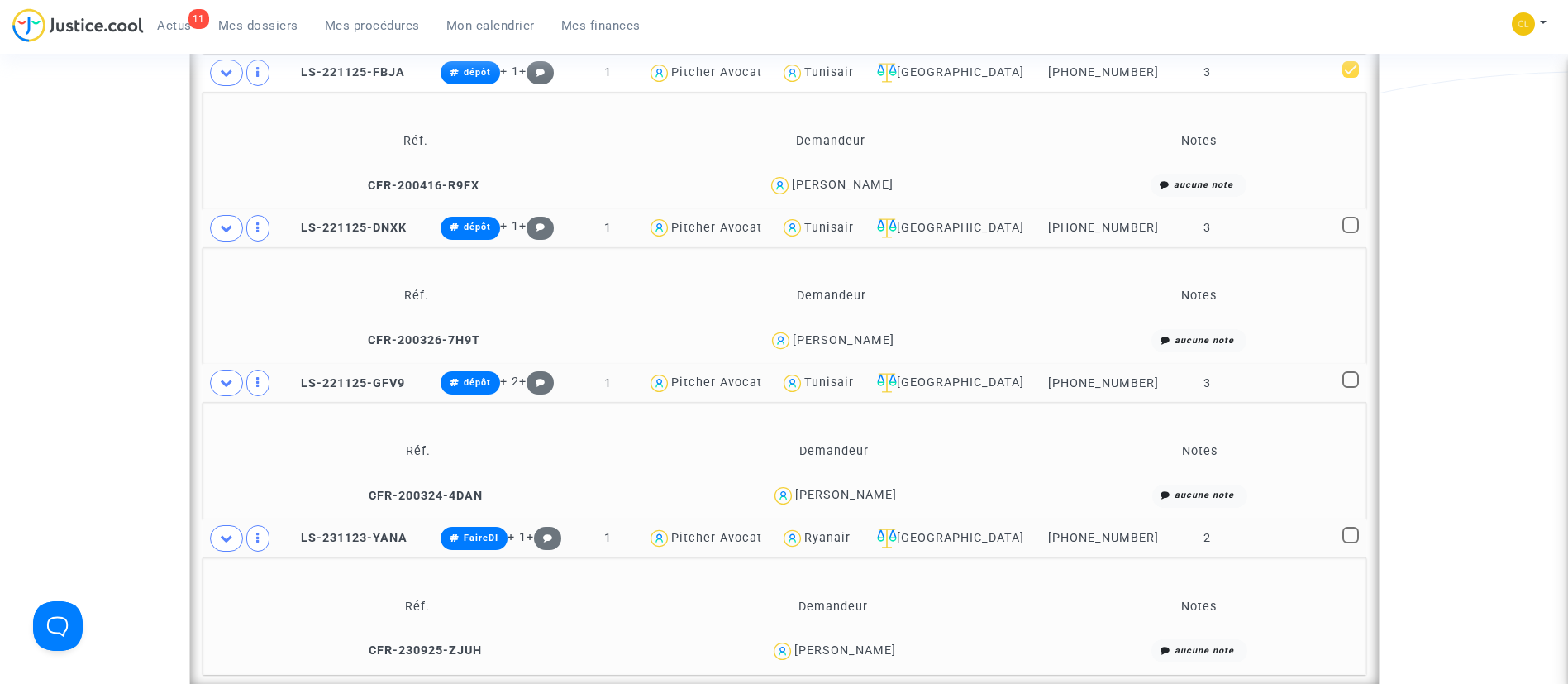
click at [878, 341] on div "Hichem Ben Sassi" at bounding box center [843, 340] width 102 height 14
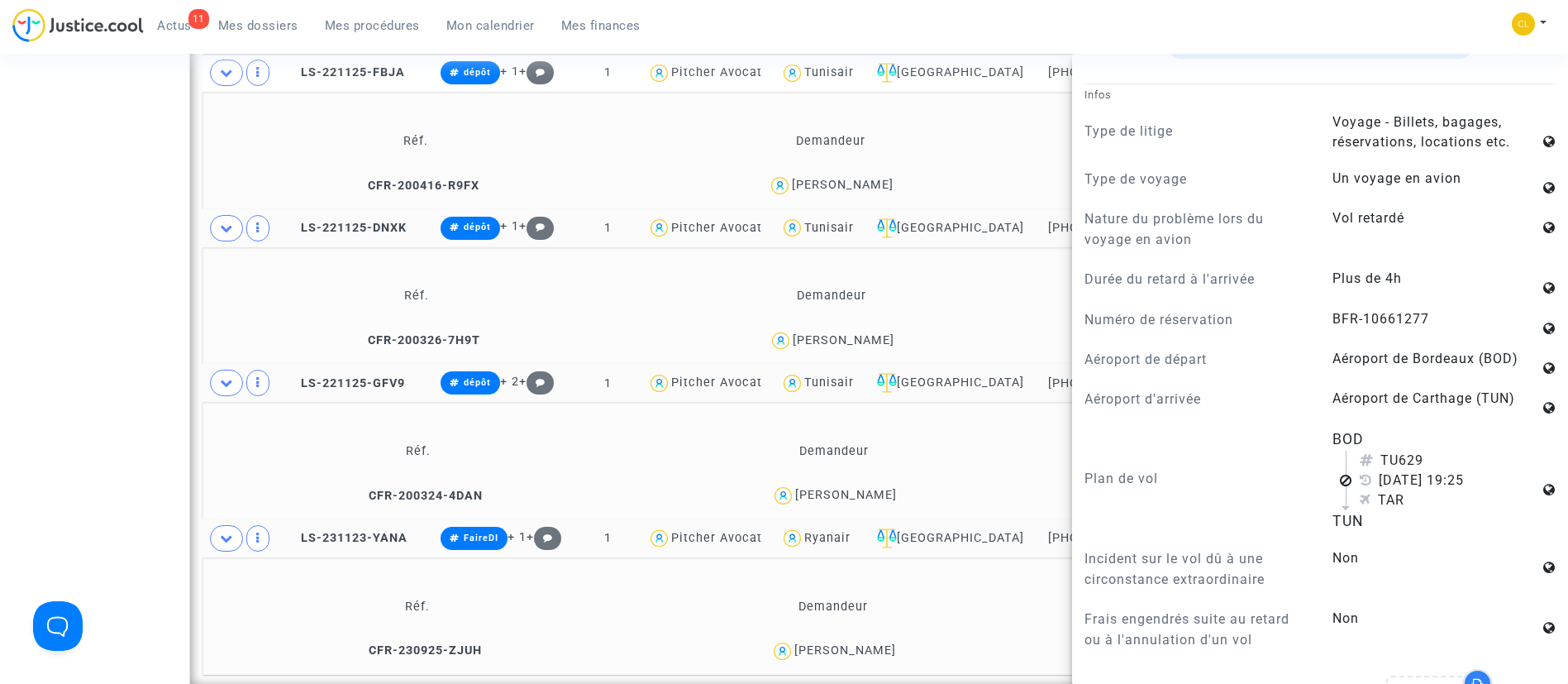
scroll to position [888, 0]
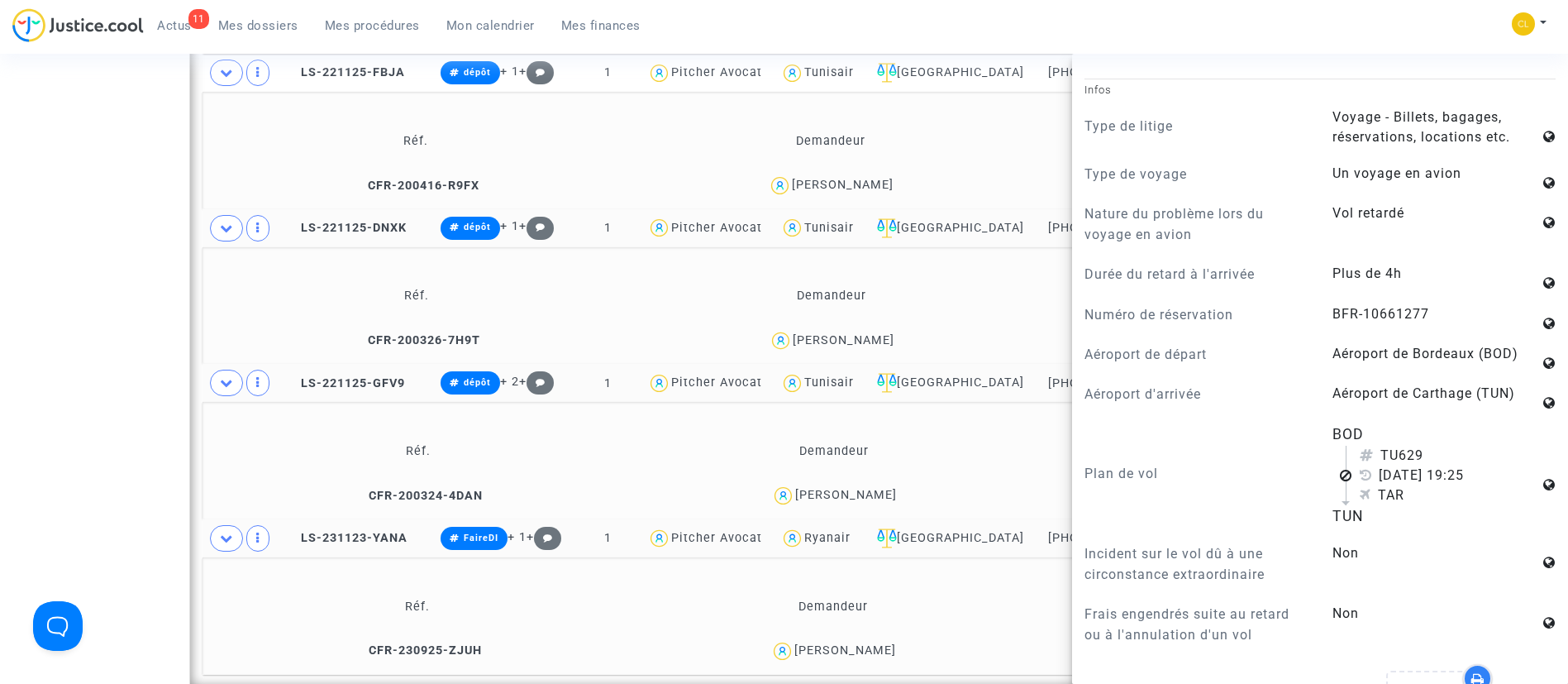
click at [1001, 300] on td "Demandeur" at bounding box center [832, 296] width 412 height 54
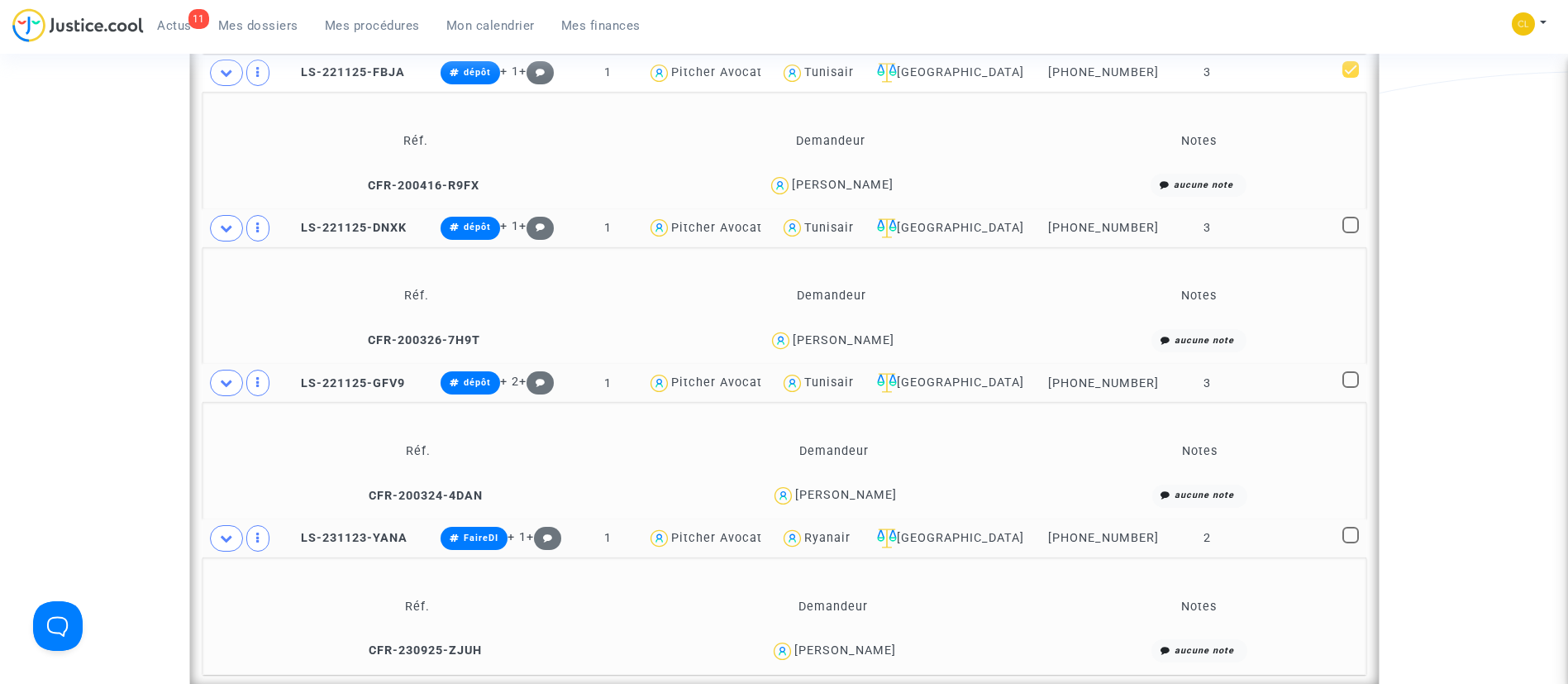
scroll to position [0, 0]
click at [1347, 220] on span at bounding box center [1350, 224] width 17 height 17
click at [1350, 233] on input "checkbox" at bounding box center [1350, 233] width 1 height 1
checkbox input "true"
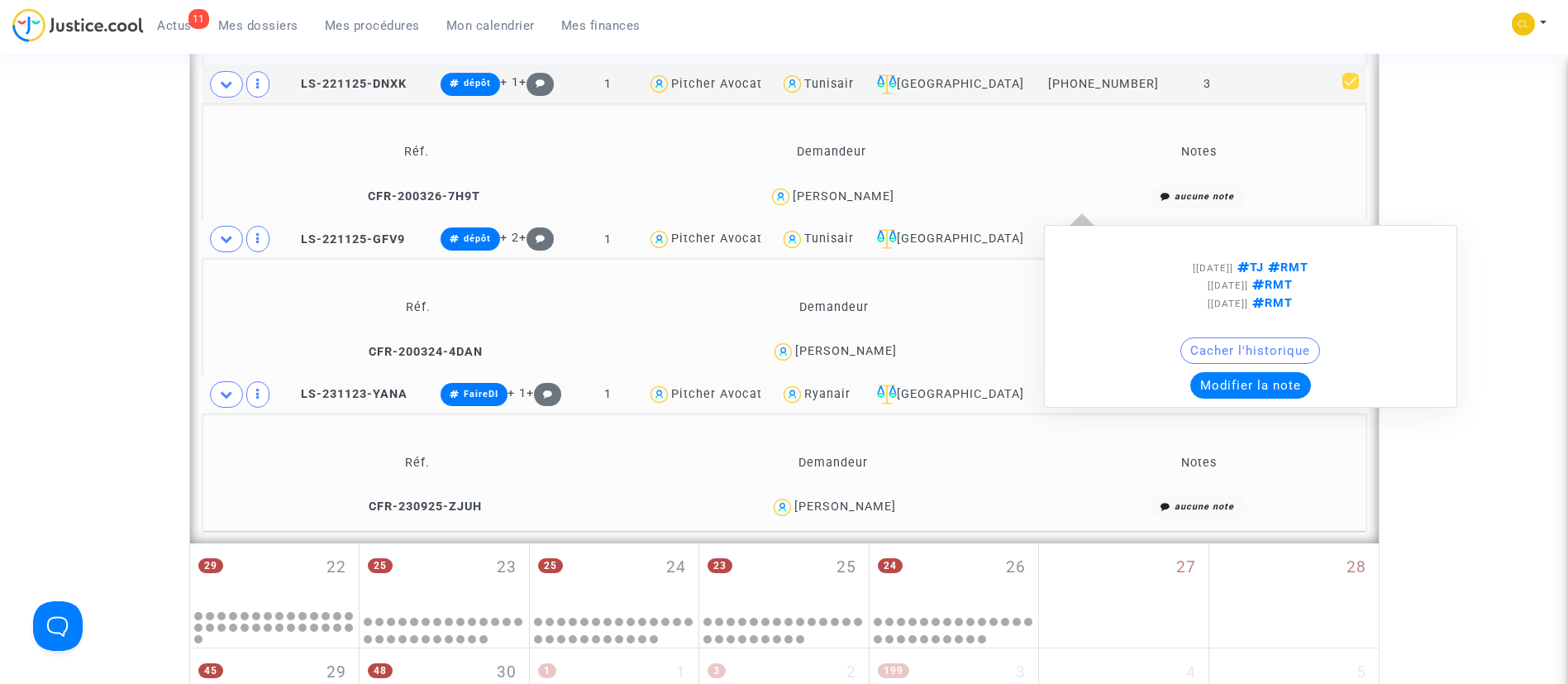
scroll to position [1501, 0]
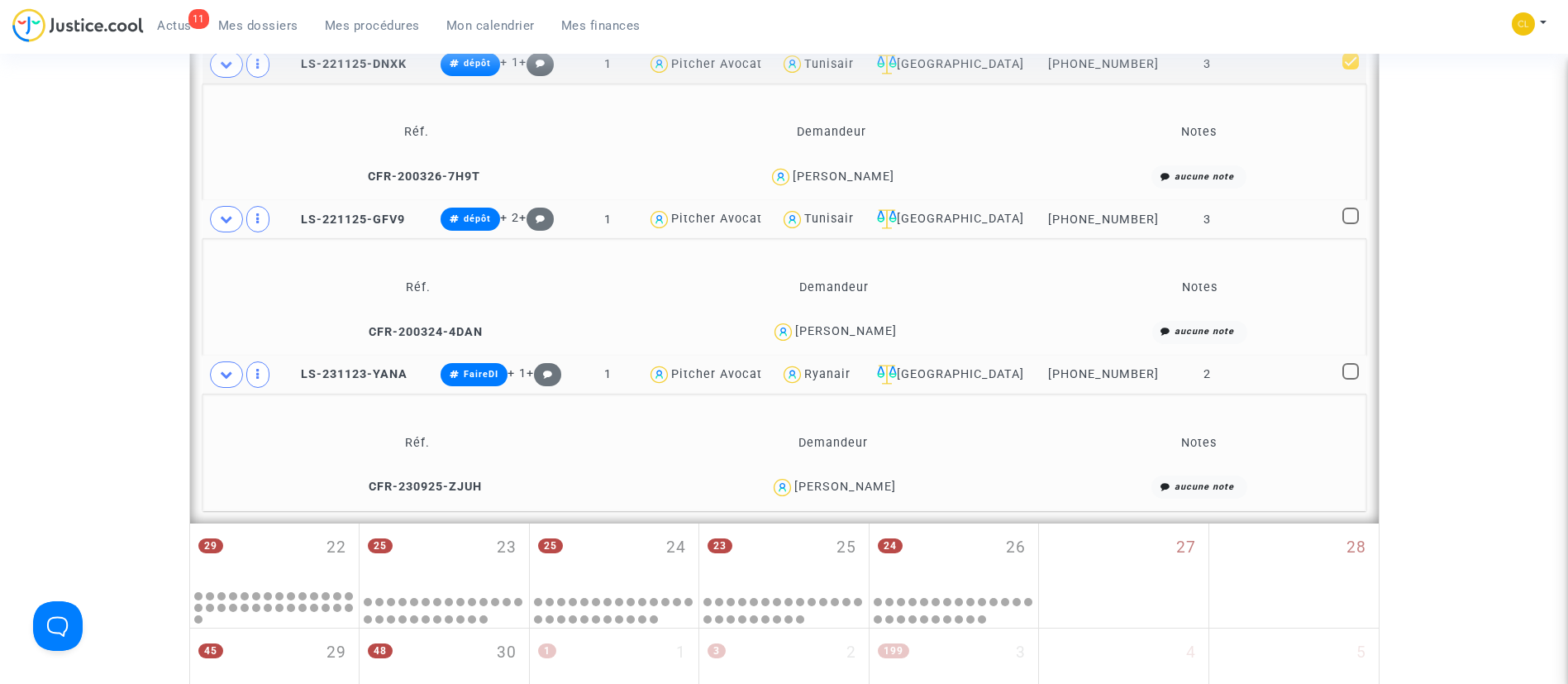
click at [868, 327] on div "Valentine Pierson" at bounding box center [845, 331] width 102 height 14
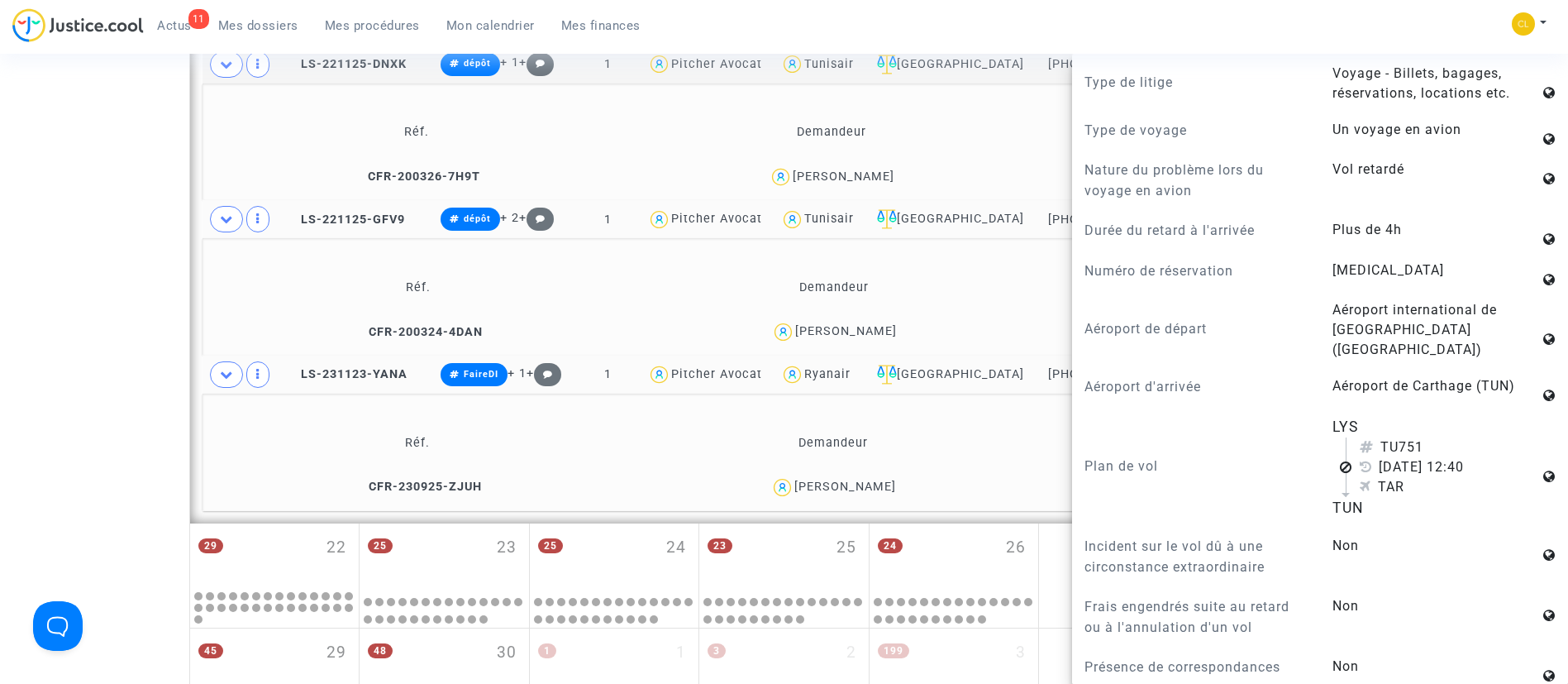
scroll to position [934, 0]
click at [998, 281] on td "Demandeur" at bounding box center [835, 287] width 410 height 54
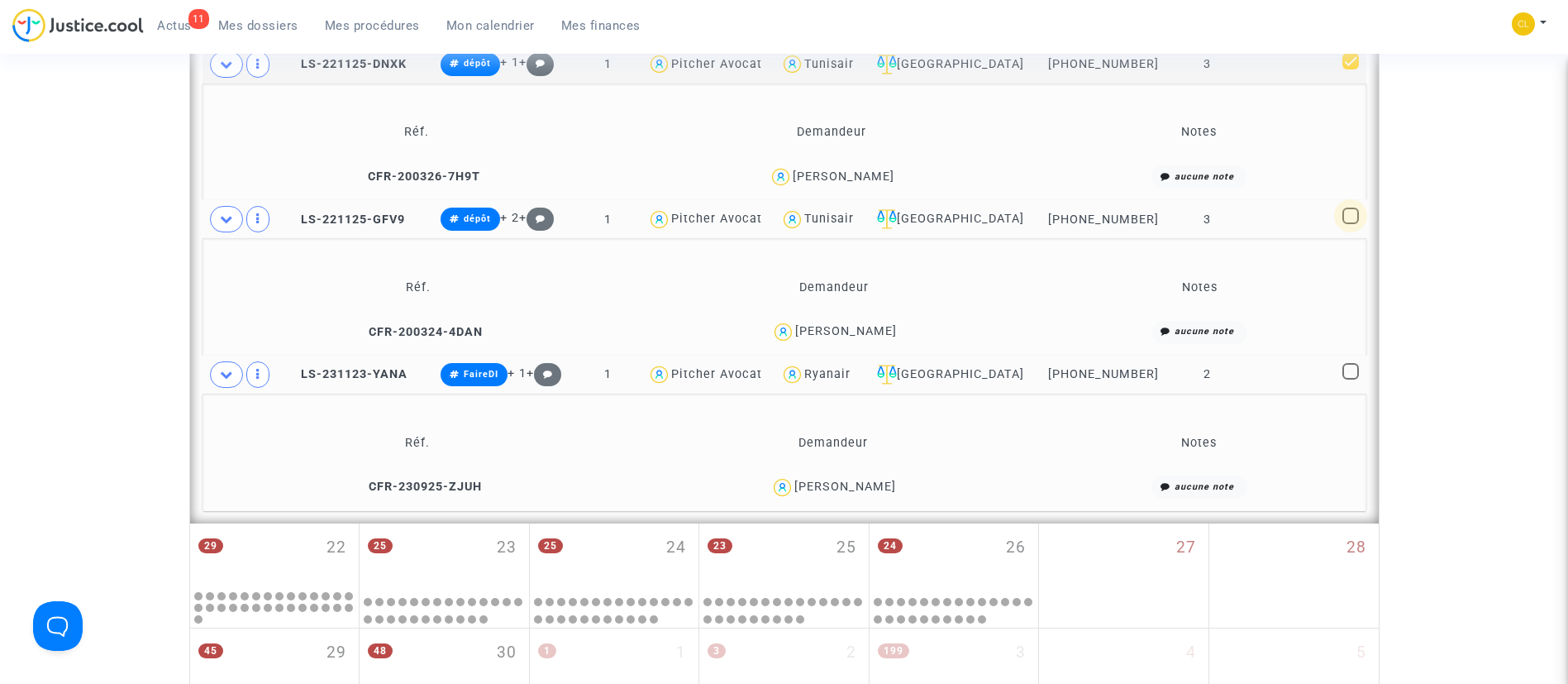
click at [1349, 210] on span at bounding box center [1350, 215] width 17 height 17
click at [1350, 224] on input "checkbox" at bounding box center [1350, 224] width 1 height 1
checkbox input "true"
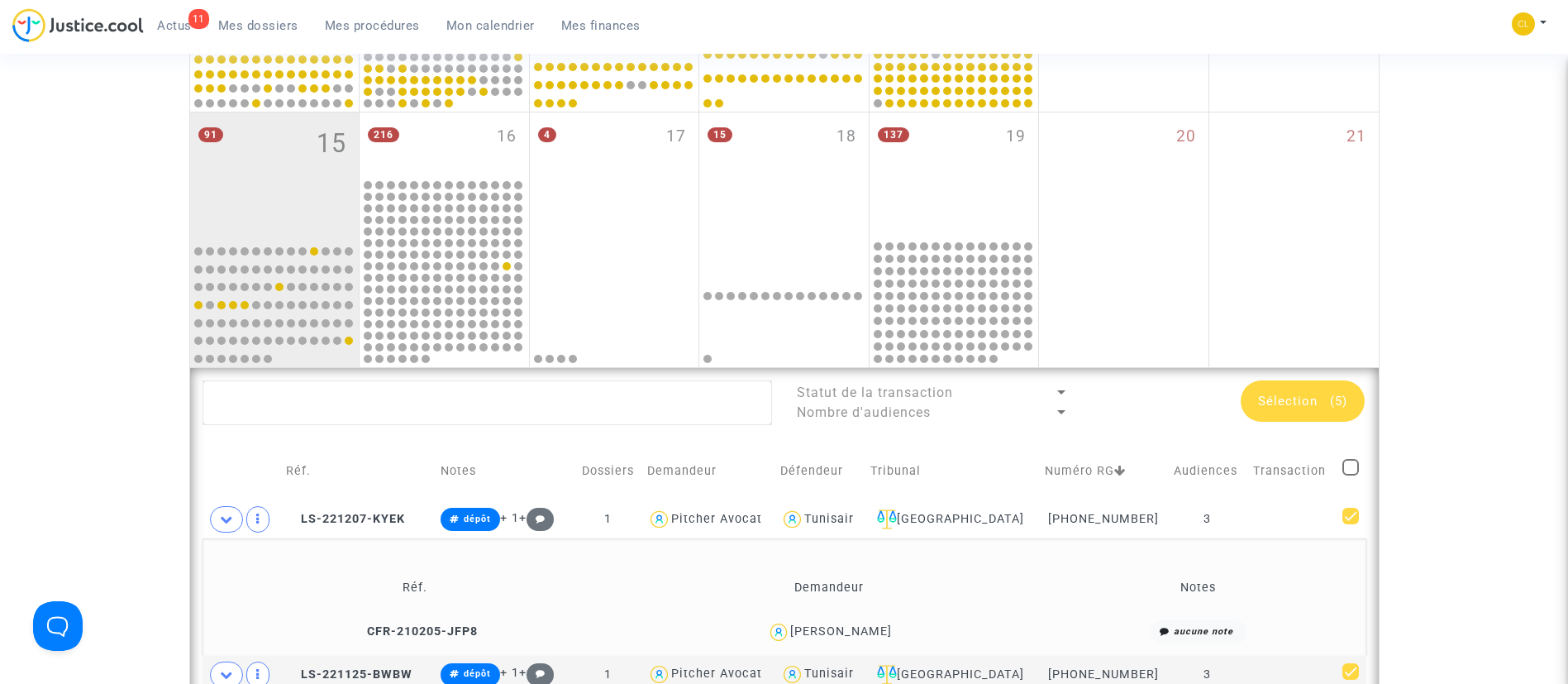
scroll to position [731, 0]
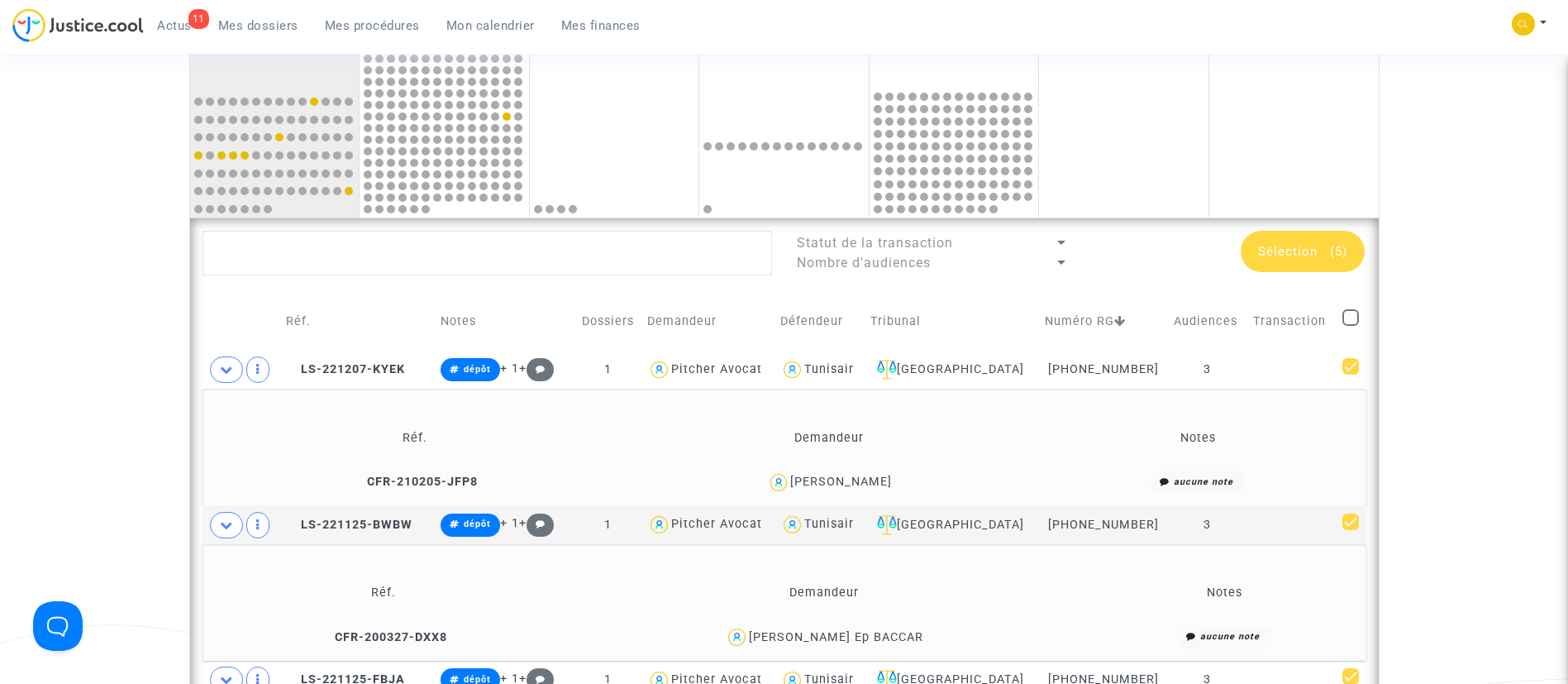
click at [1284, 247] on span "Sélection" at bounding box center [1288, 251] width 59 height 15
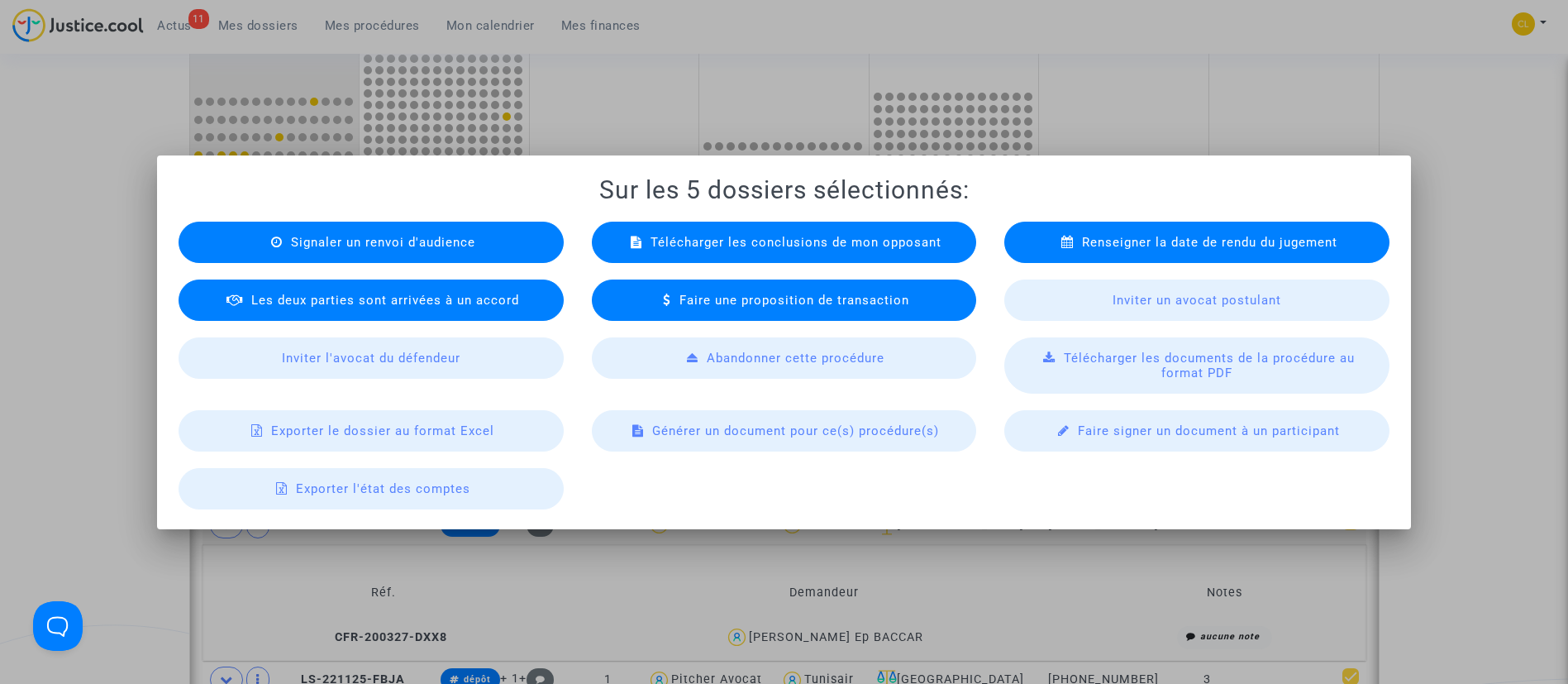
click at [1139, 229] on div "Renseigner la date de rendu du jugement" at bounding box center [1196, 242] width 386 height 42
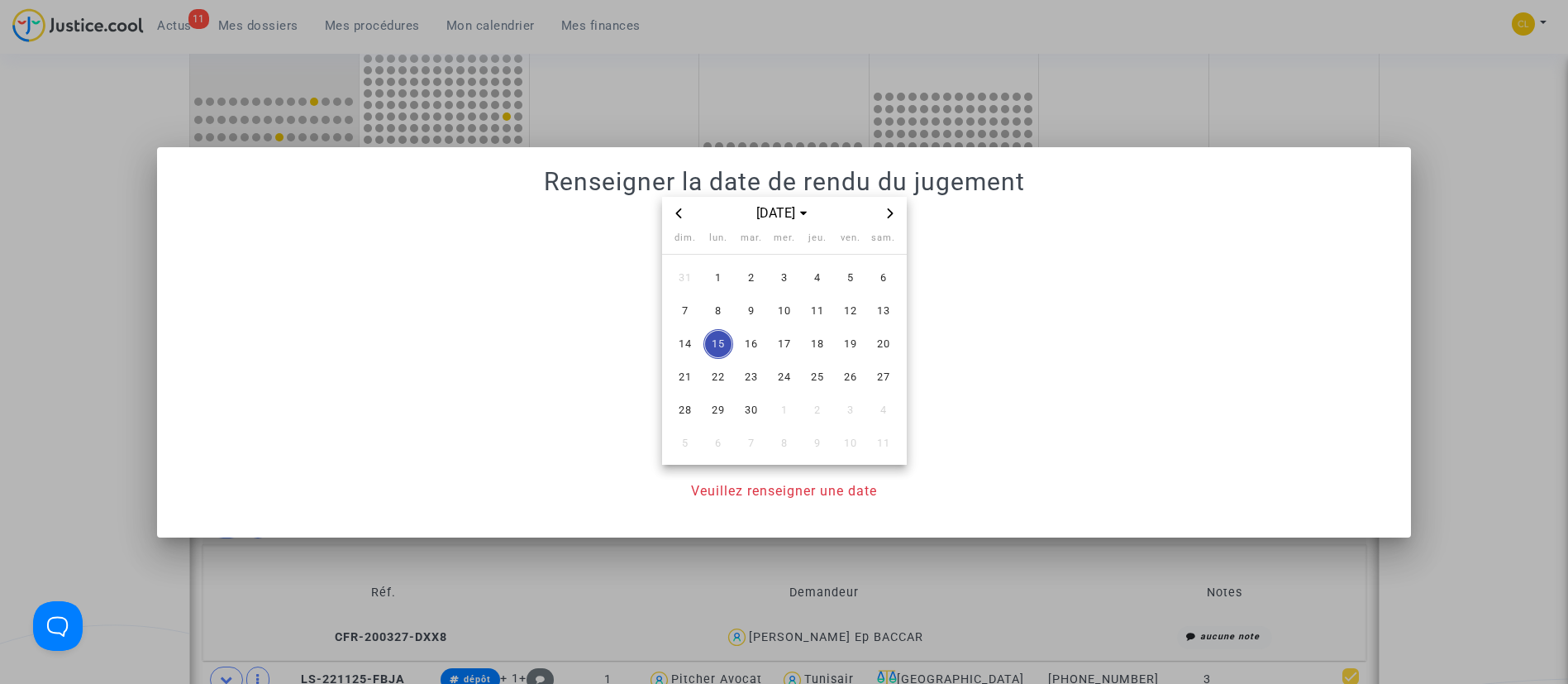
click at [886, 212] on icon "Next month" at bounding box center [890, 213] width 10 height 10
click at [759, 278] on span "2" at bounding box center [751, 278] width 30 height 30
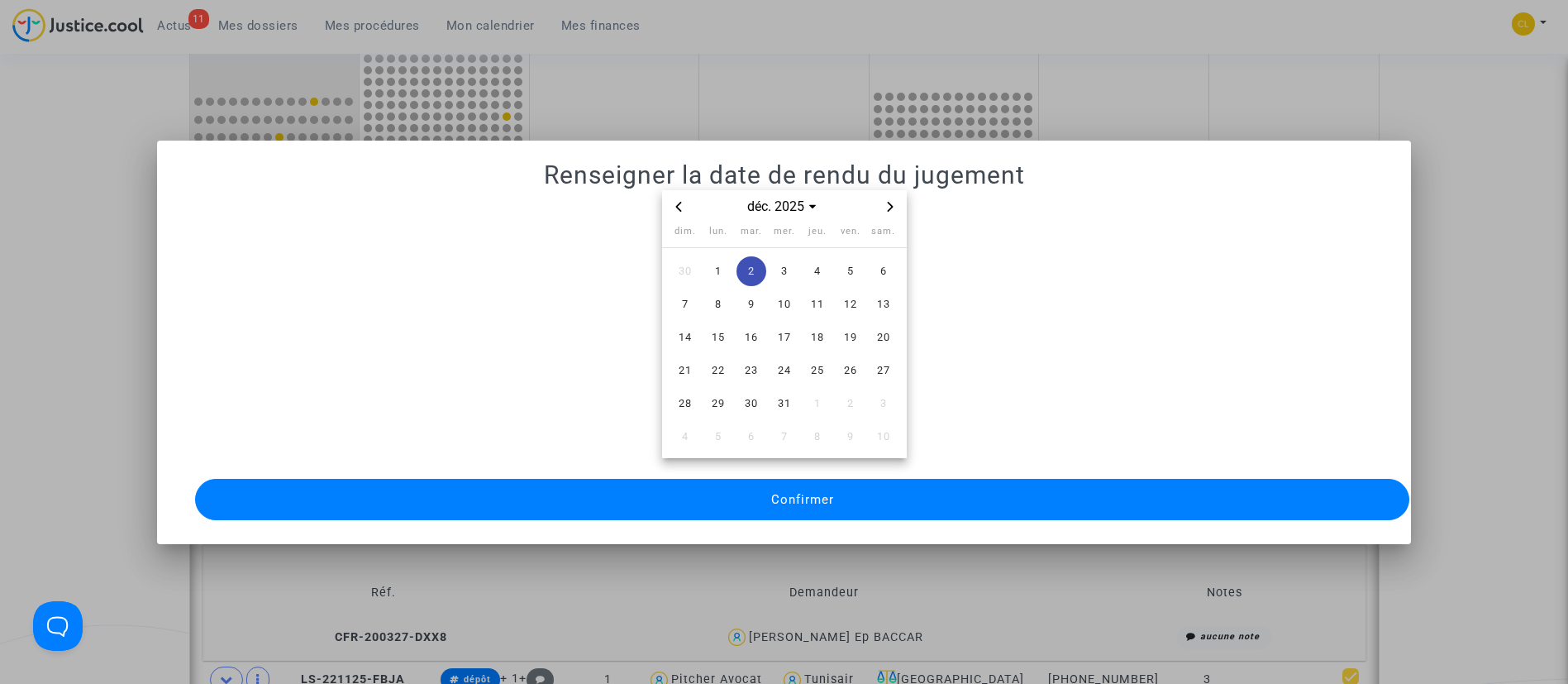
click at [908, 487] on button "Confirmer" at bounding box center [803, 500] width 1215 height 42
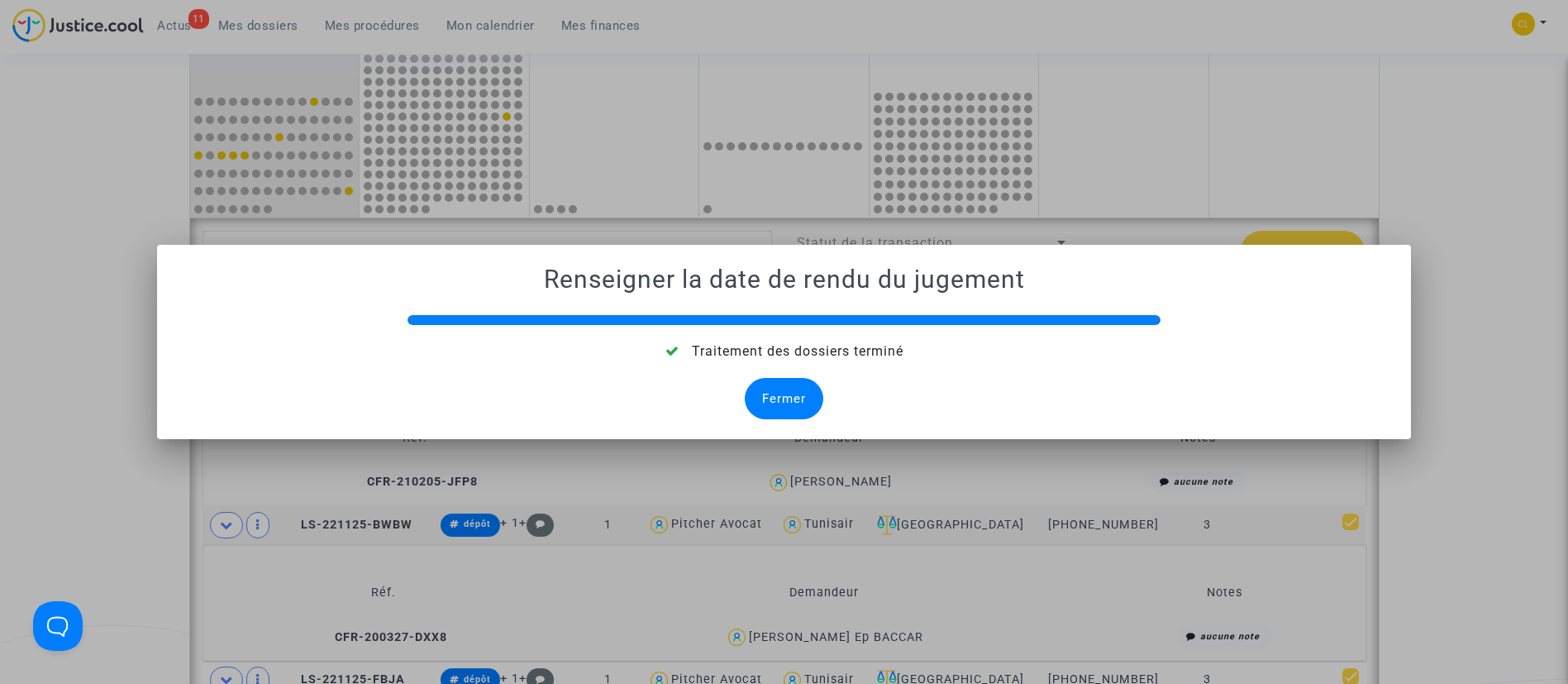
click at [791, 390] on div "Fermer" at bounding box center [783, 399] width 78 height 42
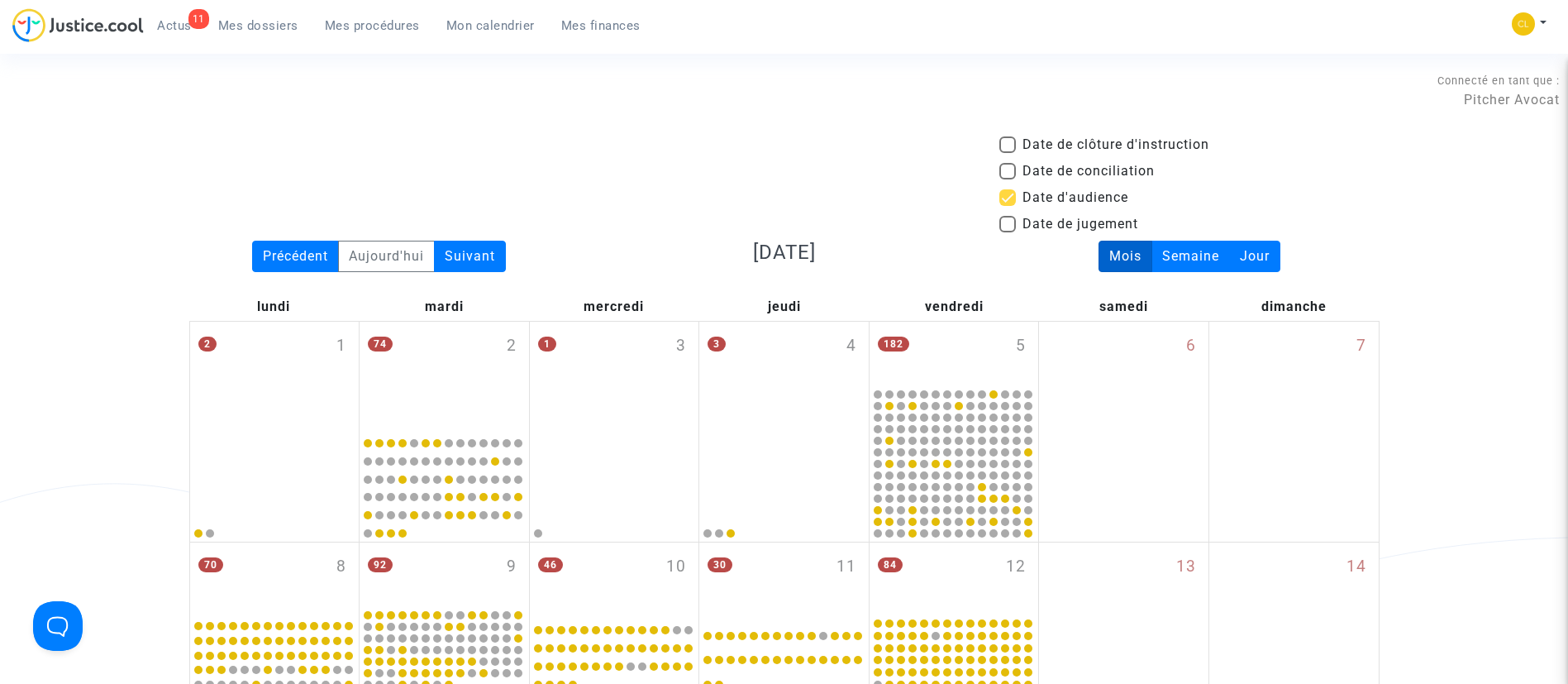
scroll to position [731, 0]
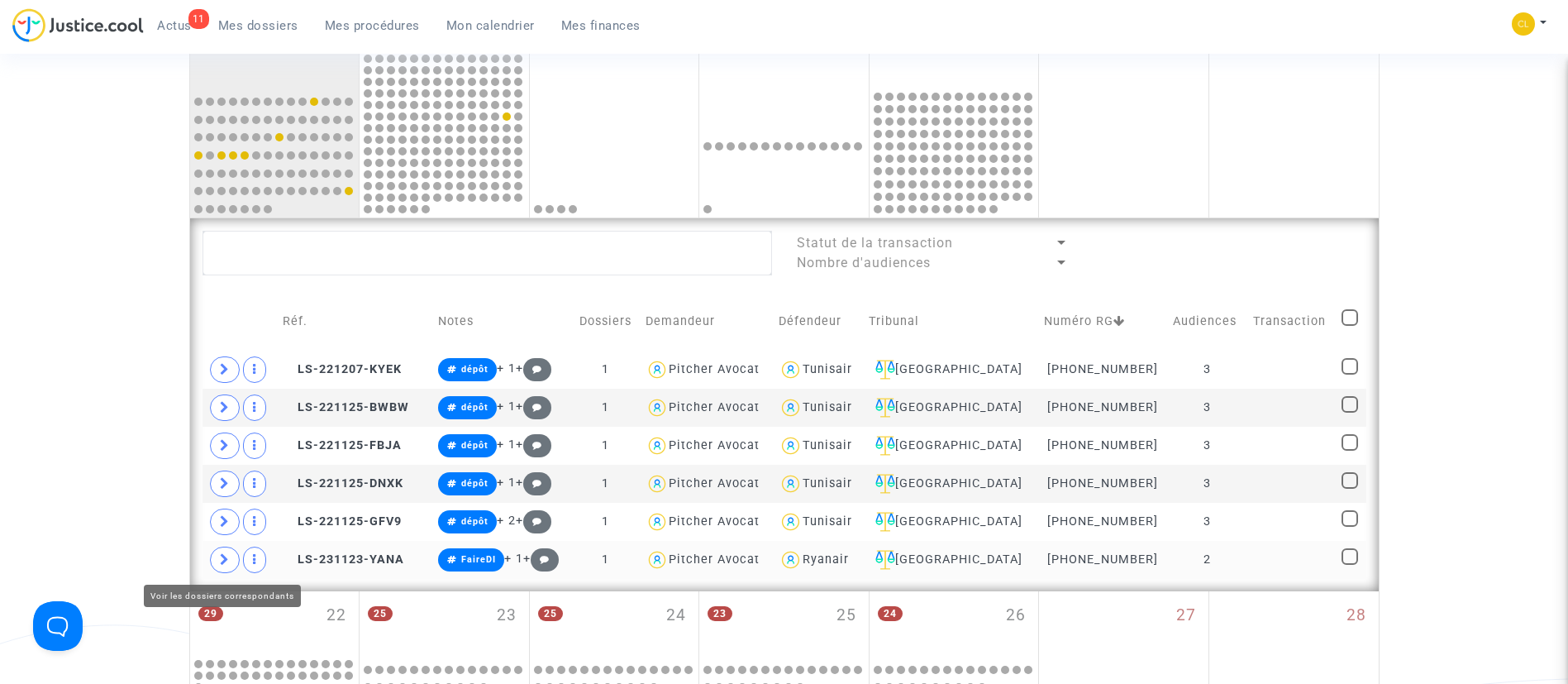
click at [225, 561] on icon at bounding box center [225, 559] width 10 height 13
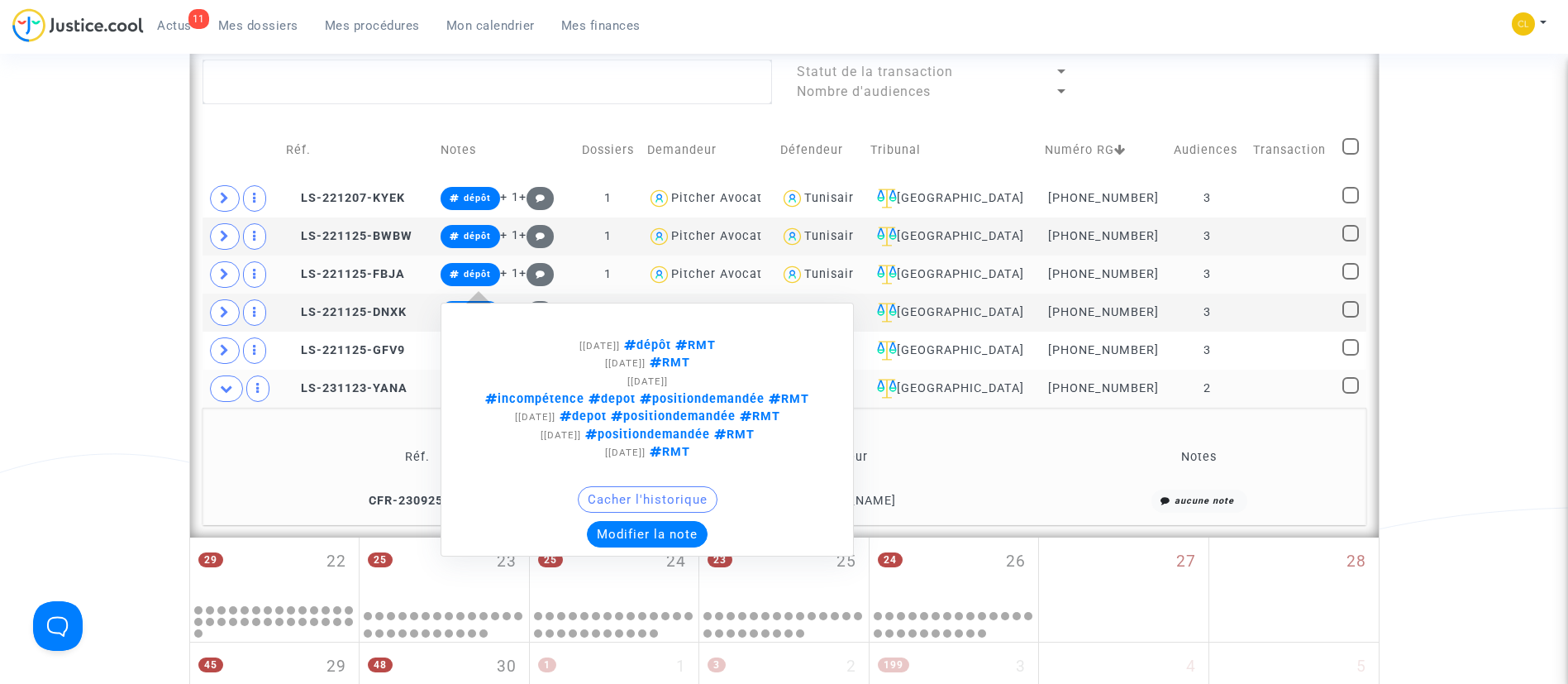
scroll to position [903, 0]
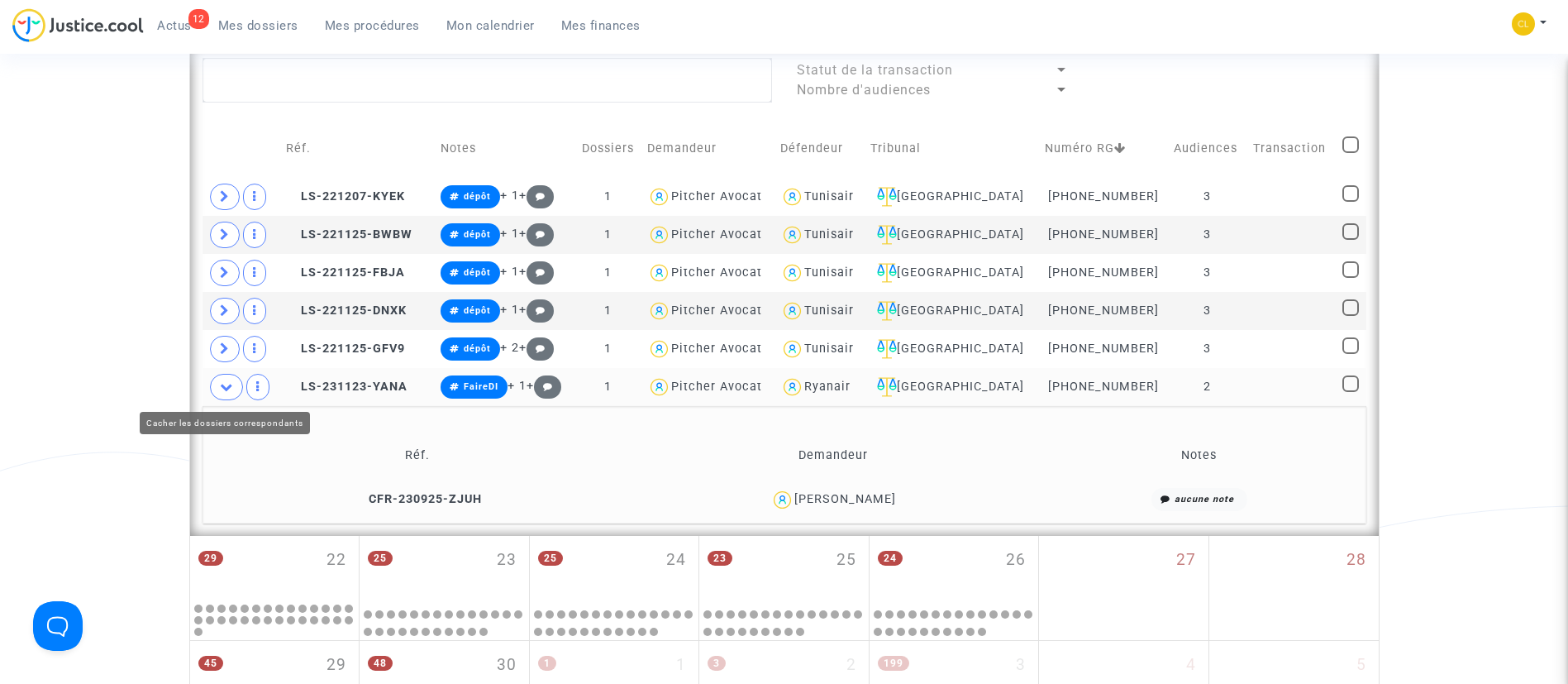
click at [224, 381] on icon at bounding box center [226, 387] width 13 height 13
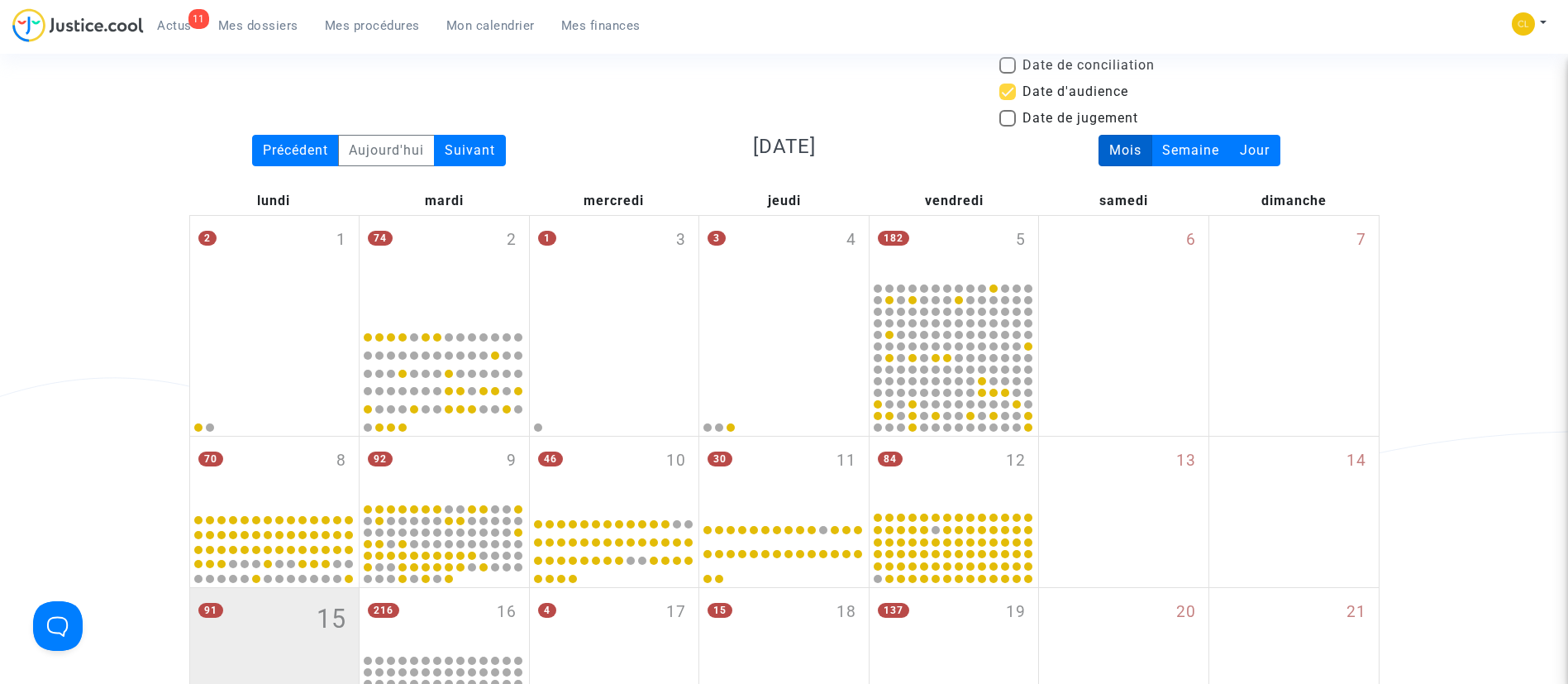
scroll to position [0, 0]
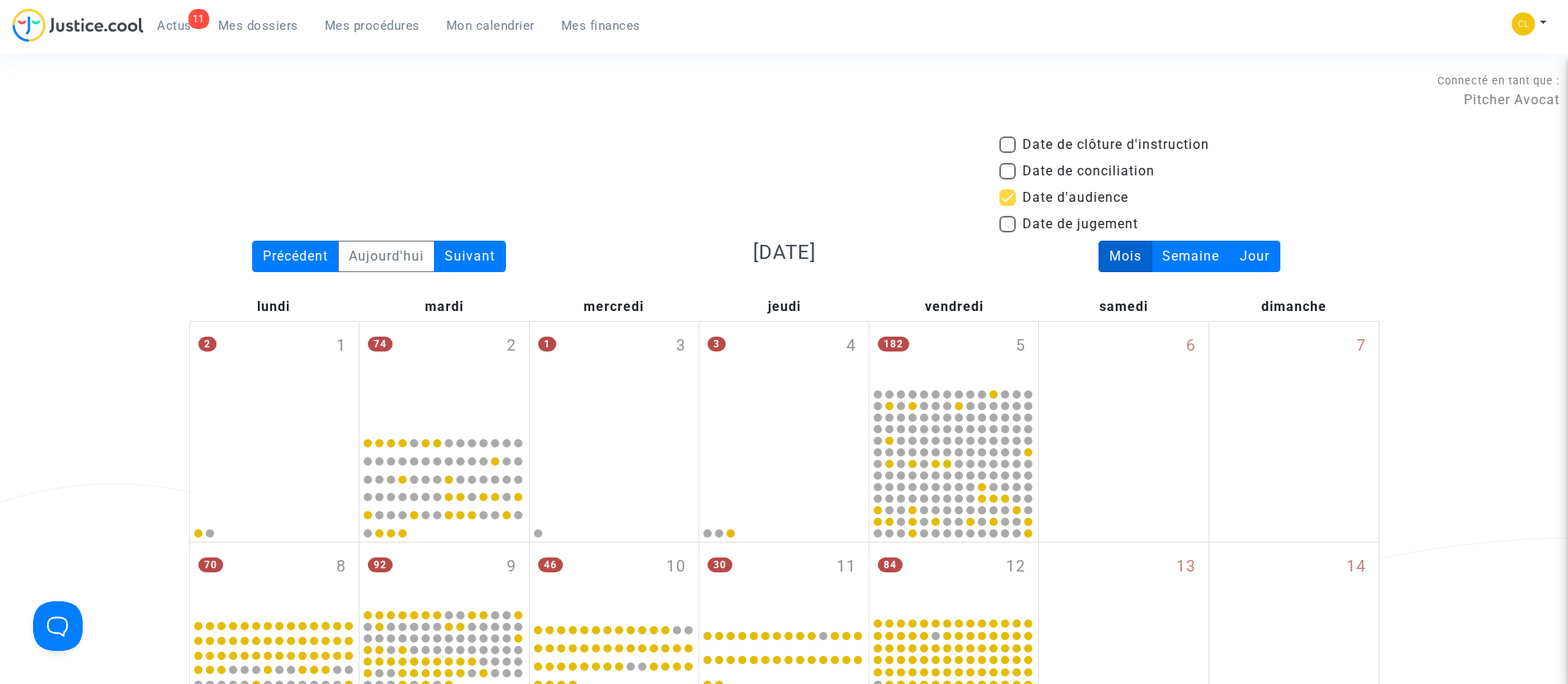
click at [269, 23] on span "Mes dossiers" at bounding box center [258, 25] width 80 height 15
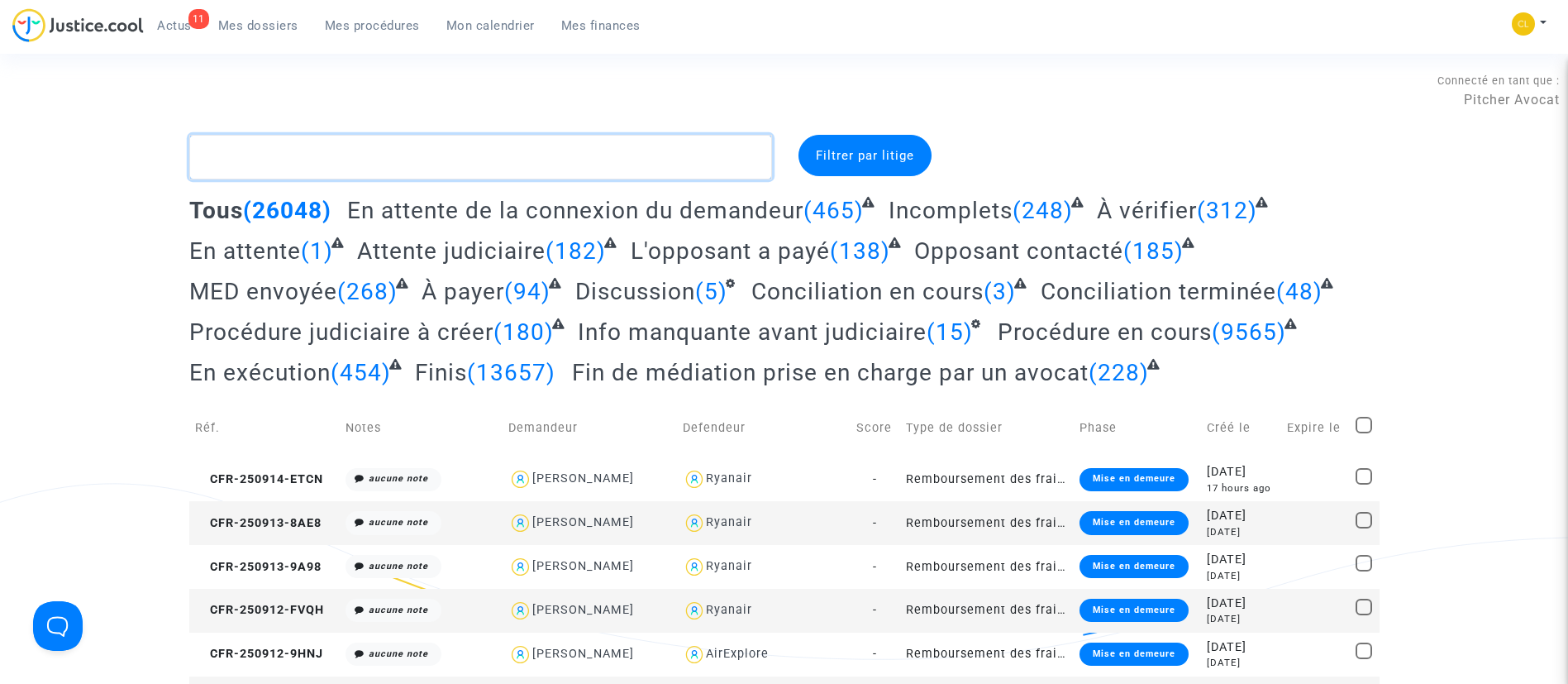
click at [505, 169] on textarea at bounding box center [481, 157] width 583 height 45
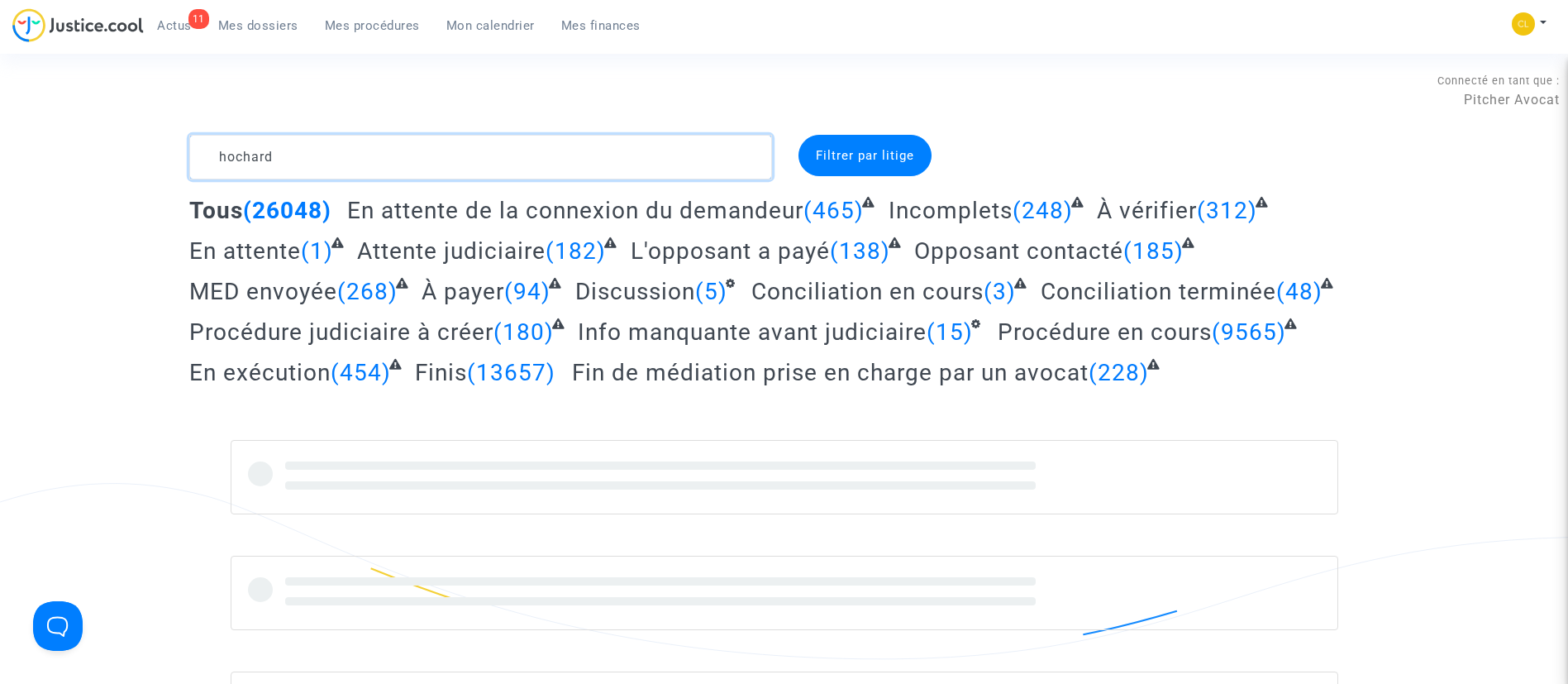
type textarea "hochard"
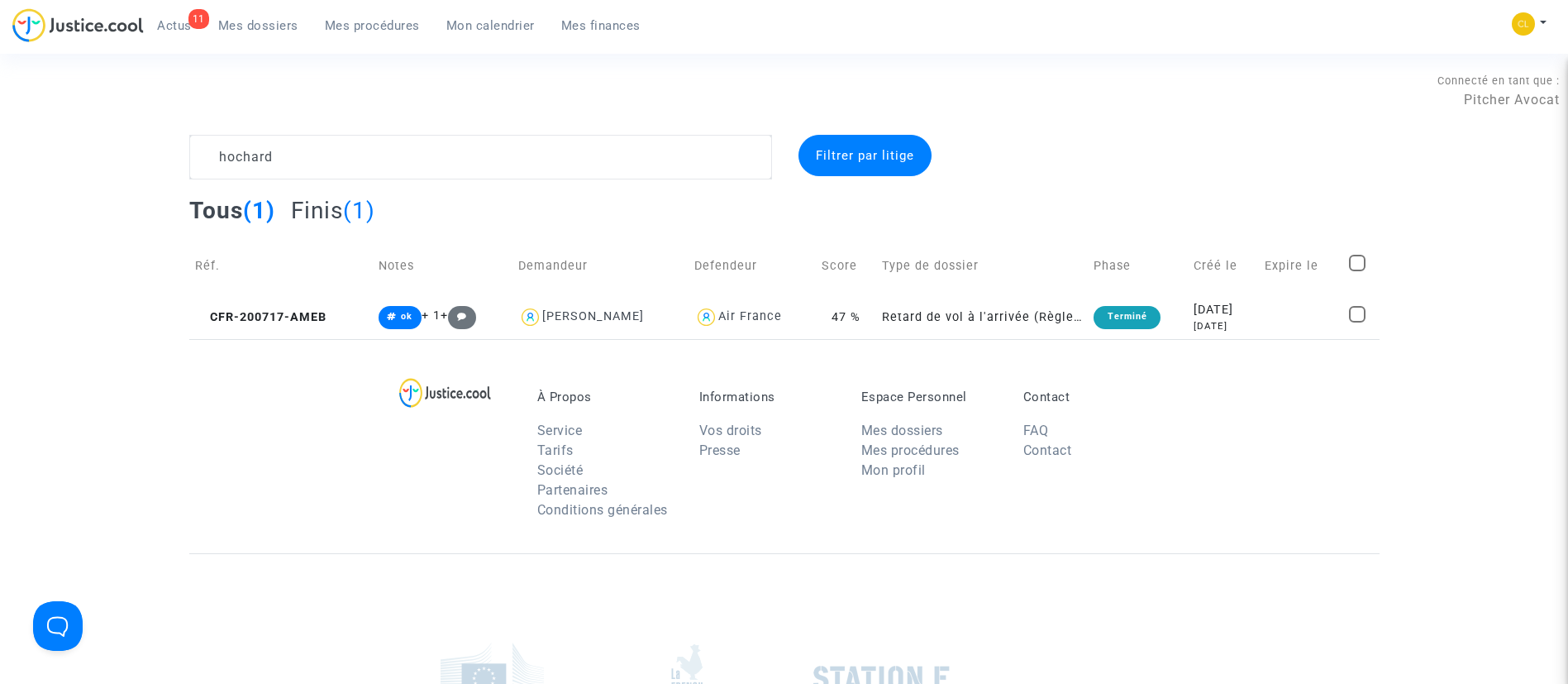
click at [510, 20] on span "Mon calendrier" at bounding box center [490, 25] width 88 height 15
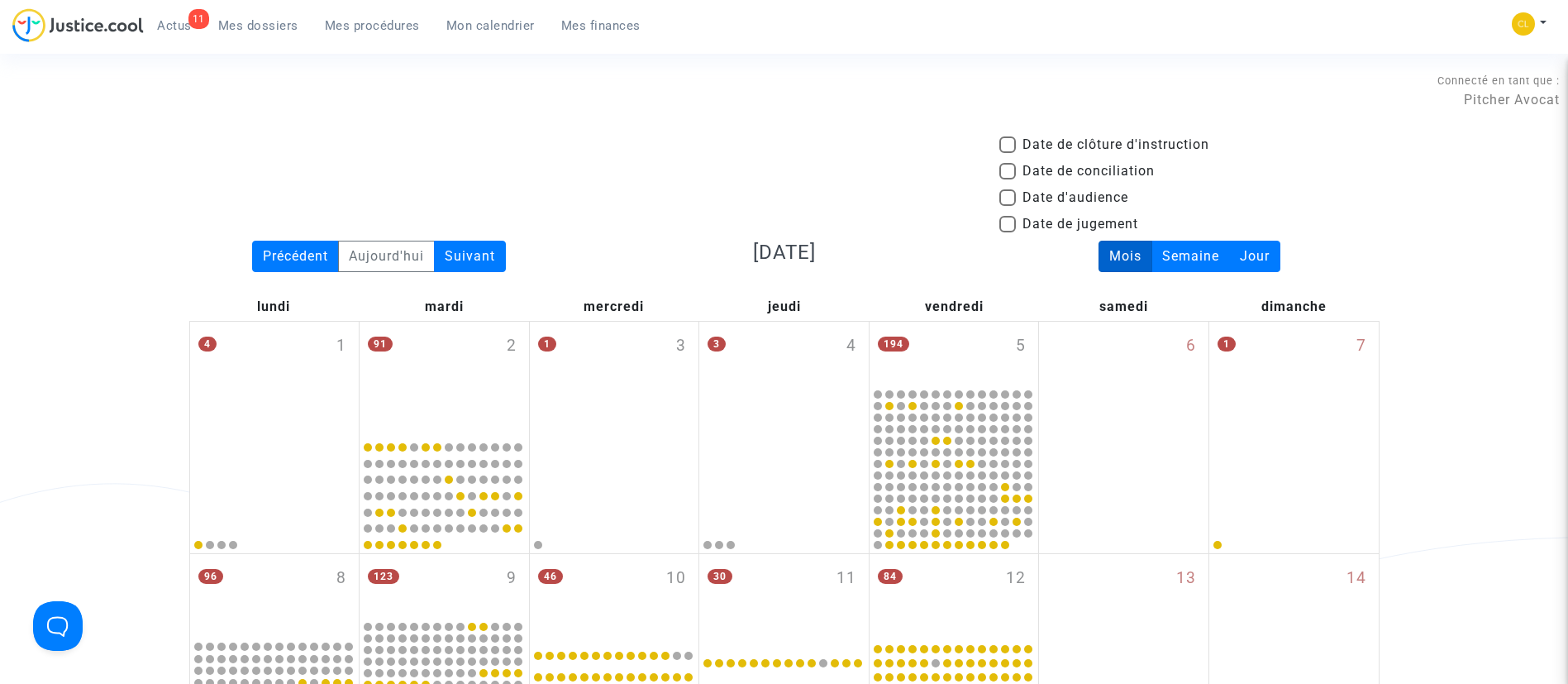
click at [1063, 188] on span "Date d'audience" at bounding box center [1075, 197] width 106 height 20
click at [1007, 206] on input "Date d'audience" at bounding box center [1007, 206] width 1 height 1
checkbox input "true"
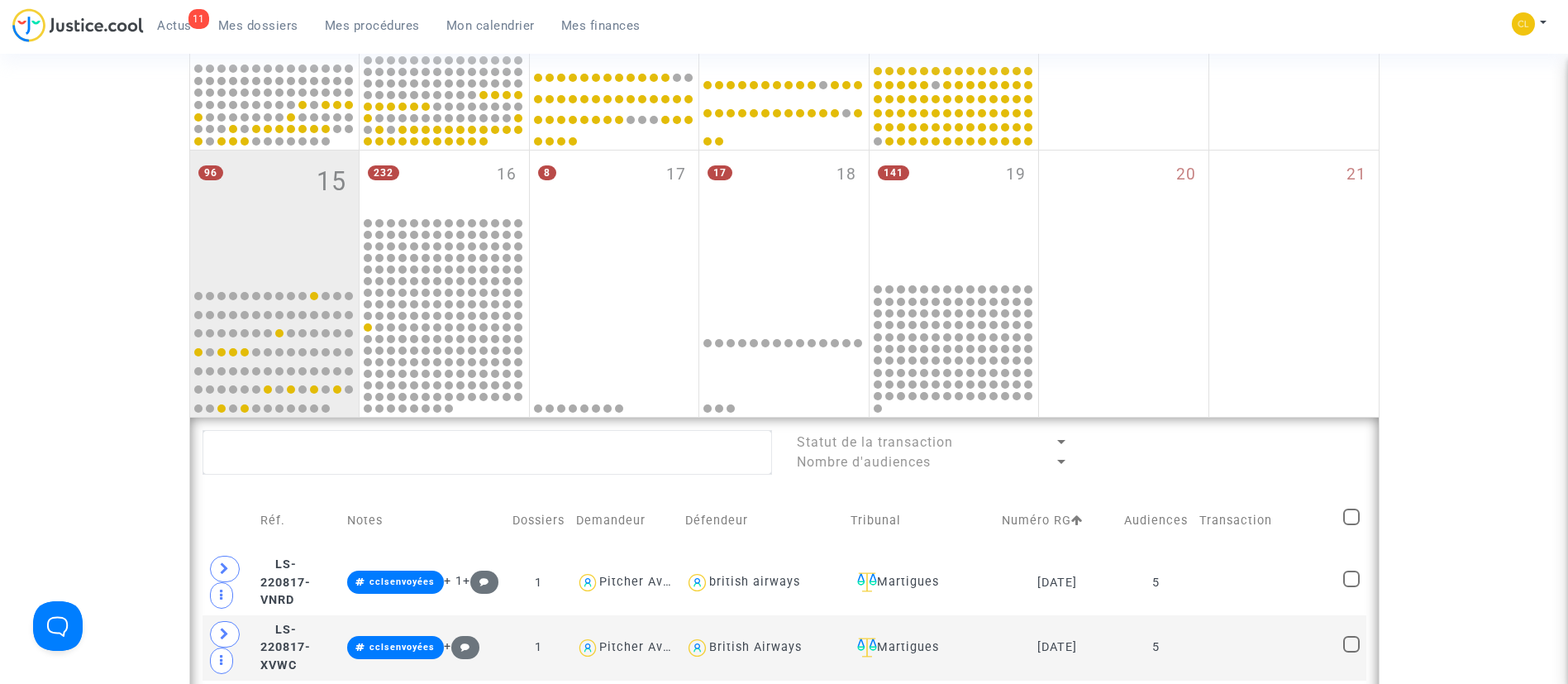
scroll to position [580, 0]
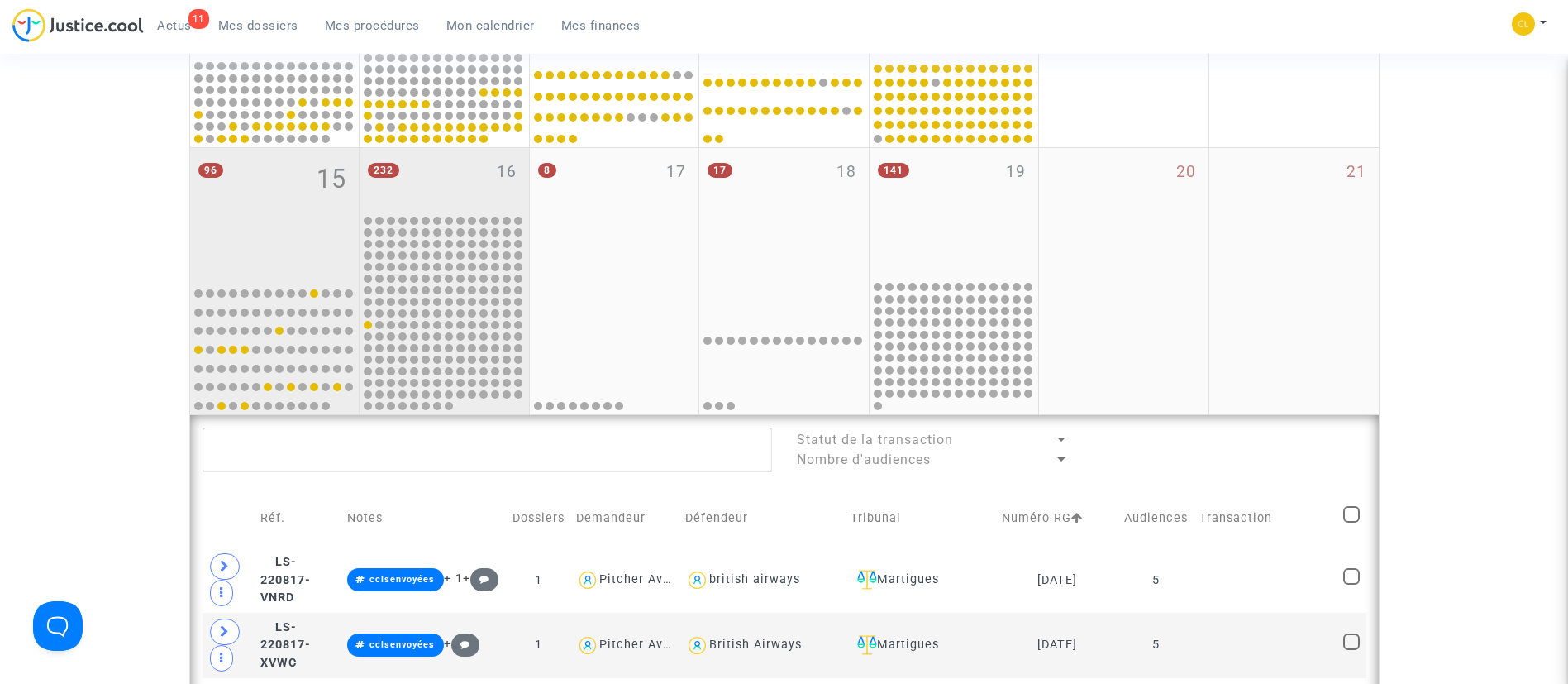
click at [450, 184] on div "232 16" at bounding box center [444, 179] width 169 height 64
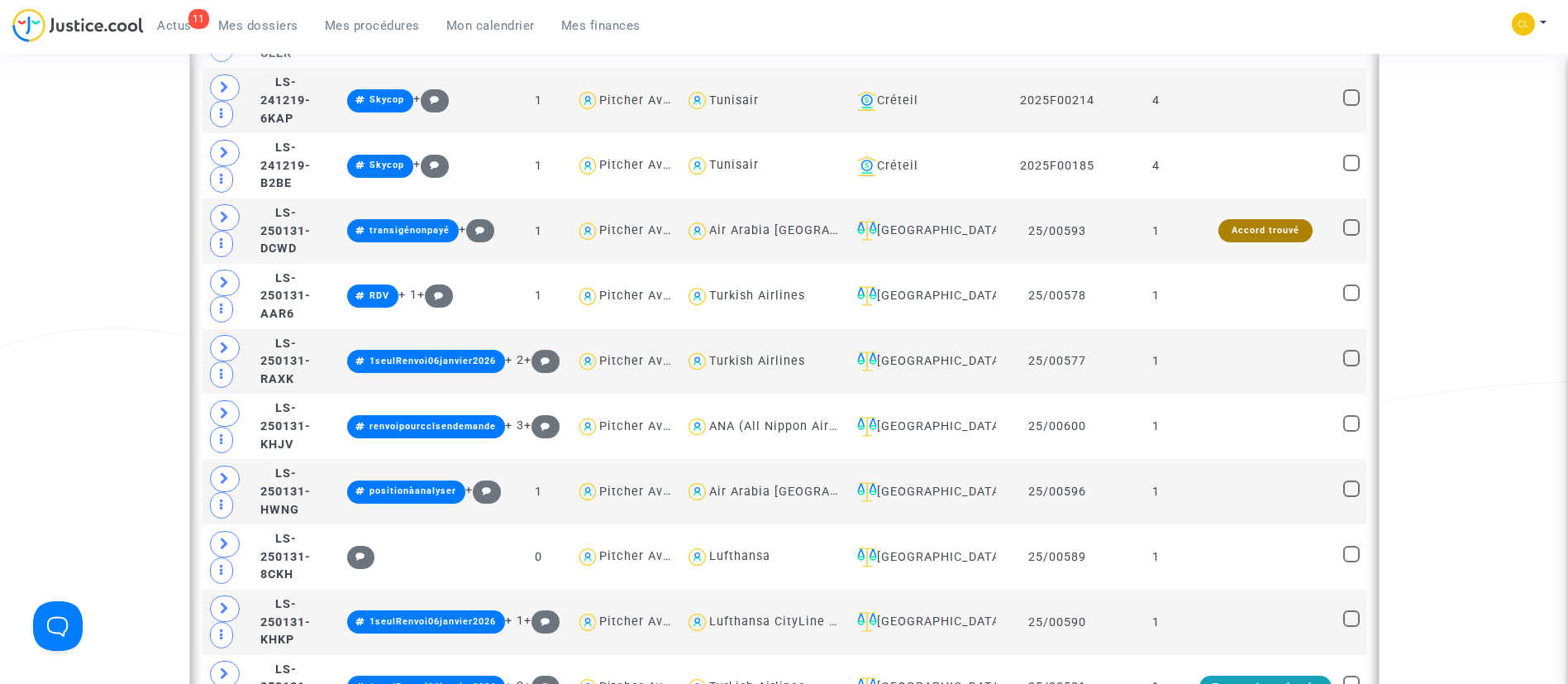
scroll to position [2772, 0]
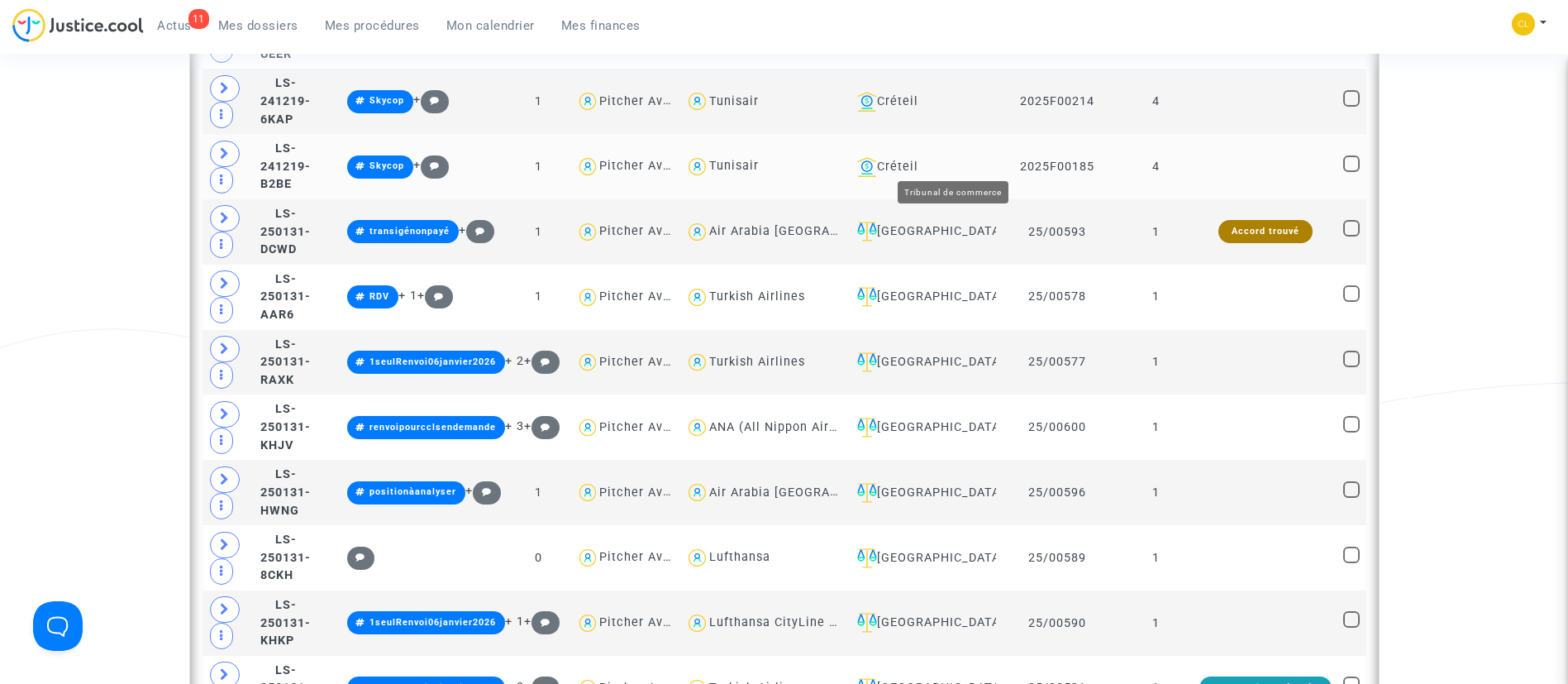
click at [947, 157] on div "Créteil" at bounding box center [920, 167] width 140 height 20
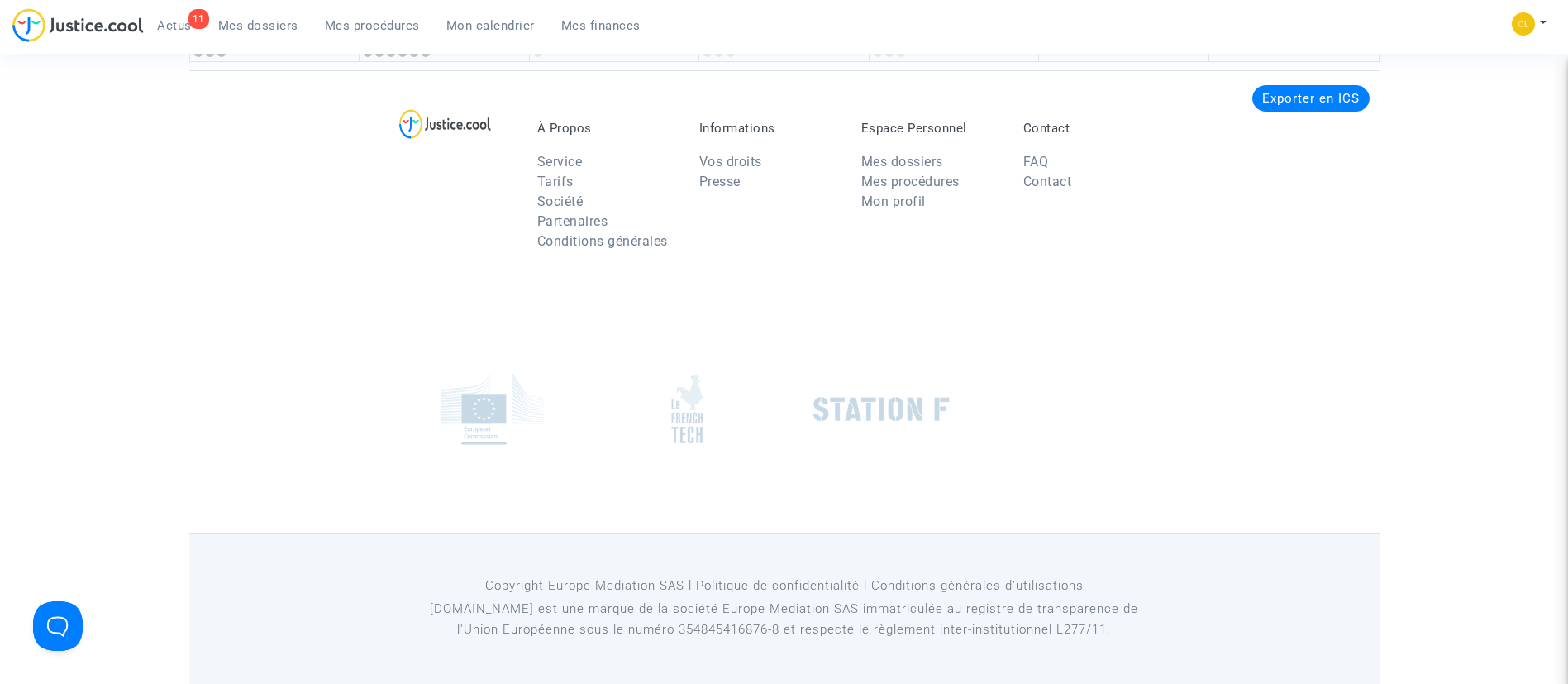
scroll to position [2772, 0]
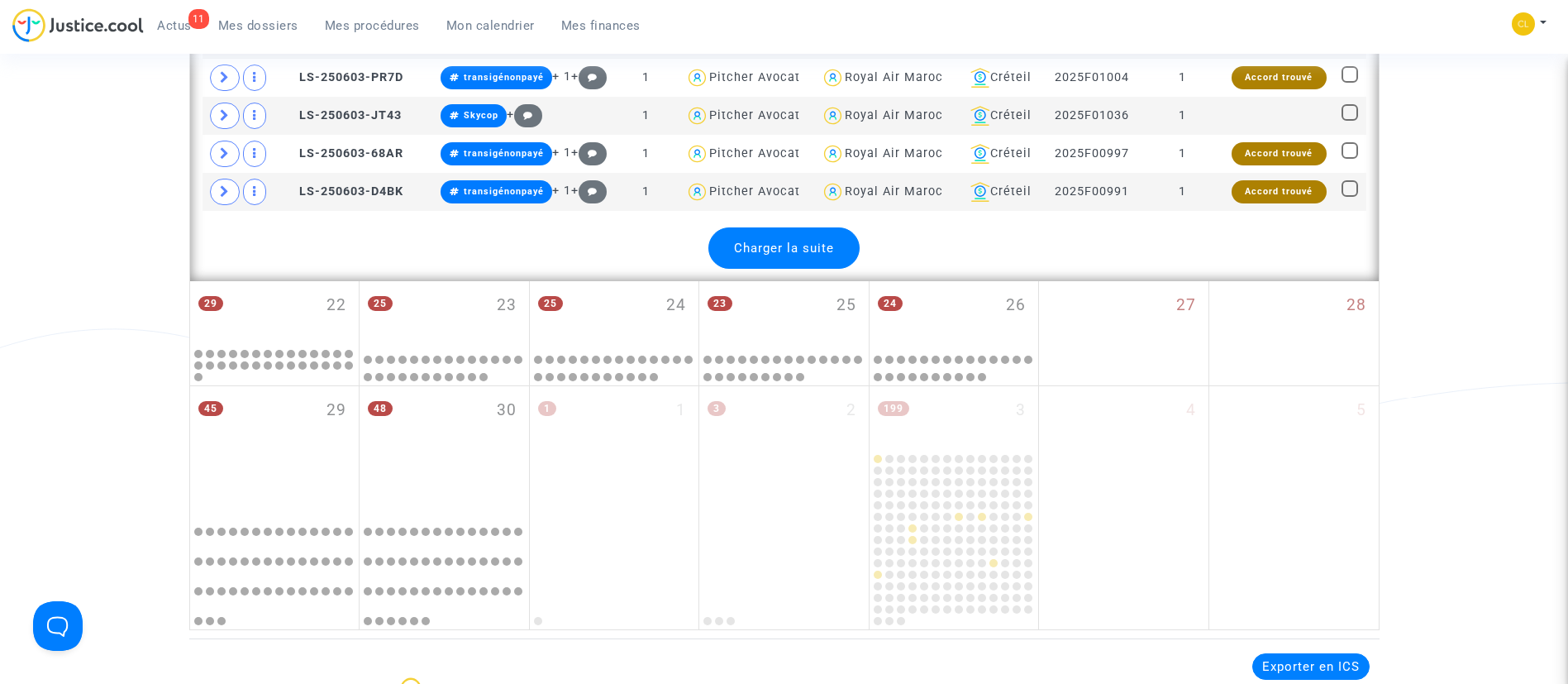
click at [825, 246] on span "Charger la suite" at bounding box center [783, 248] width 100 height 15
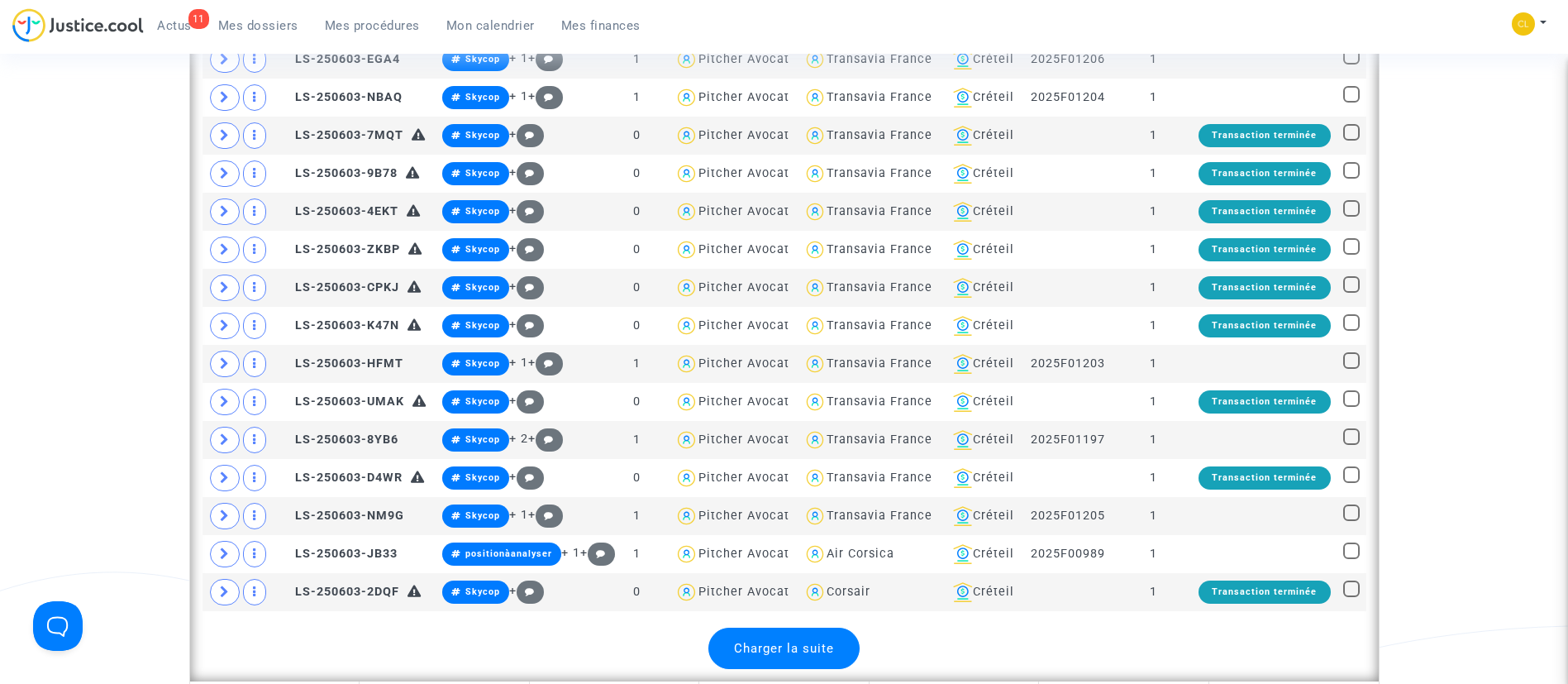
scroll to position [4275, 0]
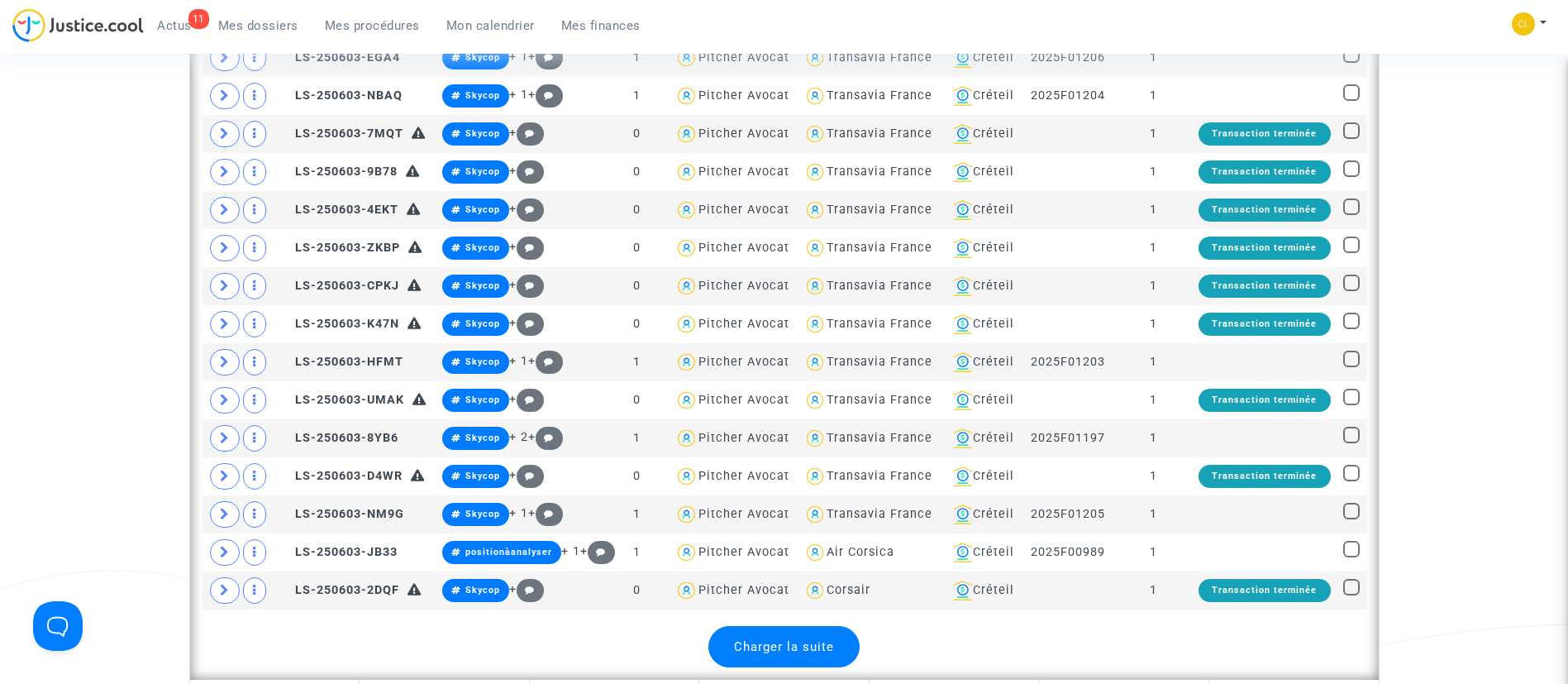
click at [801, 649] on span "Charger la suite" at bounding box center [783, 646] width 100 height 15
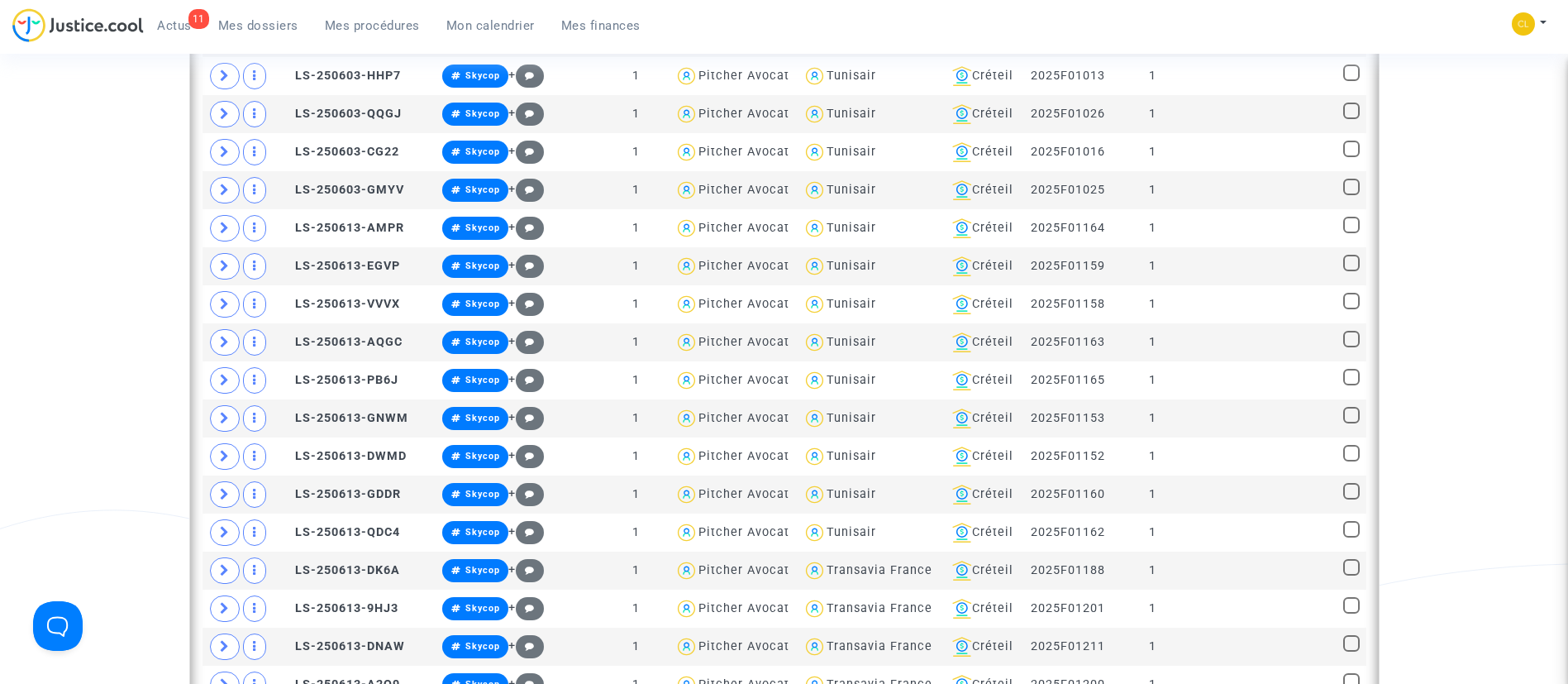
scroll to position [5217, 0]
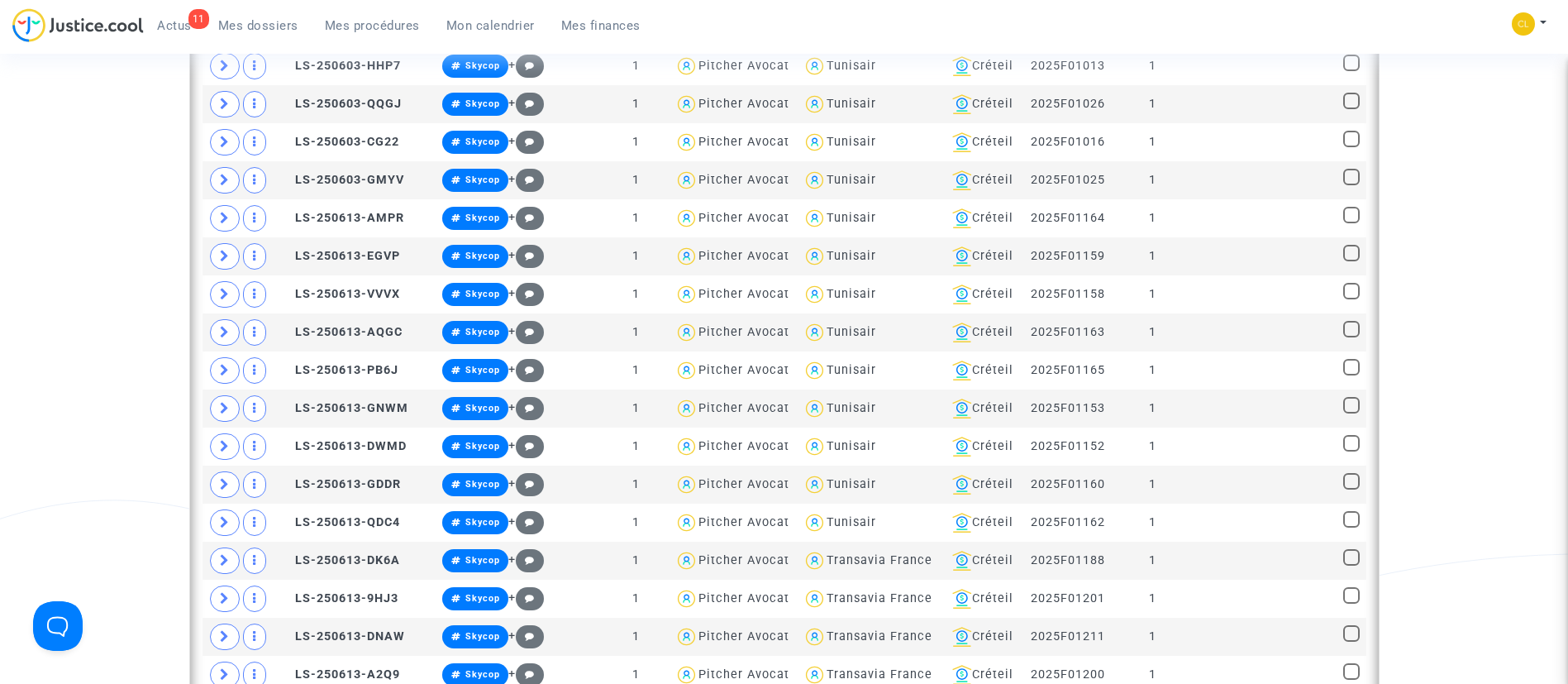
drag, startPoint x: 273, startPoint y: 20, endPoint x: 508, endPoint y: 326, distance: 385.8
click at [274, 20] on span "Mes dossiers" at bounding box center [258, 25] width 80 height 15
